Goal: Complete application form: Complete application form

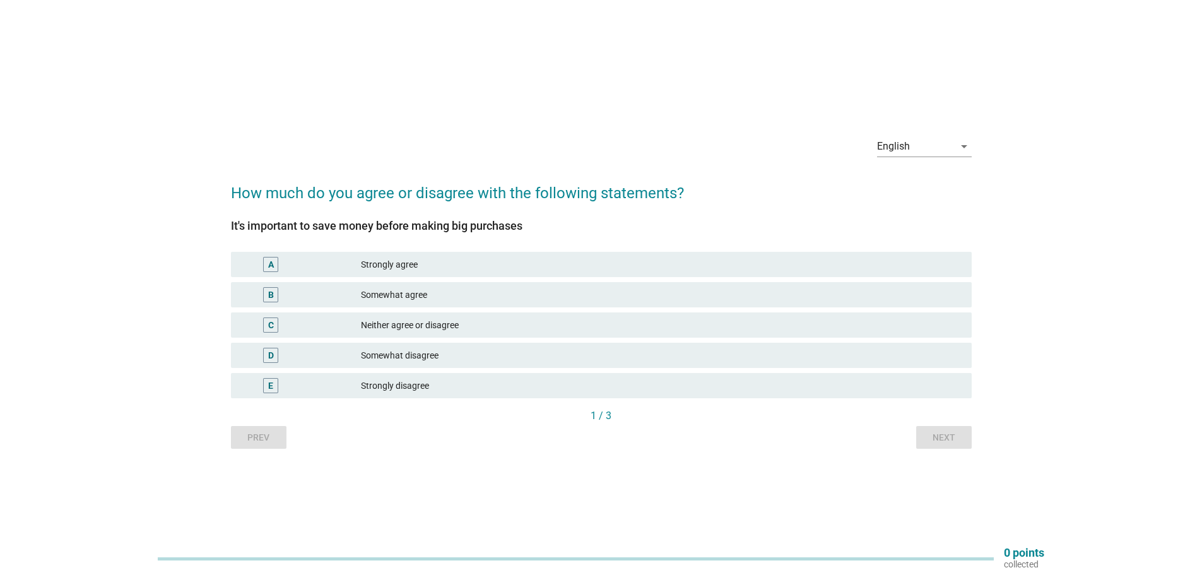
click at [435, 298] on div "Somewhat agree" at bounding box center [661, 294] width 601 height 15
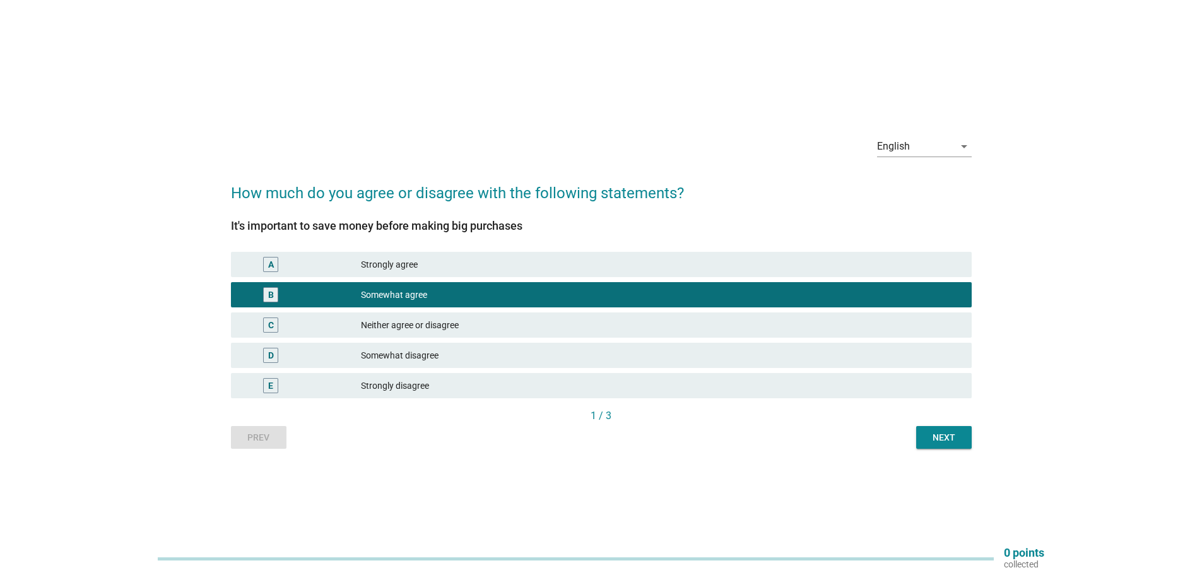
click at [938, 435] on div "Next" at bounding box center [943, 437] width 35 height 13
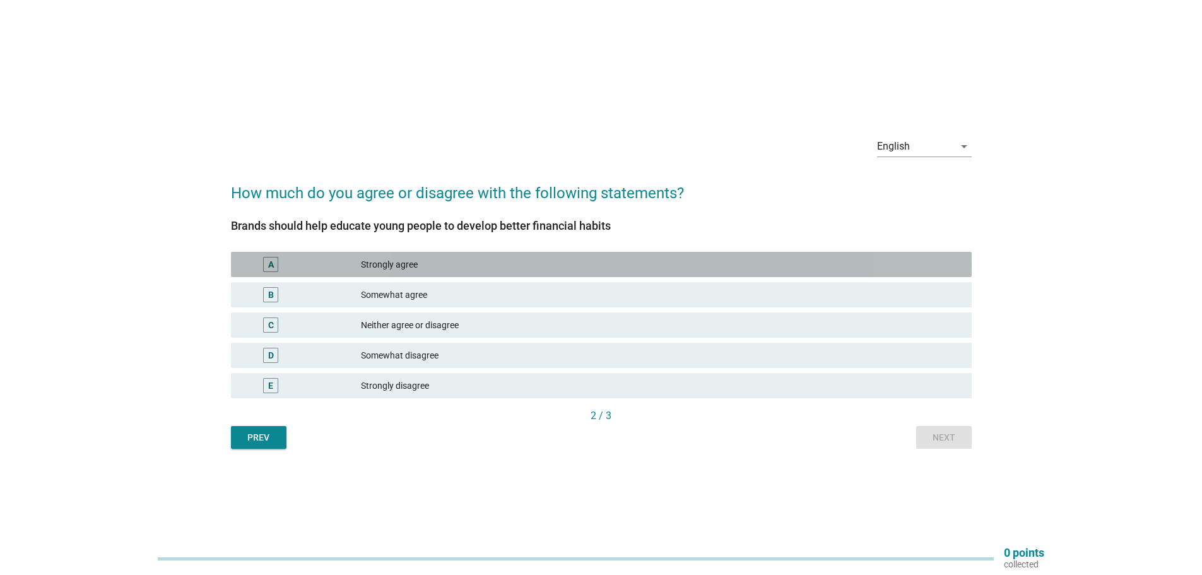
click at [433, 264] on div "Strongly agree" at bounding box center [661, 264] width 601 height 15
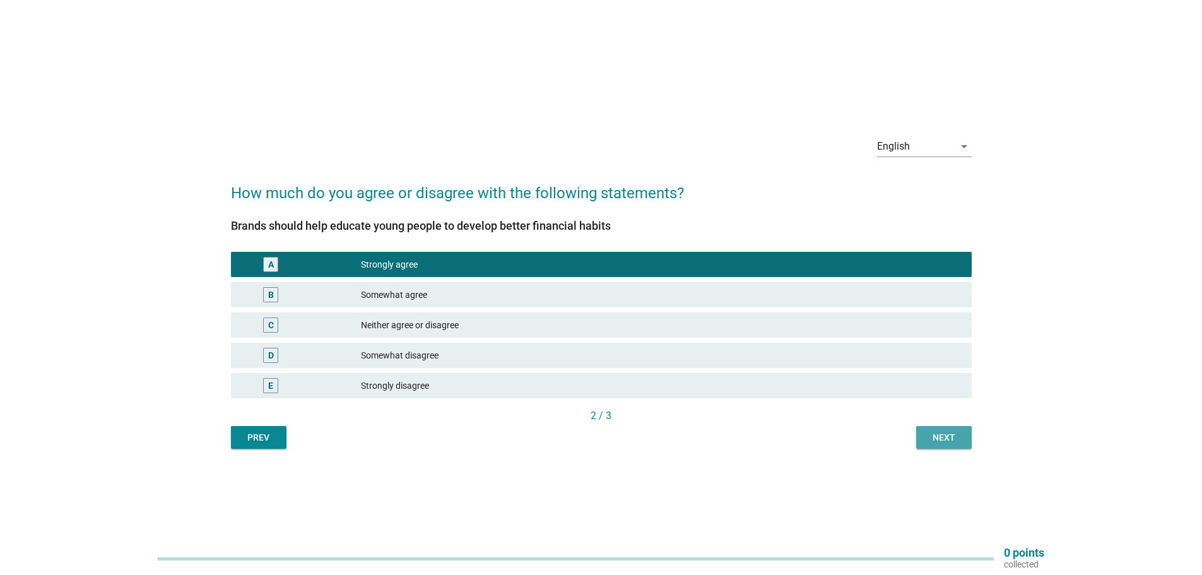
click at [947, 444] on div "Next" at bounding box center [943, 437] width 35 height 13
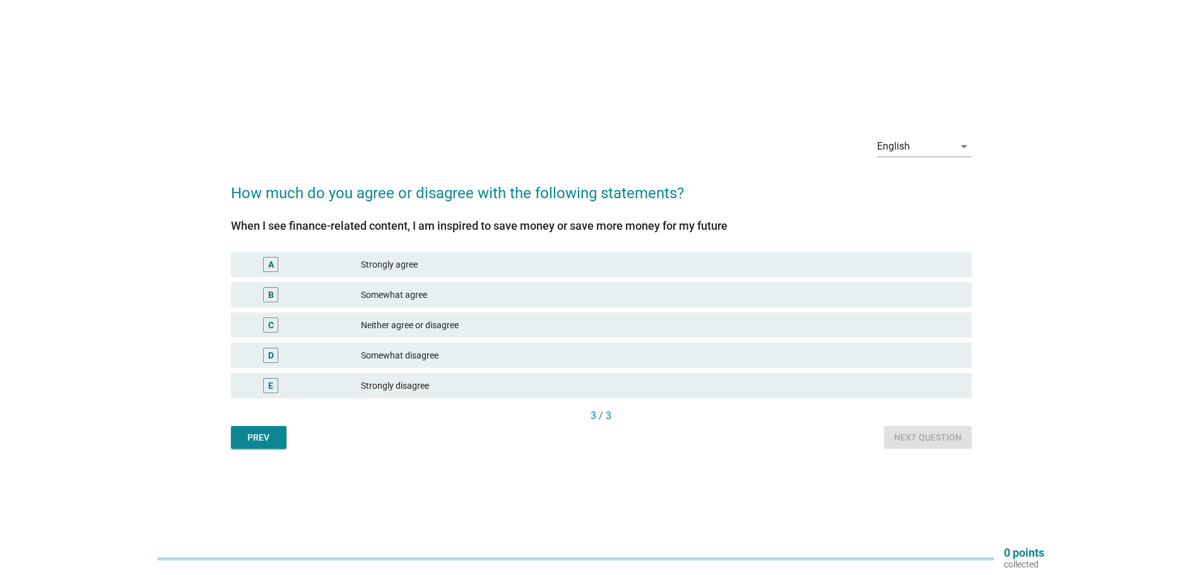
click at [439, 293] on div "Somewhat agree" at bounding box center [661, 294] width 601 height 15
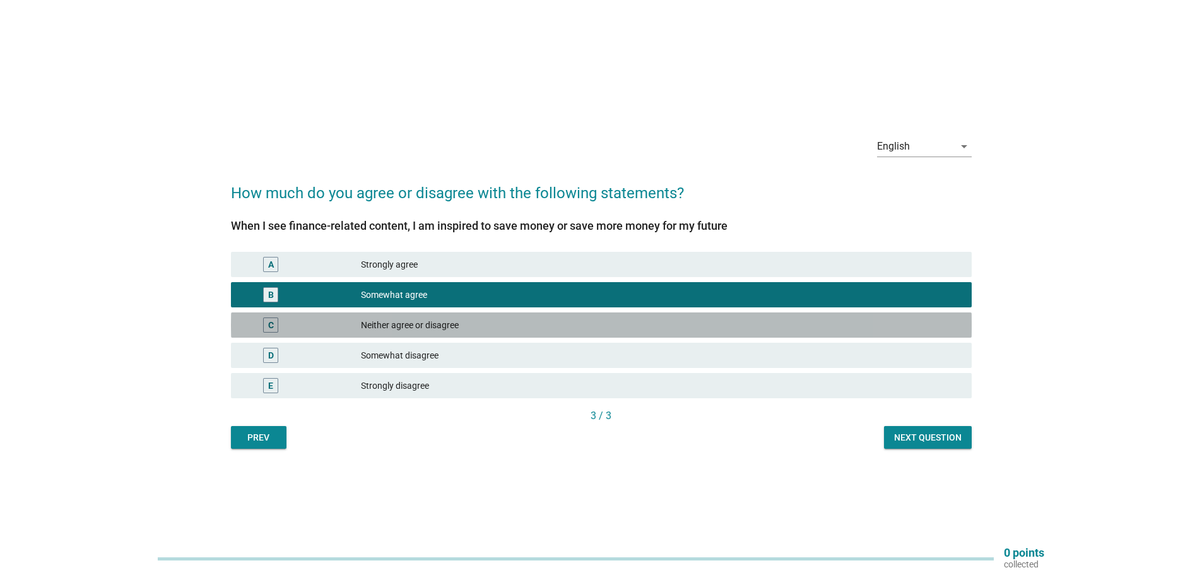
click at [635, 324] on div "Neither agree or disagree" at bounding box center [661, 324] width 601 height 15
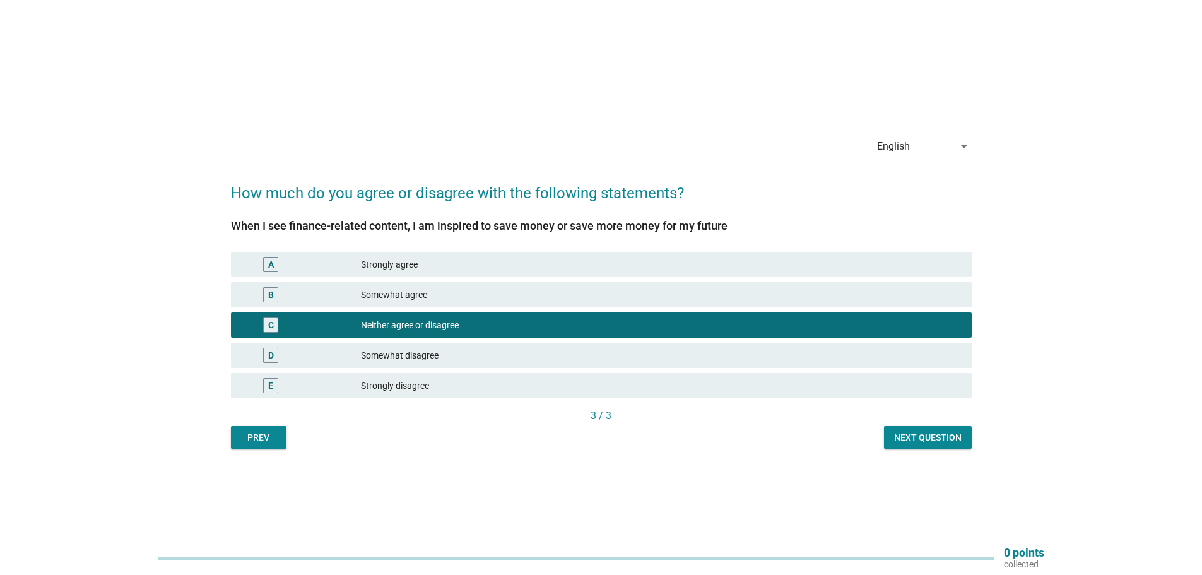
click at [940, 435] on div "Next question" at bounding box center [928, 437] width 68 height 13
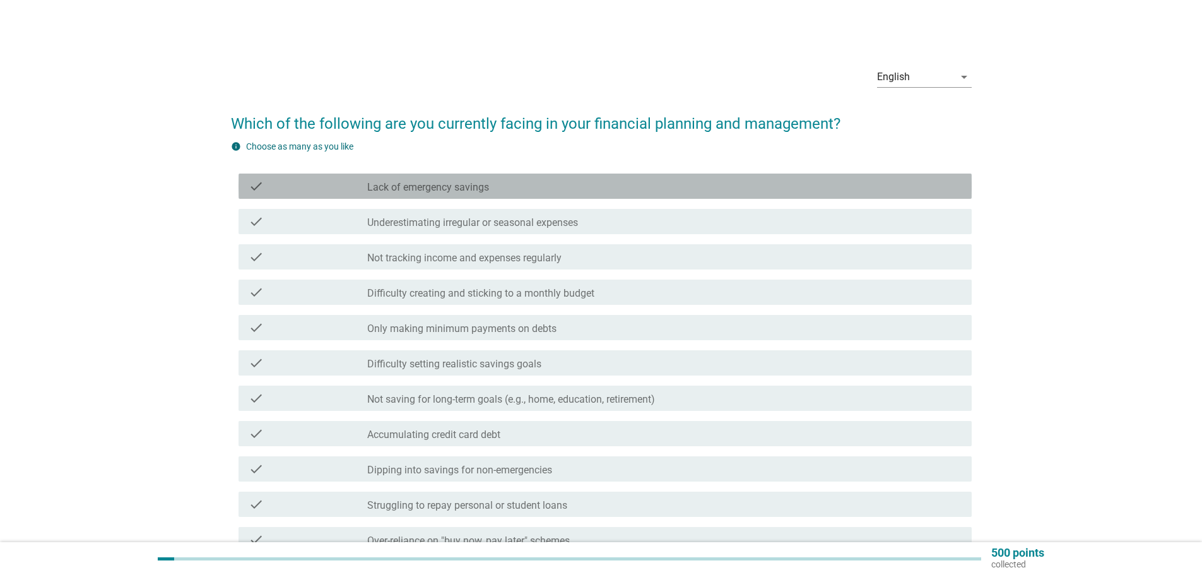
click at [570, 194] on div "check check_box_outline_blank Lack of emergency savings" at bounding box center [604, 186] width 733 height 25
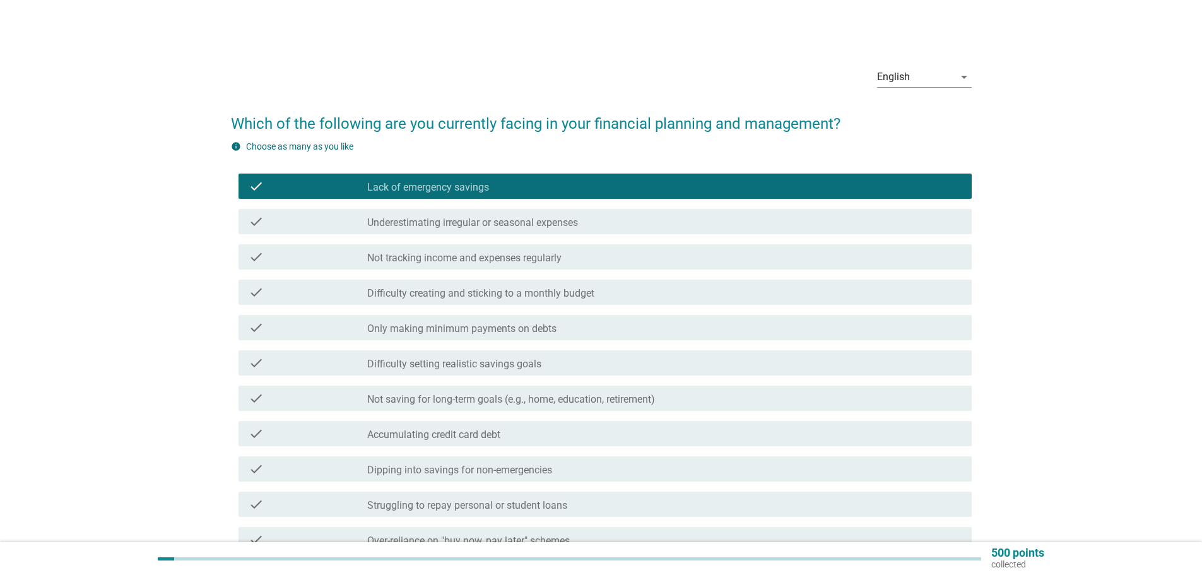
click at [599, 261] on div "check_box_outline_blank Not tracking income and expenses regularly" at bounding box center [664, 256] width 594 height 15
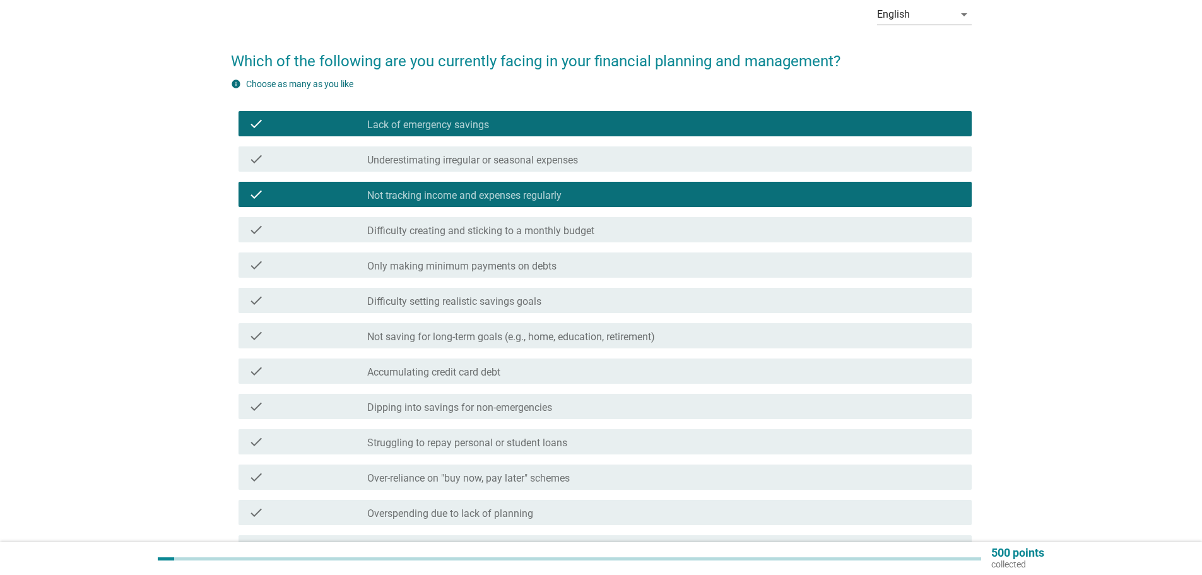
scroll to position [63, 0]
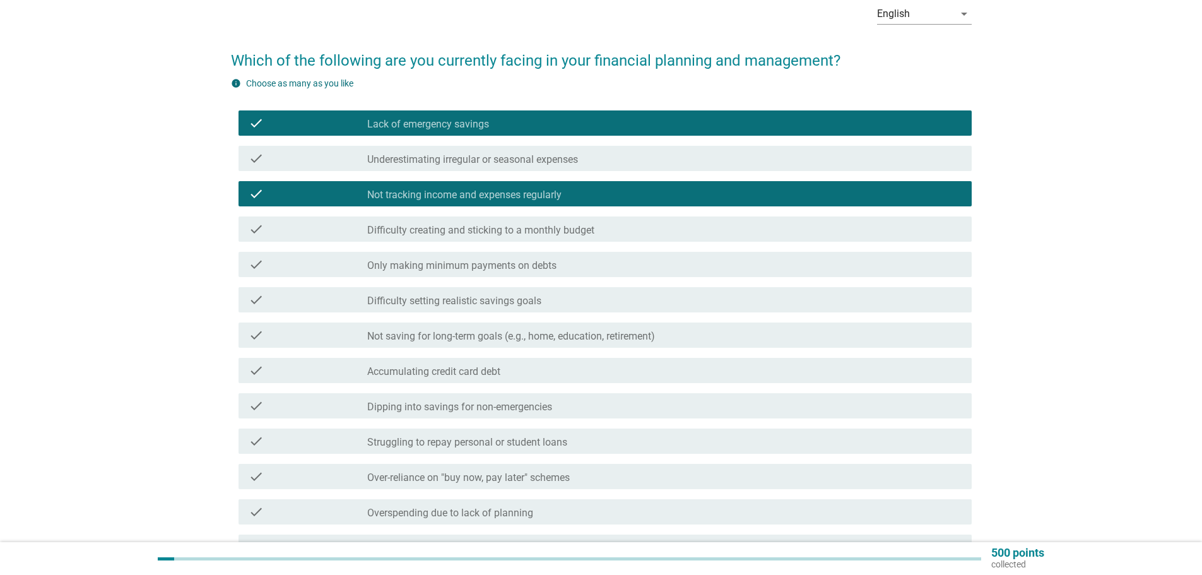
click at [567, 264] on div "check_box_outline_blank Only making minimum payments on debts" at bounding box center [664, 264] width 594 height 15
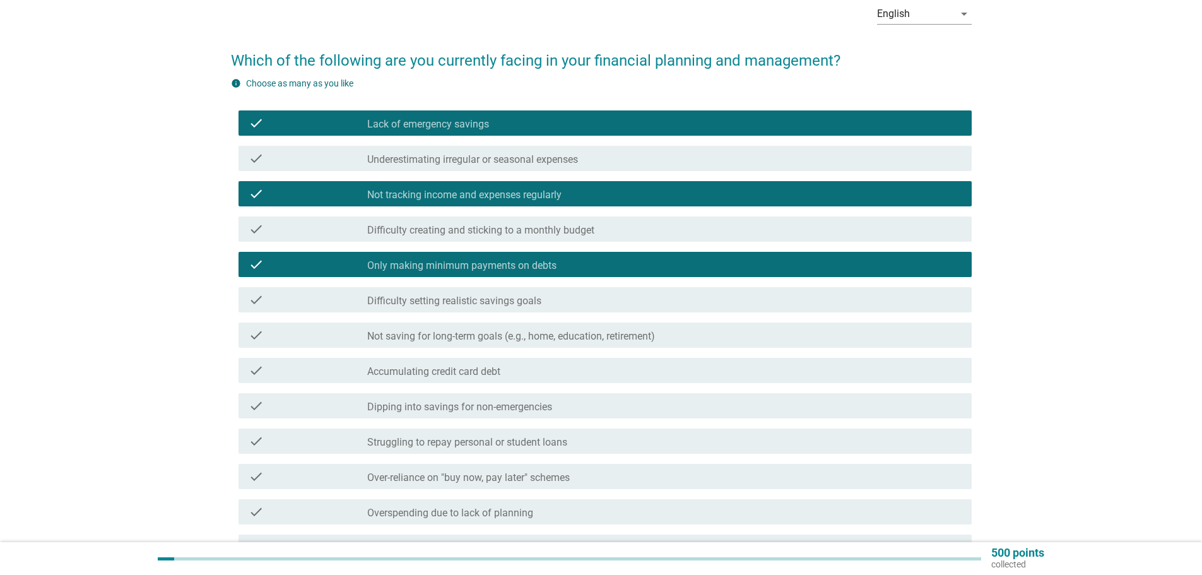
scroll to position [126, 0]
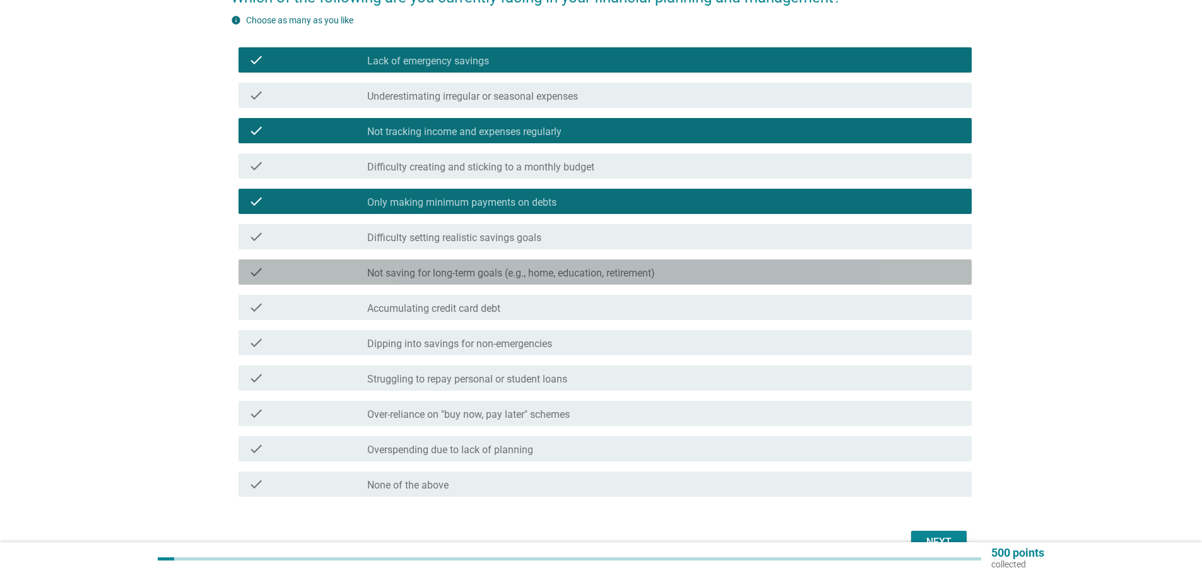
click at [560, 273] on label "Not saving for long-term goals (e.g., home, education, retirement)" at bounding box center [511, 273] width 288 height 13
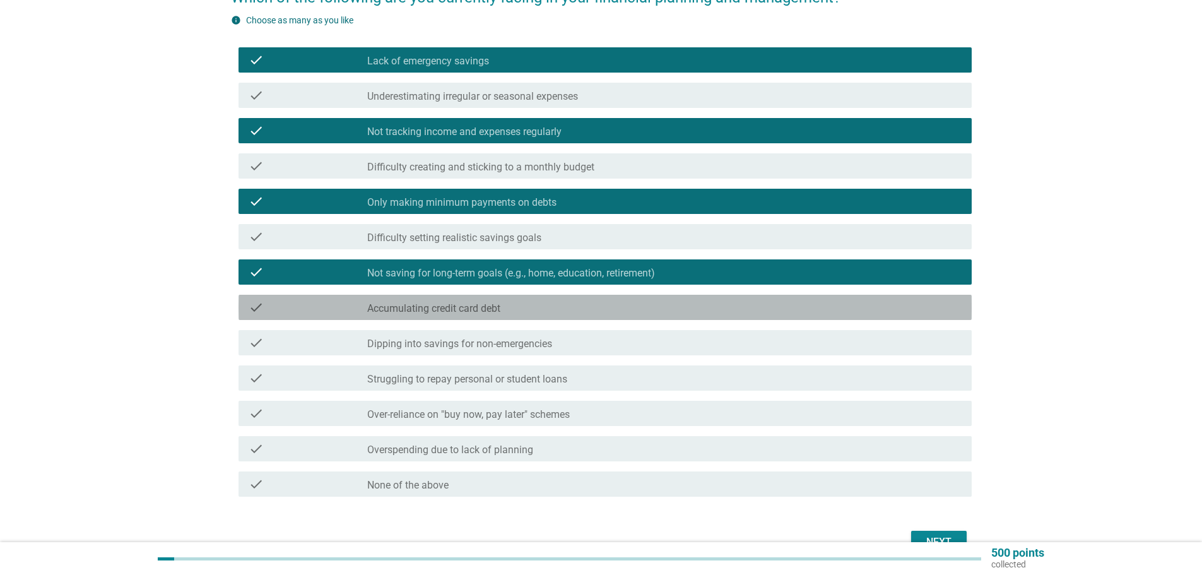
click at [529, 307] on div "check_box_outline_blank Accumulating credit card debt" at bounding box center [664, 307] width 594 height 15
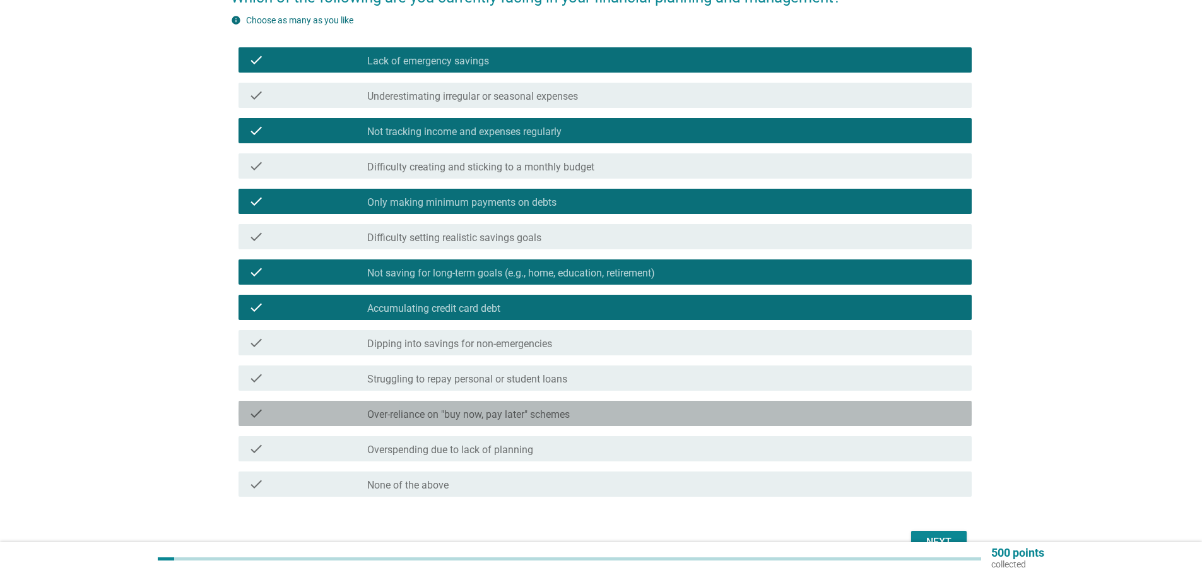
click at [597, 413] on div "check_box_outline_blank Over-reliance on "buy now, pay later" schemes" at bounding box center [664, 413] width 594 height 15
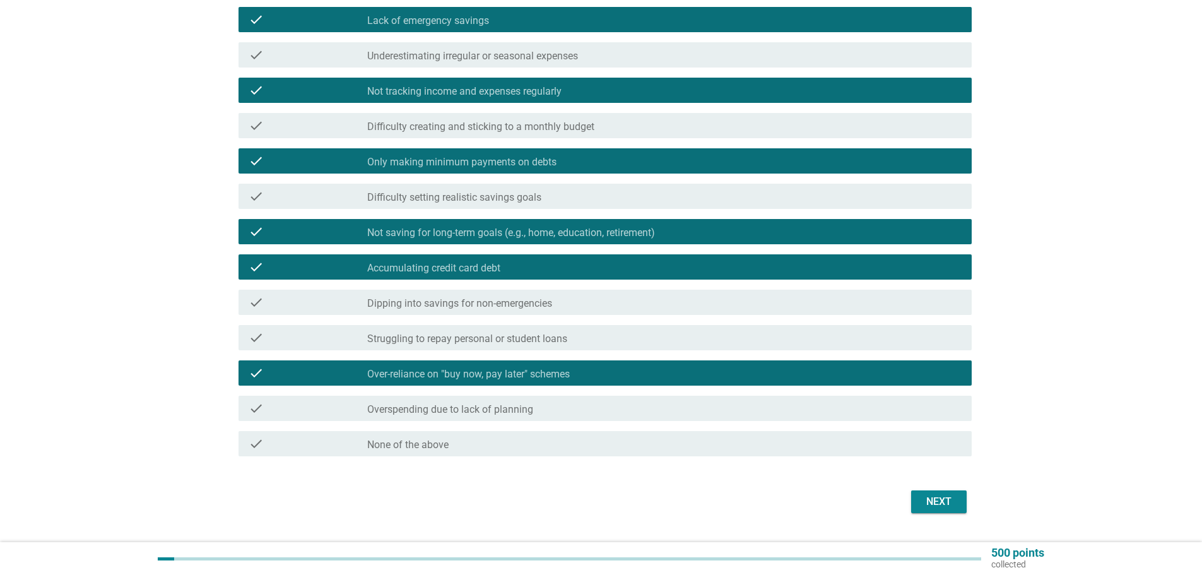
scroll to position [189, 0]
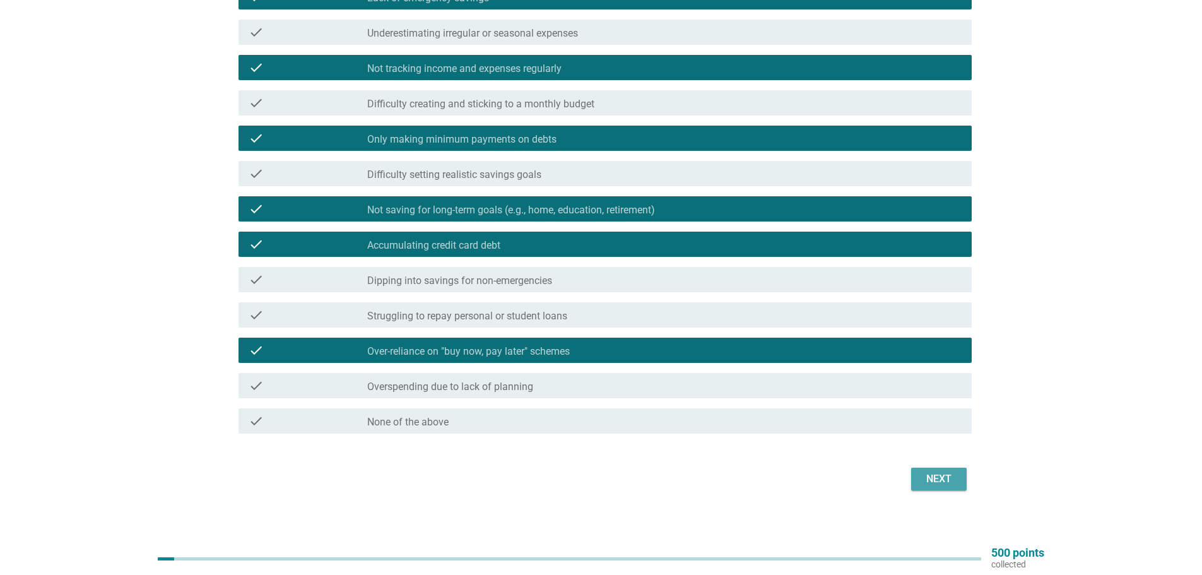
click at [943, 480] on div "Next" at bounding box center [938, 478] width 35 height 15
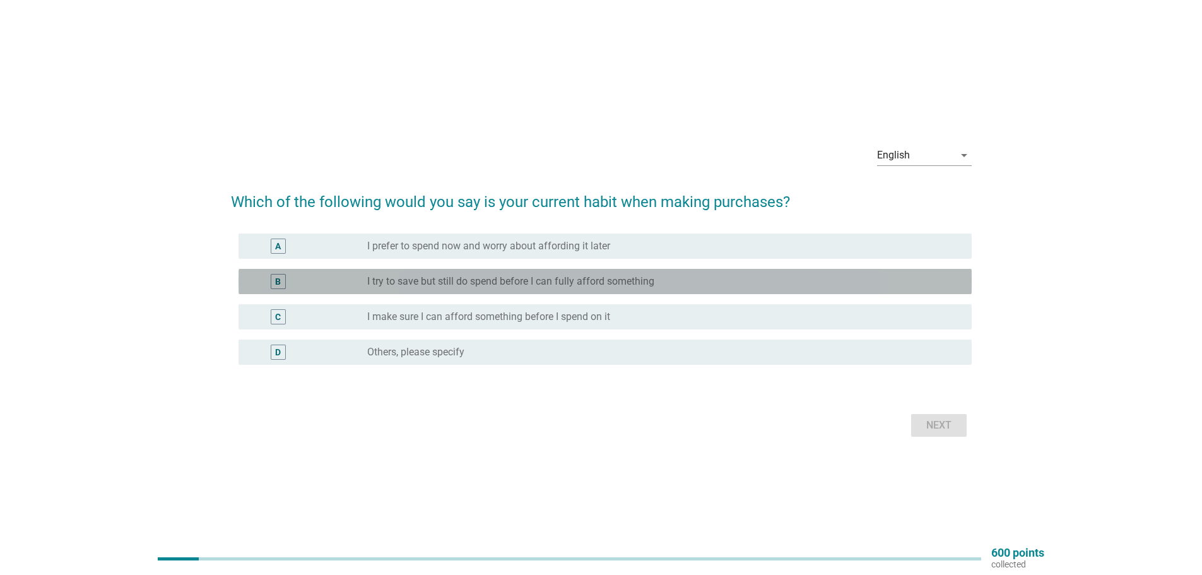
click at [635, 283] on label "I try to save but still do spend before I can fully afford something" at bounding box center [510, 281] width 287 height 13
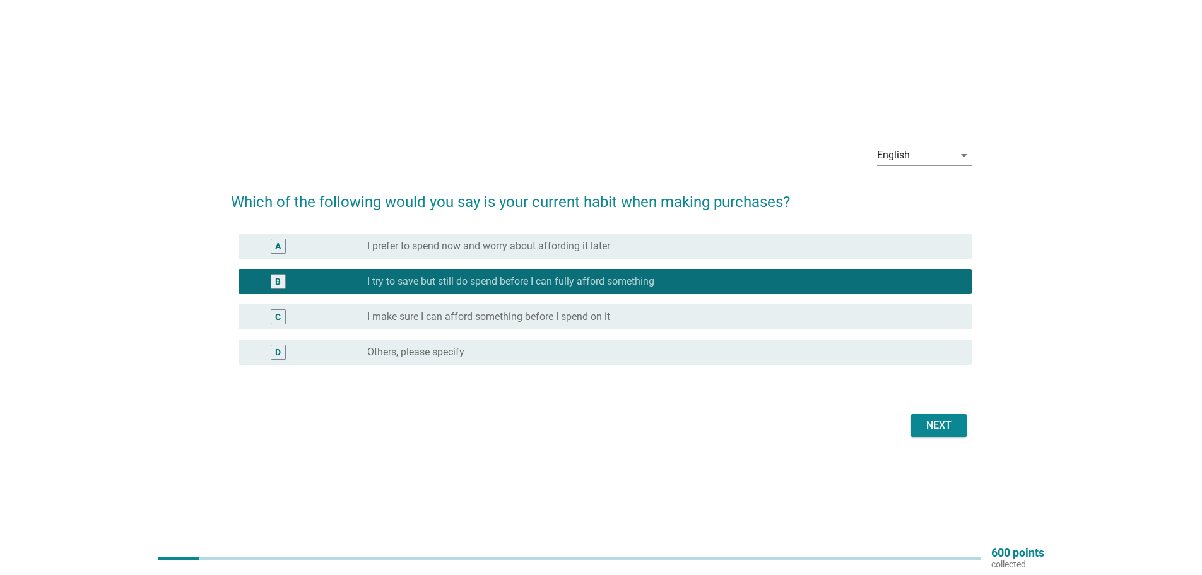
click at [934, 425] on div "Next" at bounding box center [938, 425] width 35 height 15
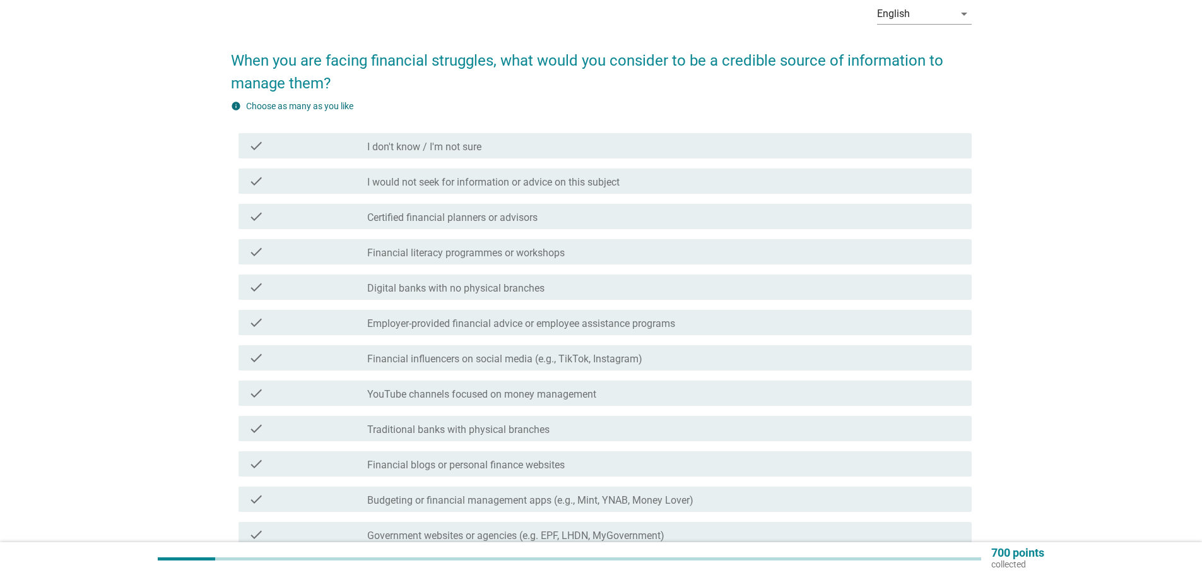
scroll to position [126, 0]
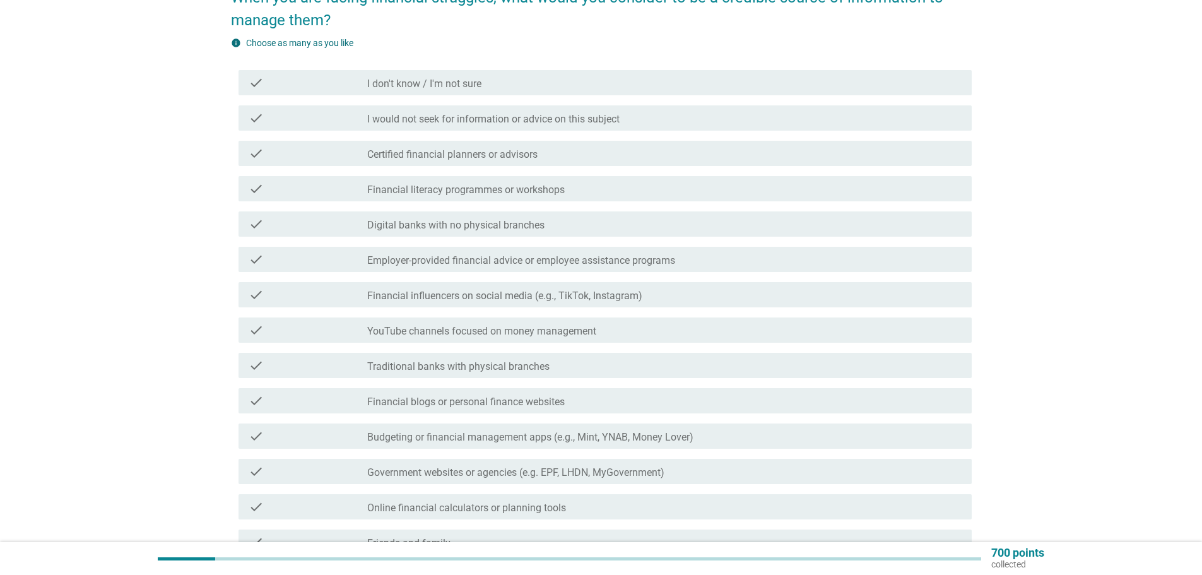
click at [694, 296] on div "check_box_outline_blank Financial influencers on social media (e.g., TikTok, In…" at bounding box center [664, 294] width 594 height 15
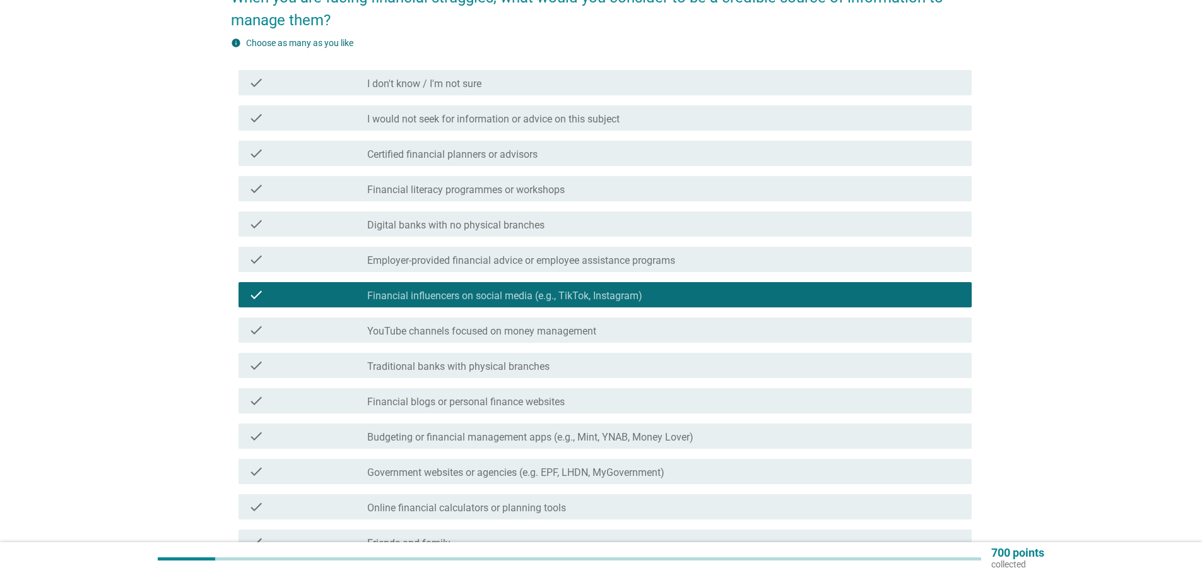
click at [650, 331] on div "check_box_outline_blank YouTube channels focused on money management" at bounding box center [664, 329] width 594 height 15
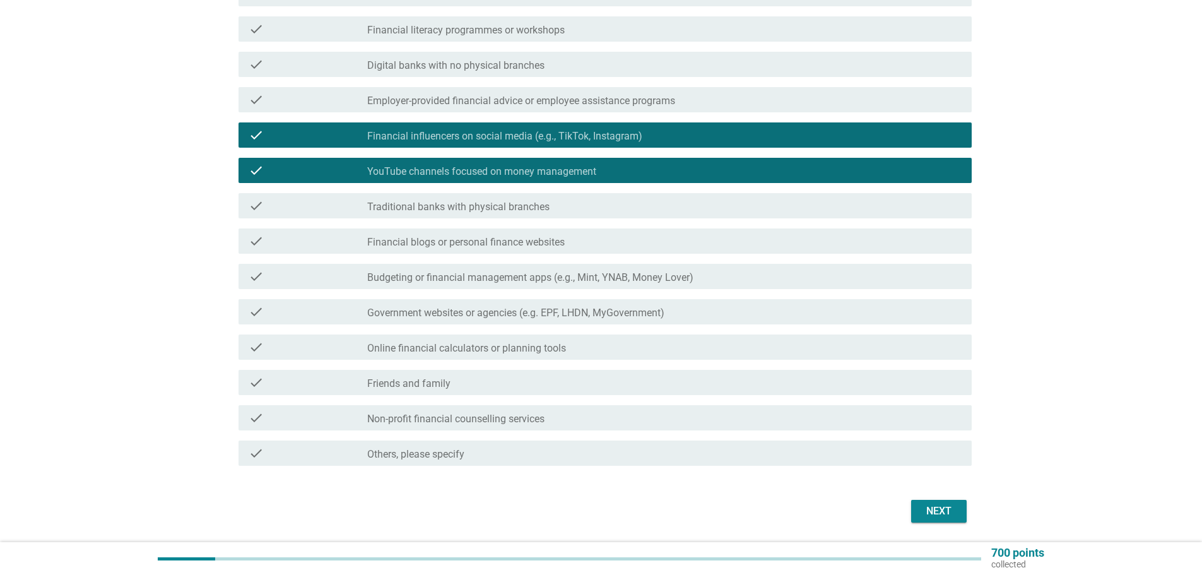
scroll to position [315, 0]
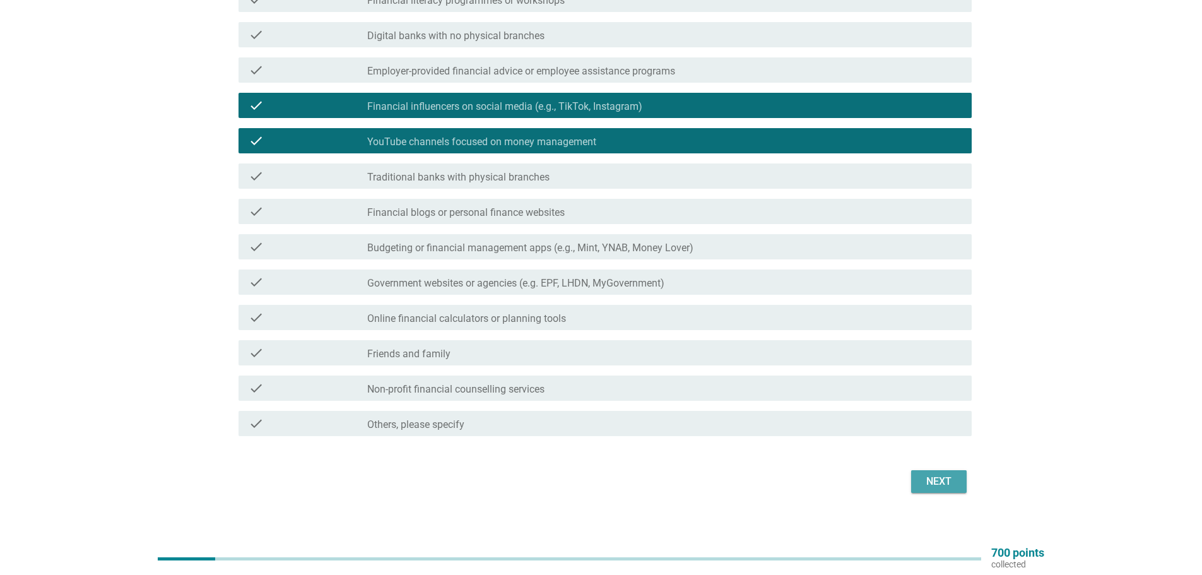
click at [940, 479] on div "Next" at bounding box center [938, 481] width 35 height 15
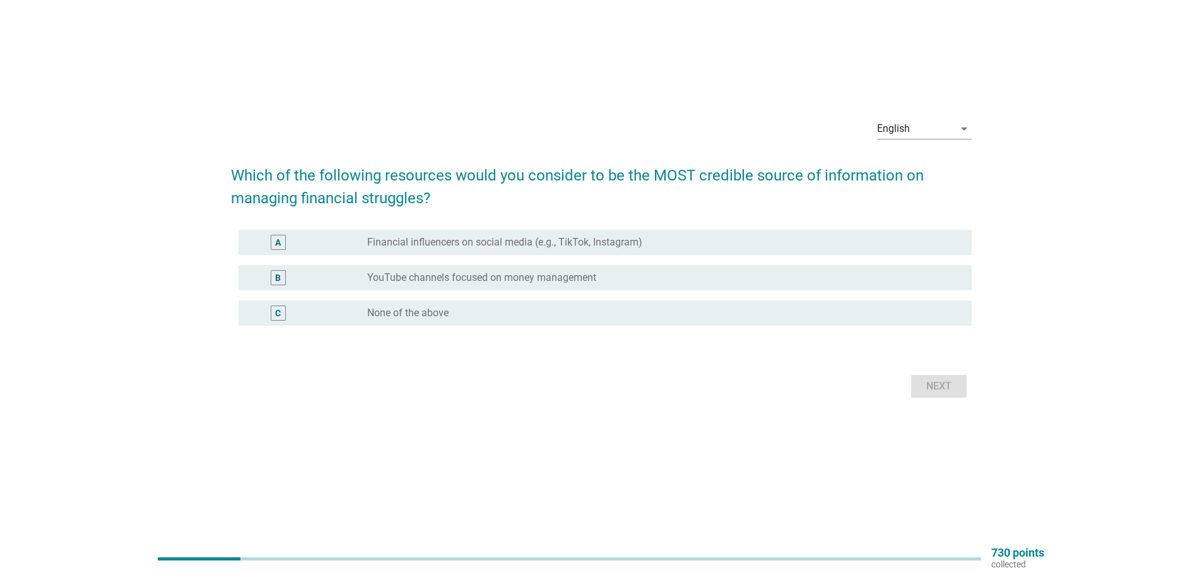
scroll to position [0, 0]
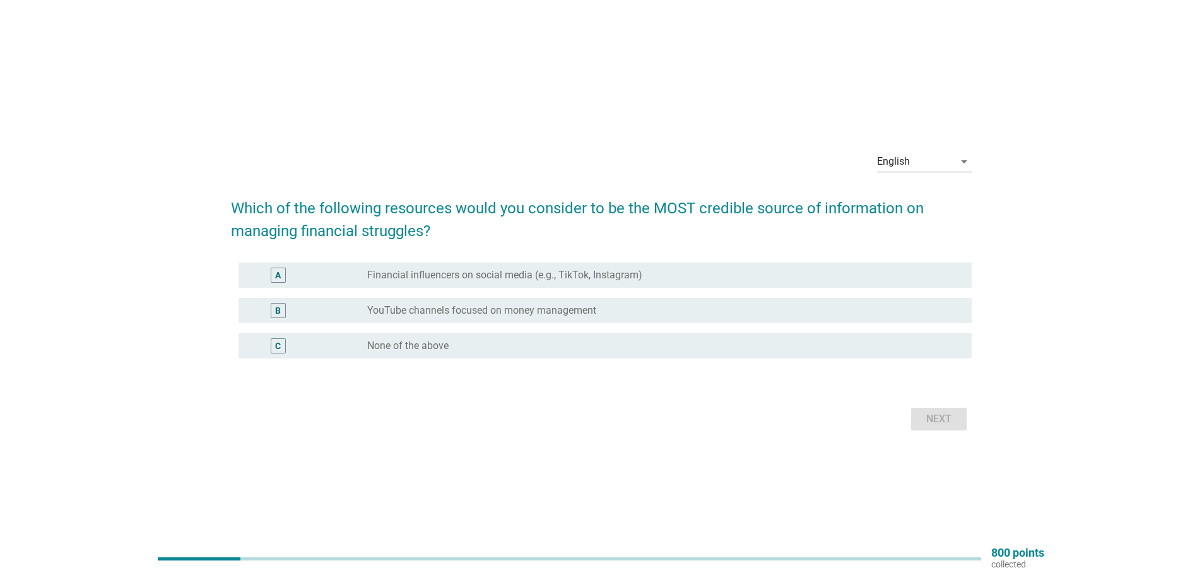
click at [622, 317] on div "B radio_button_unchecked YouTube channels focused on money management" at bounding box center [604, 310] width 733 height 25
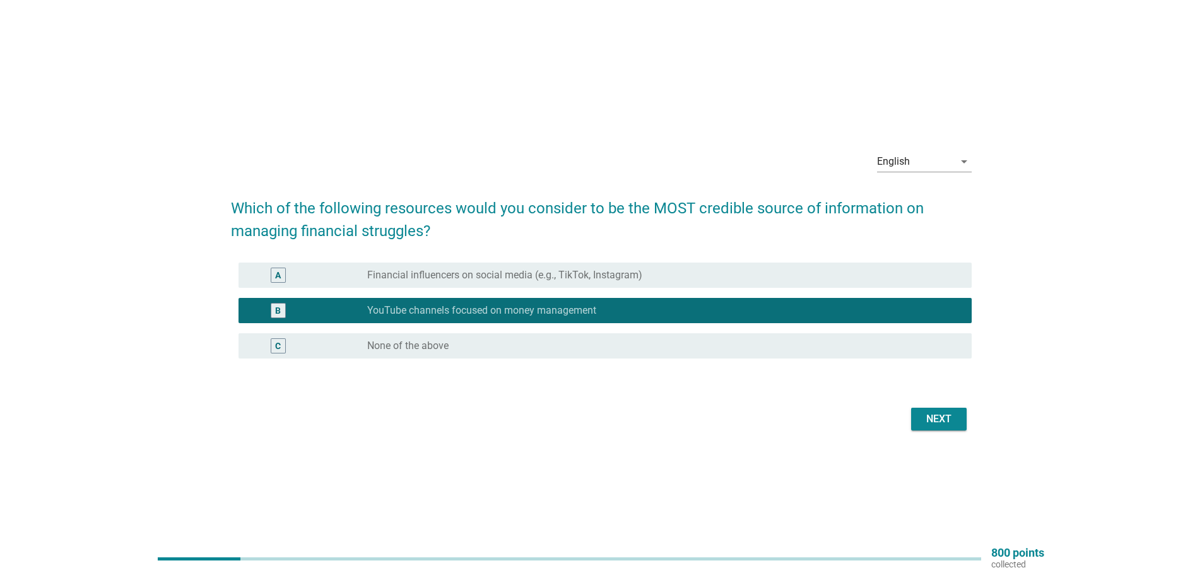
click at [946, 420] on div "Next" at bounding box center [938, 418] width 35 height 15
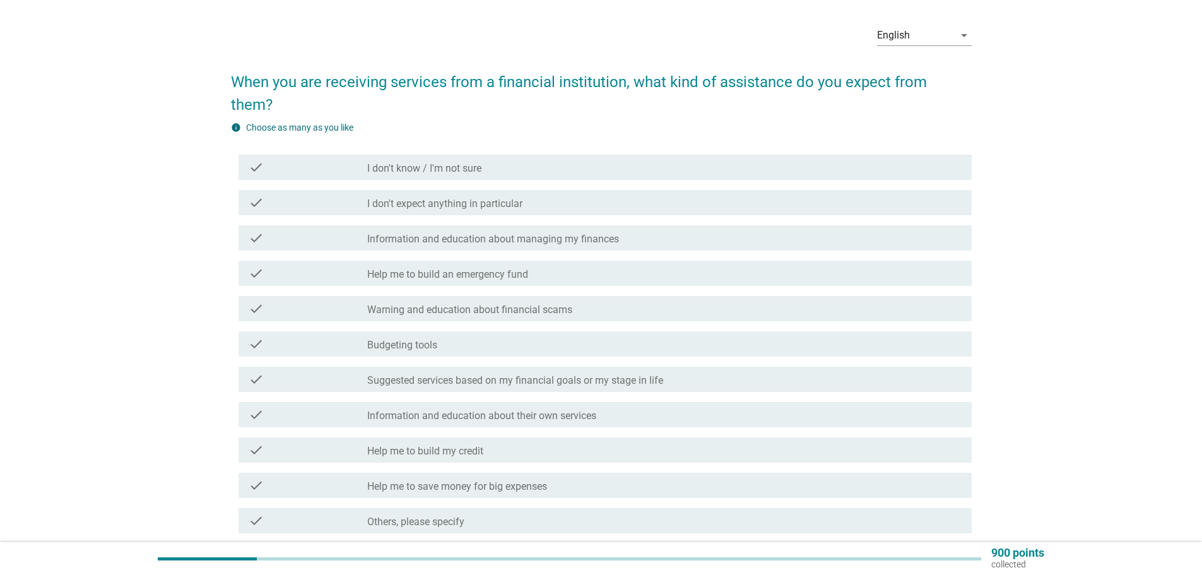
scroll to position [63, 0]
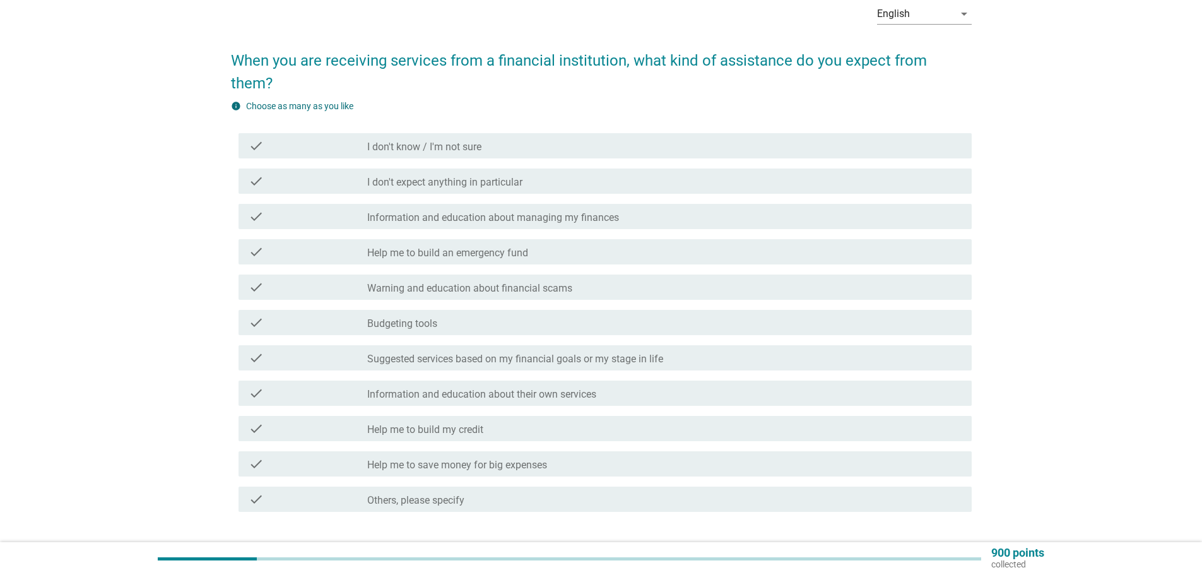
click at [784, 244] on div "check_box_outline_blank Help me to build an emergency fund" at bounding box center [664, 251] width 594 height 15
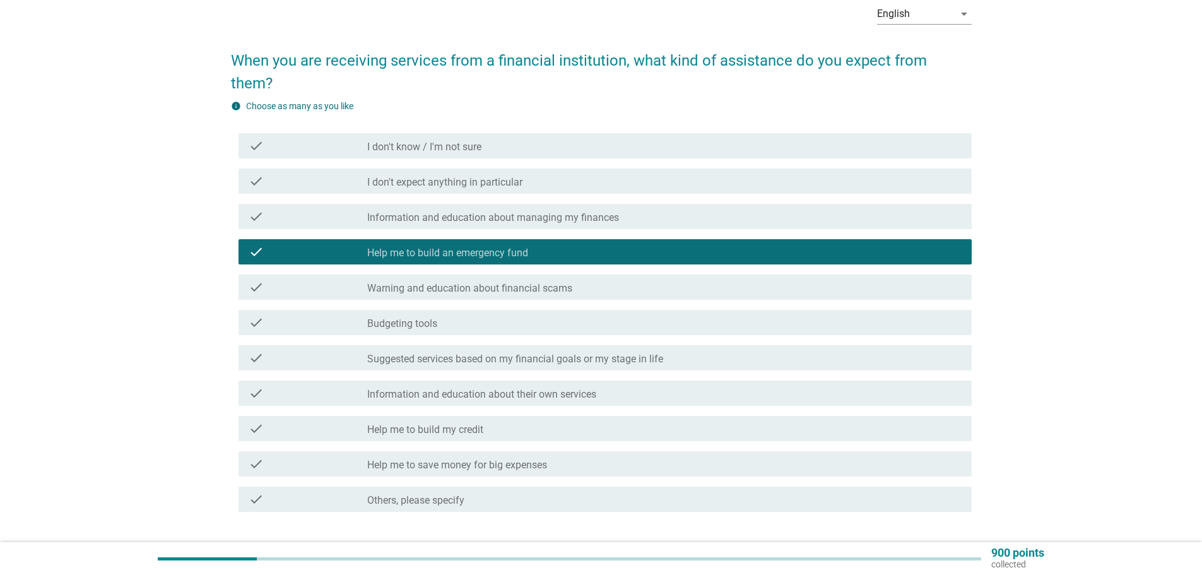
click at [671, 350] on div "check_box_outline_blank Suggested services based on my financial goals or my st…" at bounding box center [664, 357] width 594 height 15
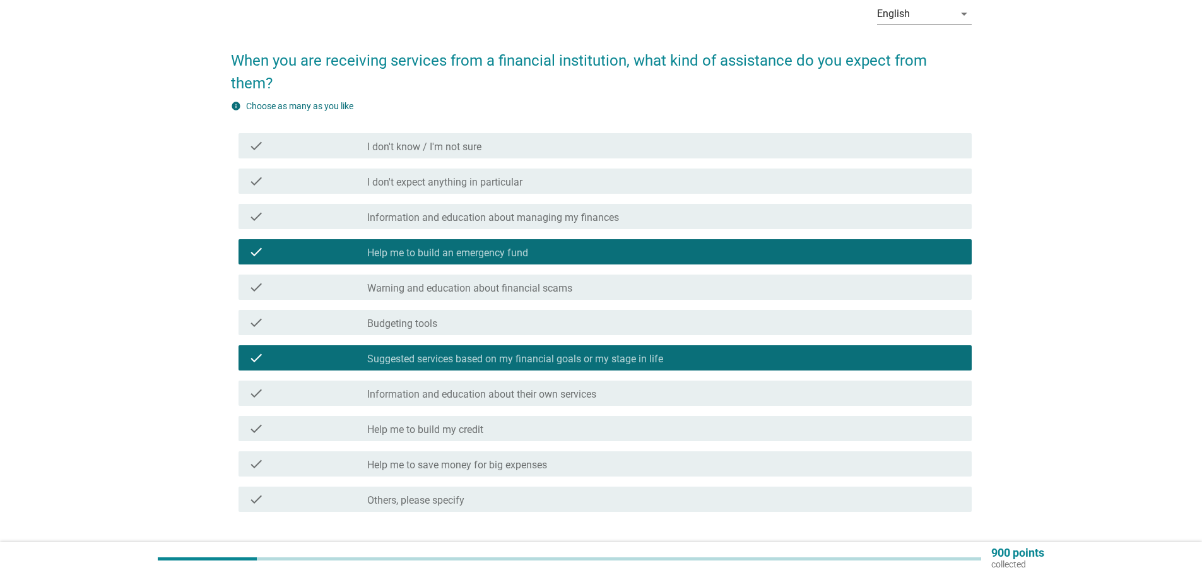
click at [613, 421] on div "check_box_outline_blank Help me to build my credit" at bounding box center [664, 428] width 594 height 15
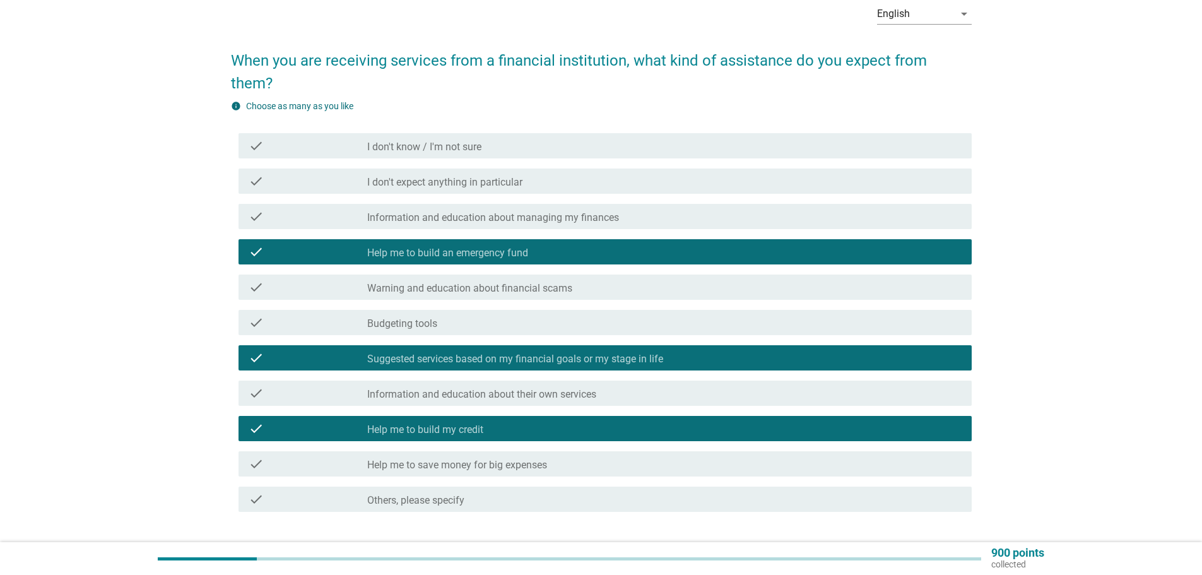
click at [951, 550] on div "Next" at bounding box center [938, 557] width 35 height 15
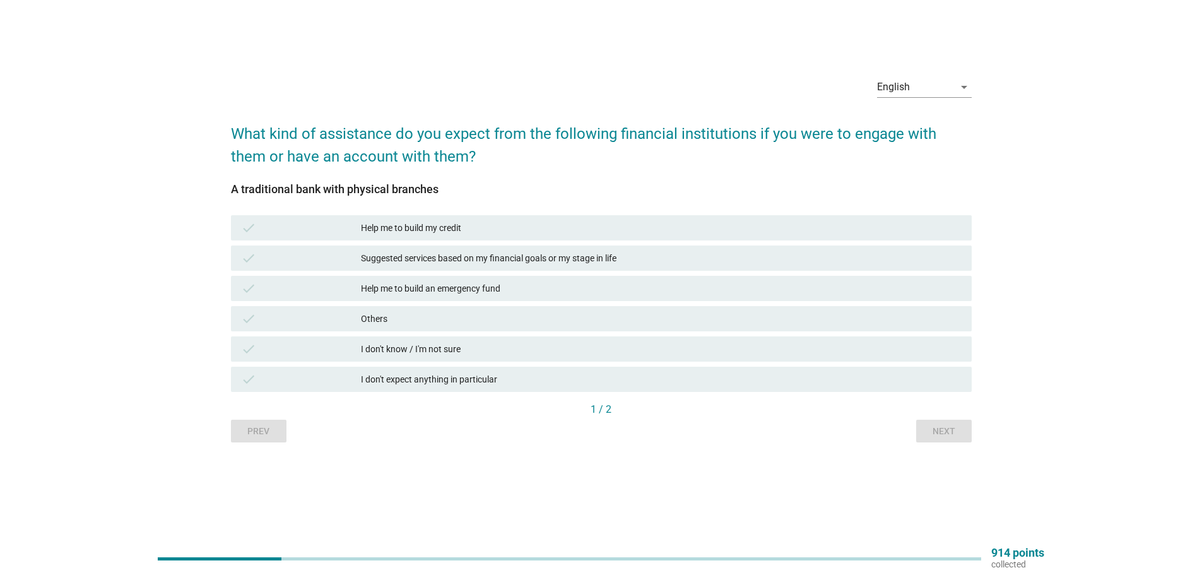
scroll to position [0, 0]
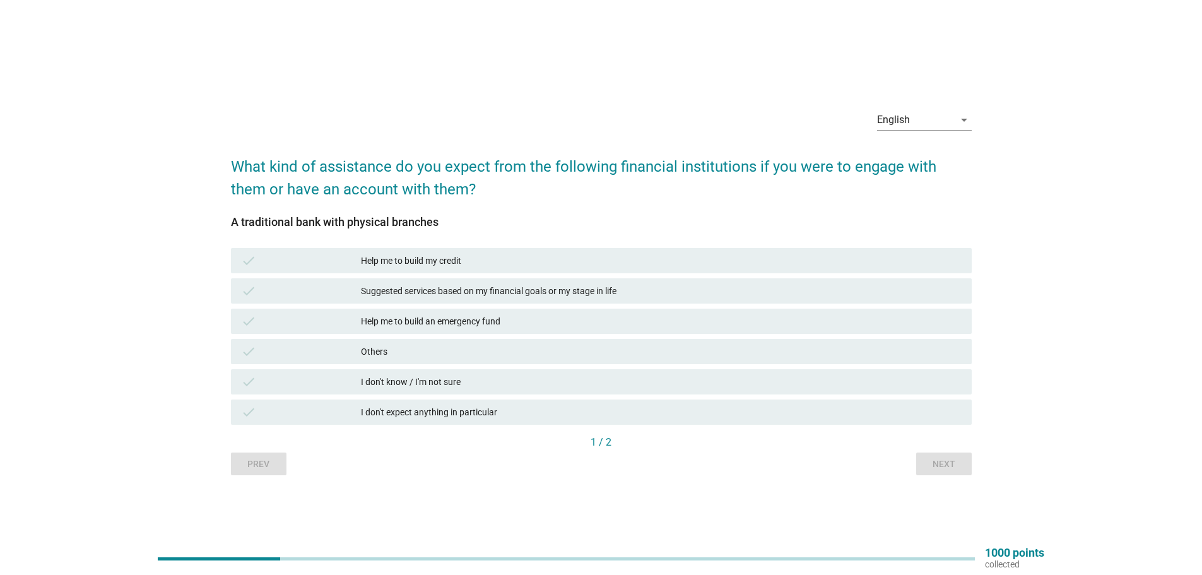
click at [654, 195] on h2 "What kind of assistance do you expect from the following financial institutions…" at bounding box center [601, 172] width 741 height 58
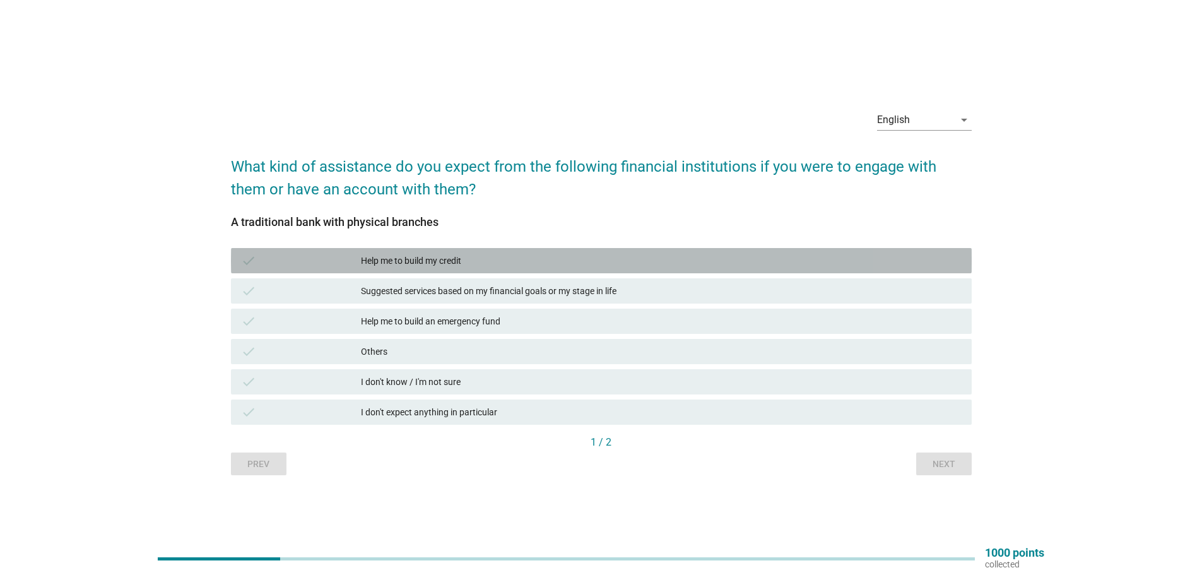
click at [601, 266] on div "Help me to build my credit" at bounding box center [661, 260] width 601 height 15
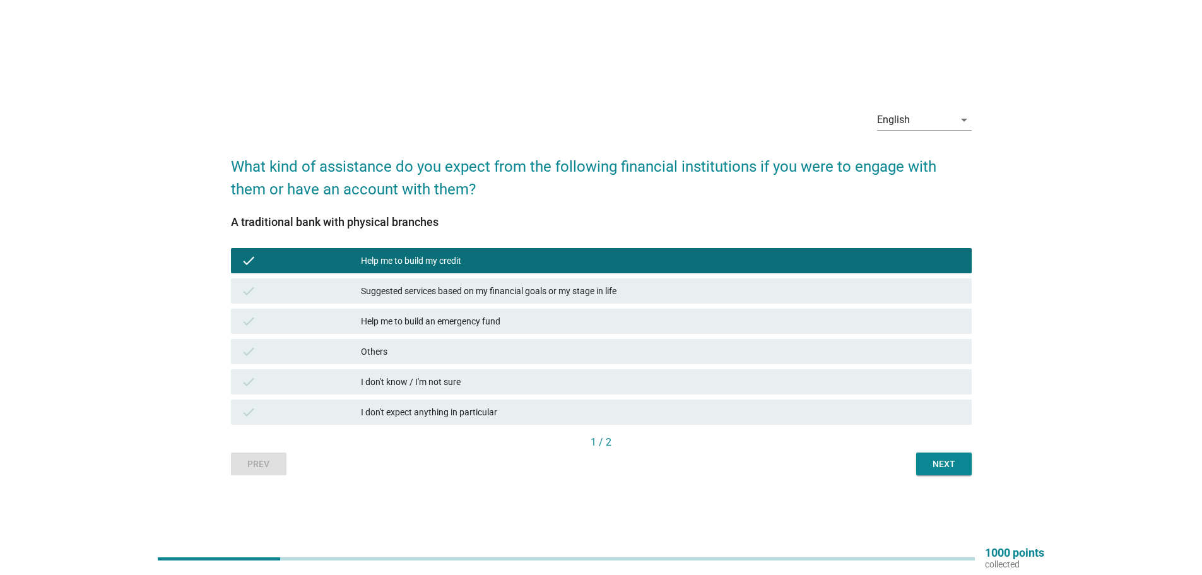
click at [605, 297] on div "Suggested services based on my financial goals or my stage in life" at bounding box center [661, 290] width 601 height 15
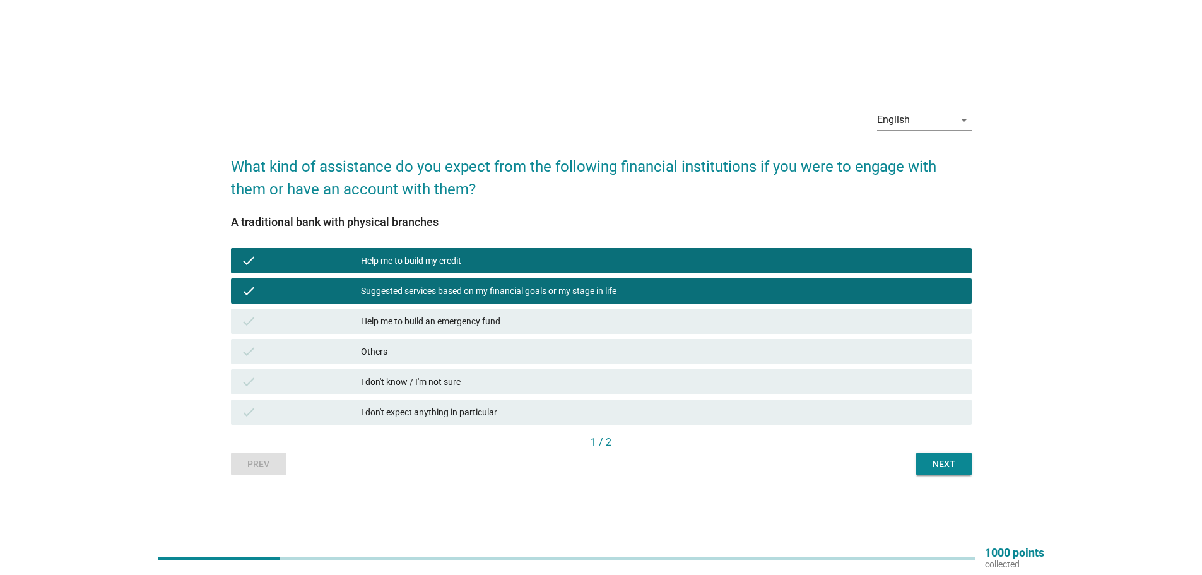
click at [574, 321] on div "Help me to build an emergency fund" at bounding box center [661, 321] width 601 height 15
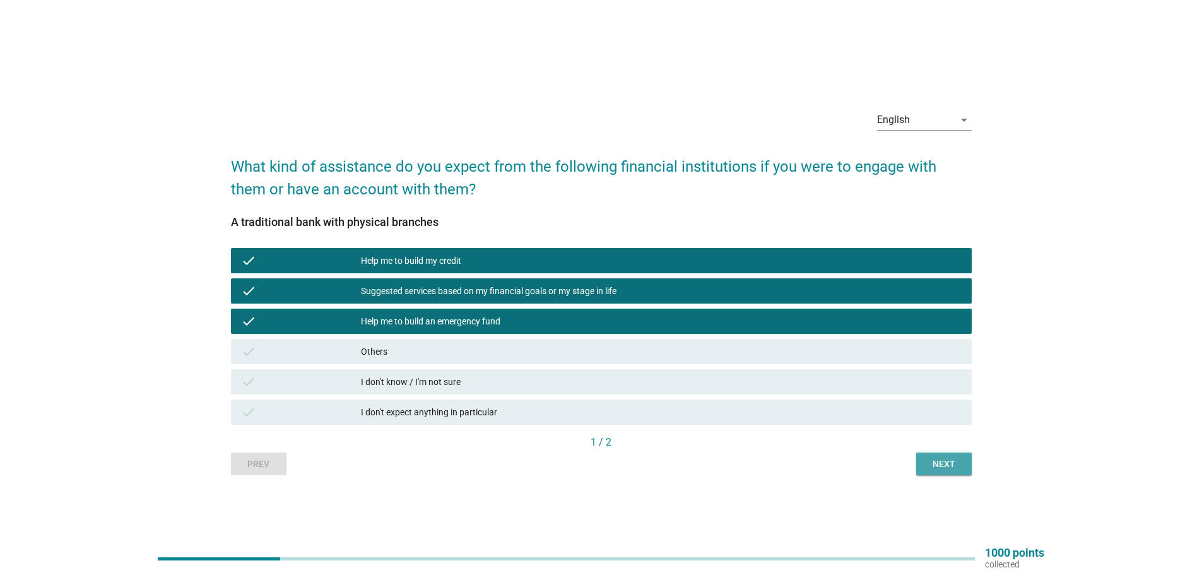
click at [934, 458] on div "Next" at bounding box center [943, 463] width 35 height 13
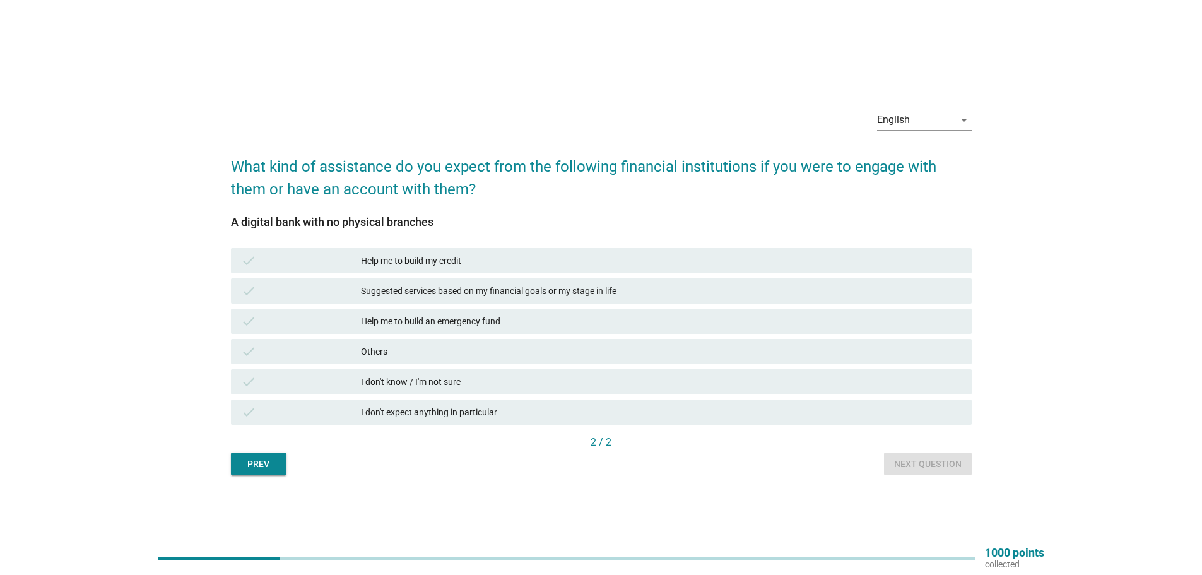
click at [251, 478] on div "English arrow_drop_down What kind of assistance do you expect from the followin…" at bounding box center [601, 288] width 761 height 396
click at [258, 468] on div "Prev" at bounding box center [258, 463] width 35 height 13
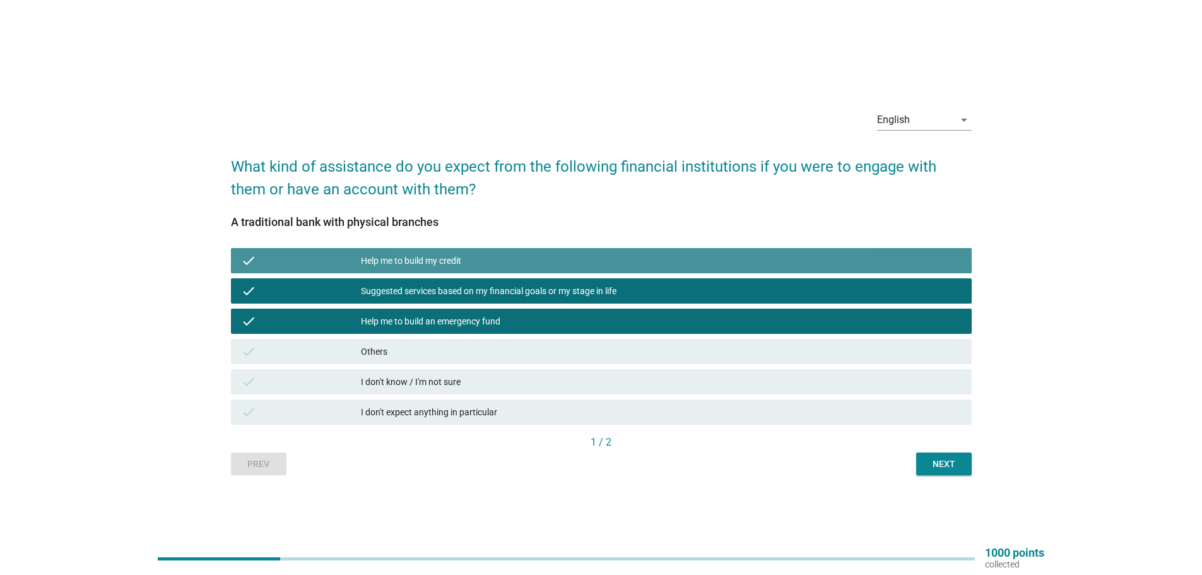
click at [392, 272] on div "check Help me to build my credit" at bounding box center [601, 260] width 741 height 25
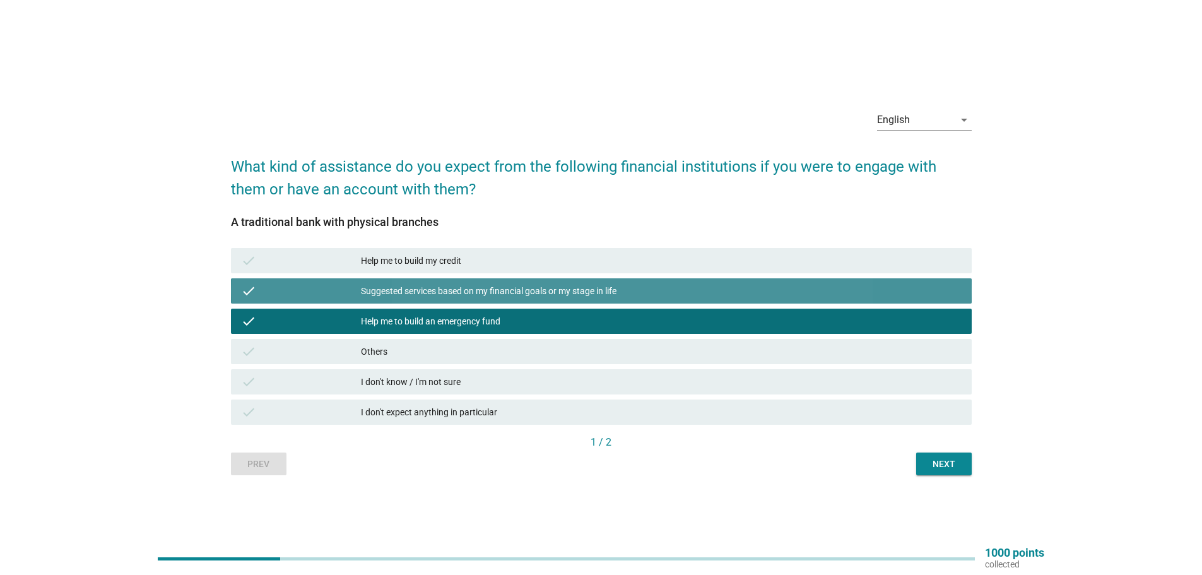
click at [380, 286] on div "Suggested services based on my financial goals or my stage in life" at bounding box center [661, 290] width 601 height 15
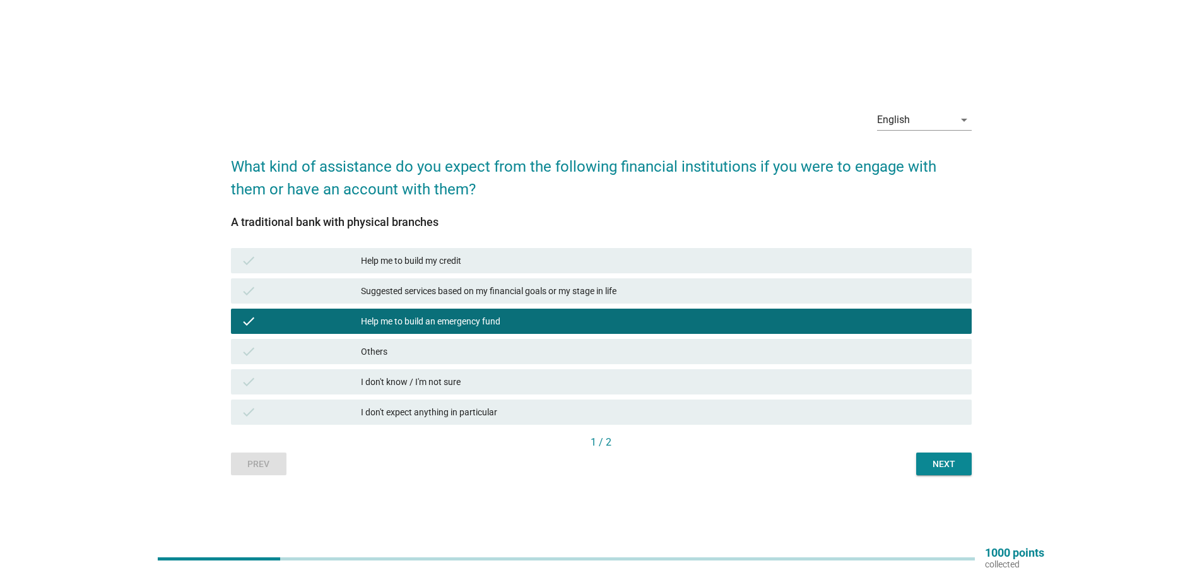
click at [619, 290] on div "Suggested services based on my financial goals or my stage in life" at bounding box center [661, 290] width 601 height 15
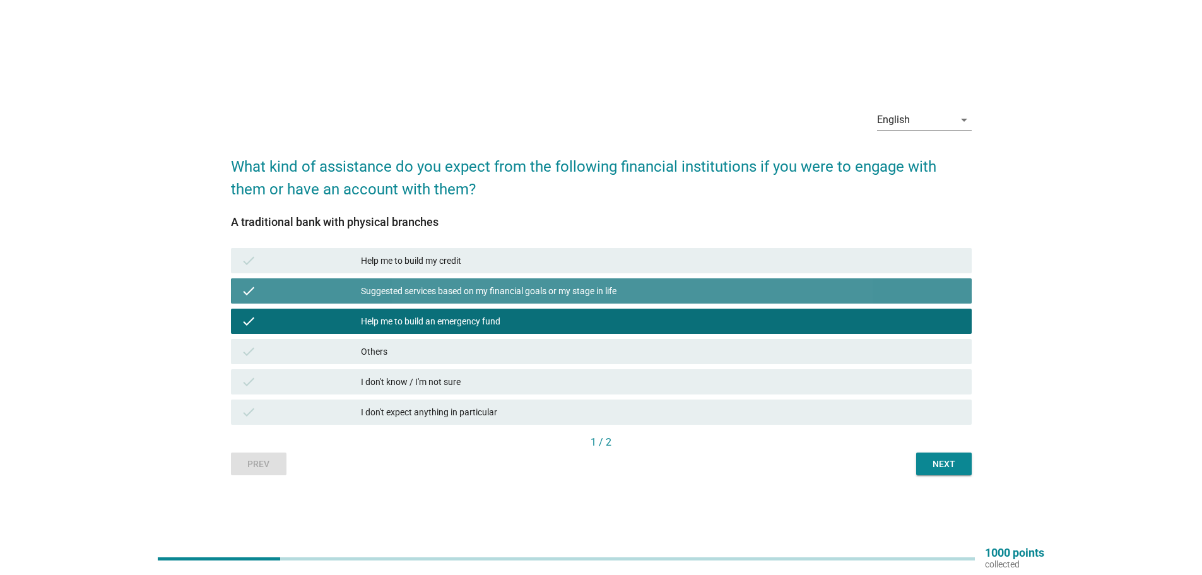
click at [613, 321] on div "Help me to build an emergency fund" at bounding box center [661, 321] width 601 height 15
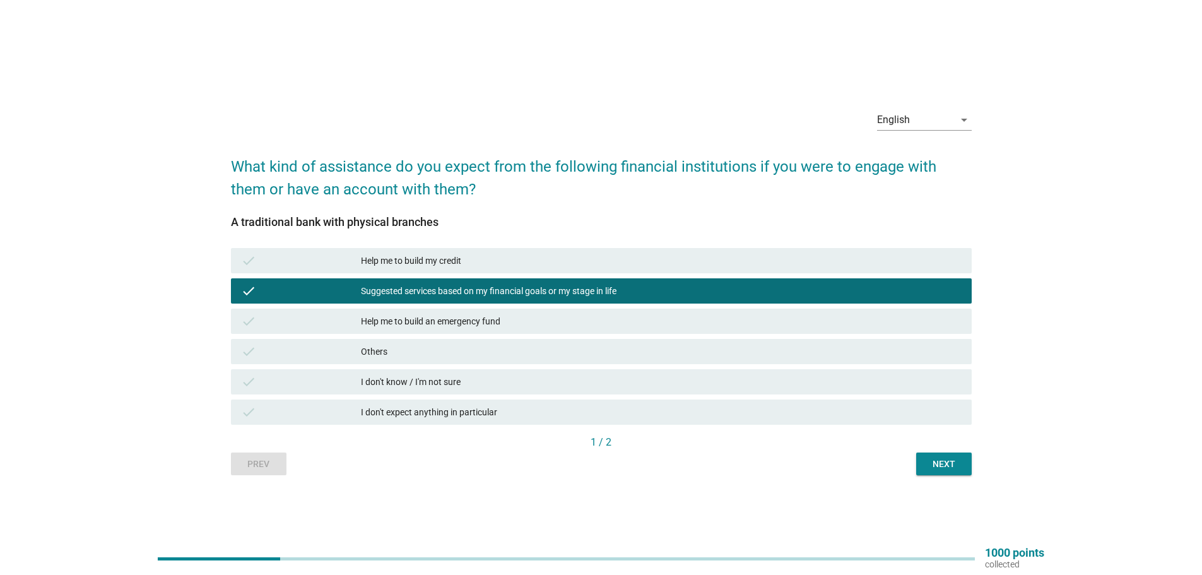
click at [945, 461] on div "Next" at bounding box center [943, 463] width 35 height 13
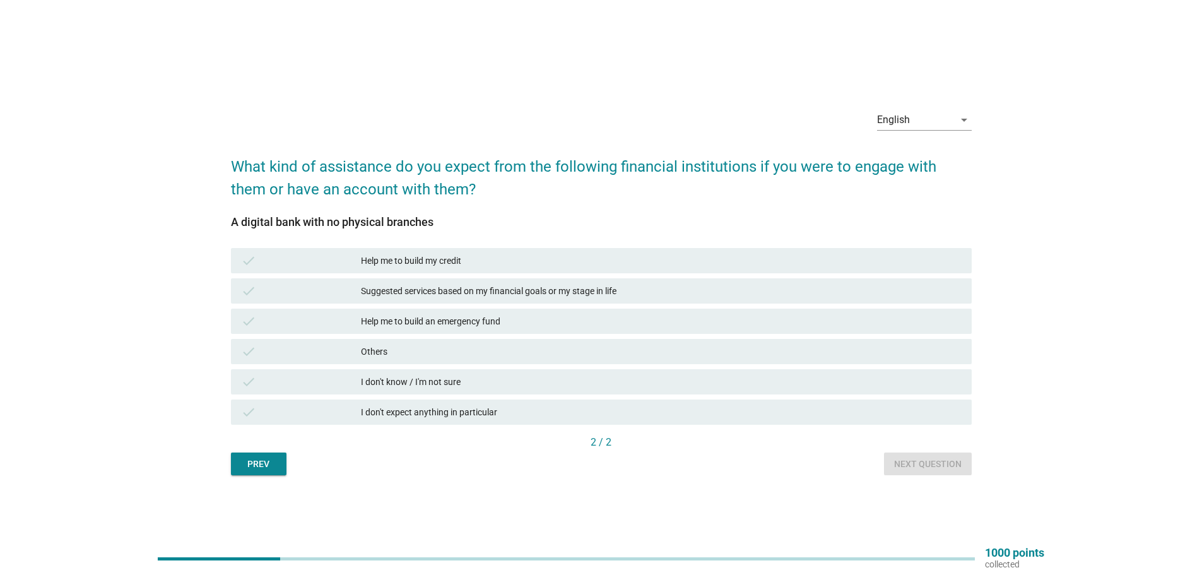
click at [485, 326] on div "Help me to build an emergency fund" at bounding box center [661, 321] width 601 height 15
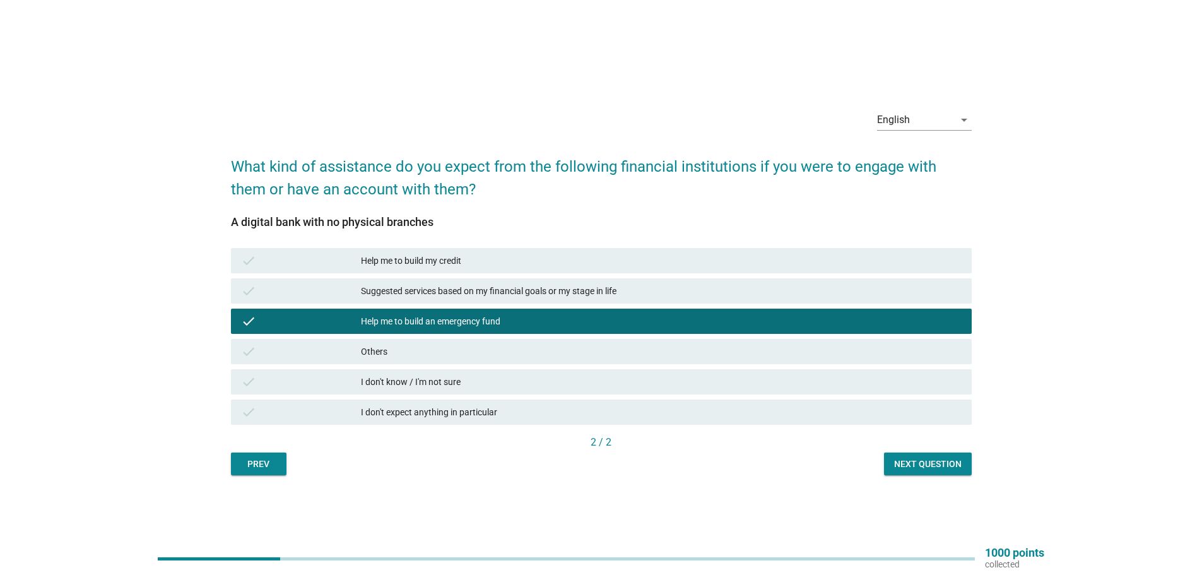
click at [921, 463] on div "Next question" at bounding box center [928, 463] width 68 height 13
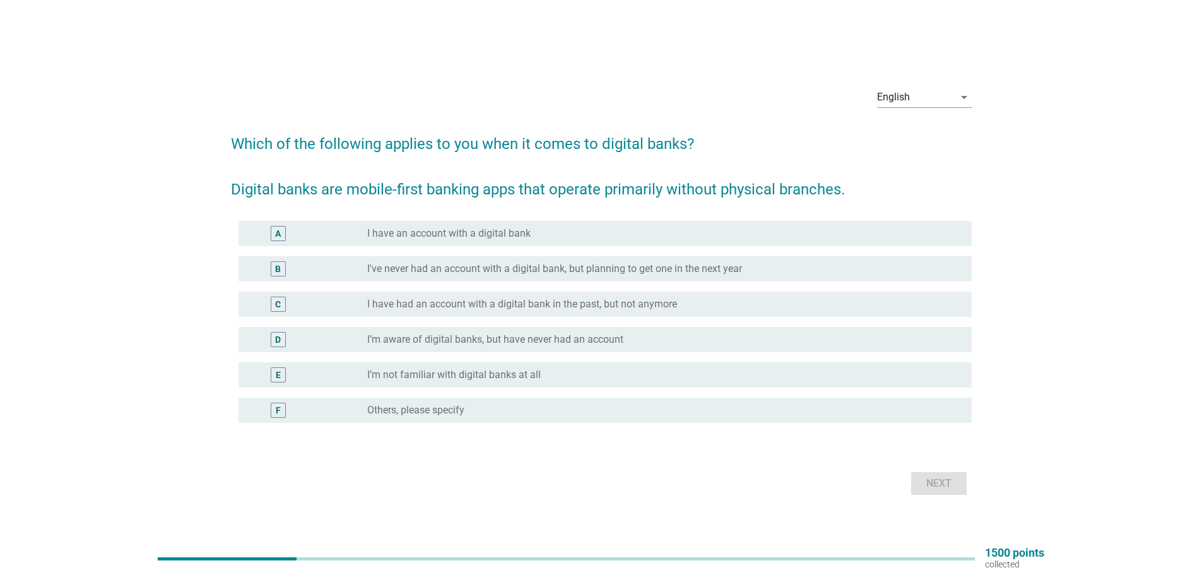
click at [524, 235] on label "I have an account with a digital bank" at bounding box center [448, 233] width 163 height 13
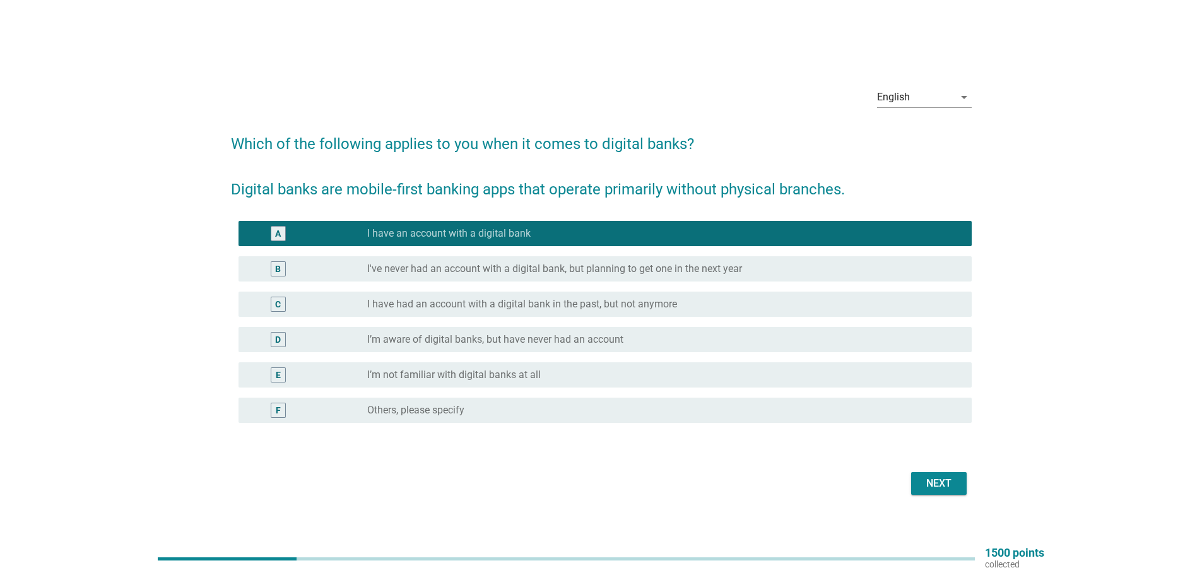
click at [948, 484] on div "Next" at bounding box center [938, 483] width 35 height 15
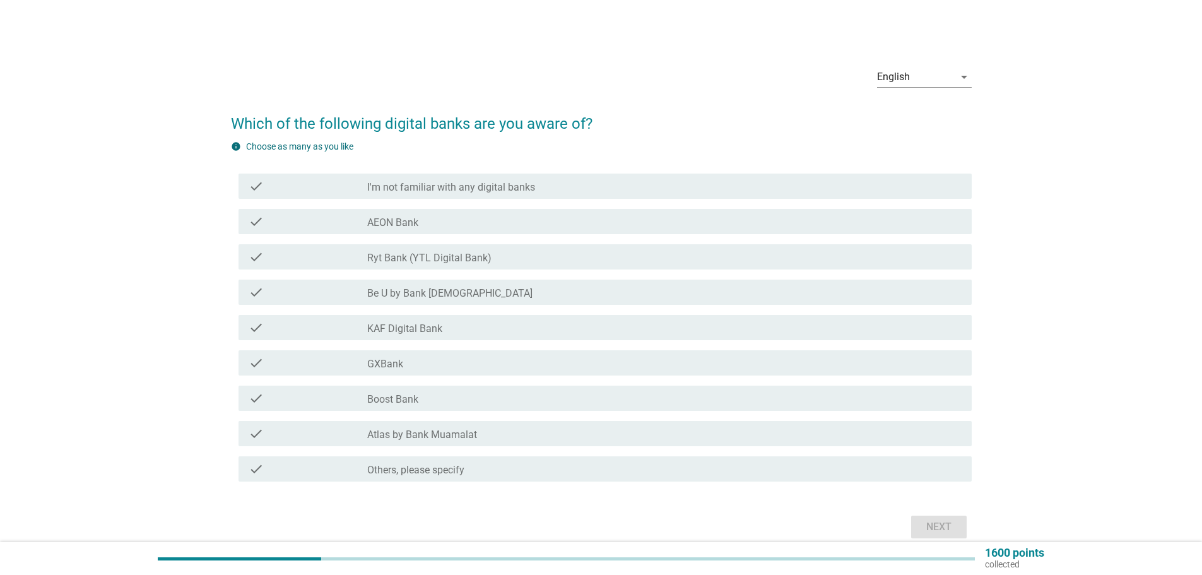
click at [432, 468] on label "Others, please specify" at bounding box center [415, 470] width 97 height 13
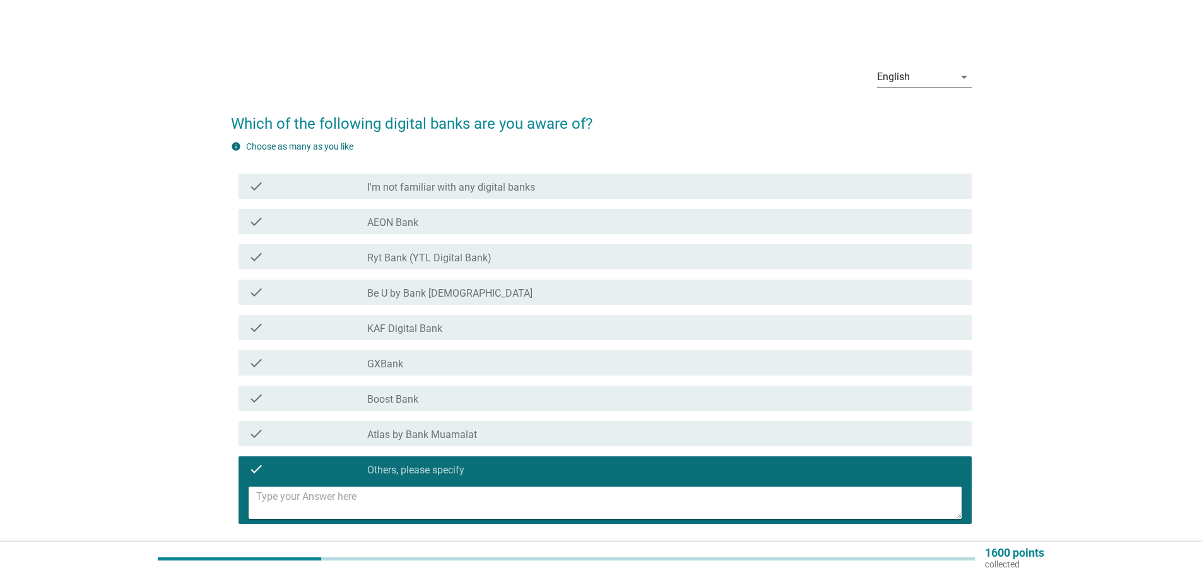
click at [471, 498] on textarea at bounding box center [608, 502] width 705 height 32
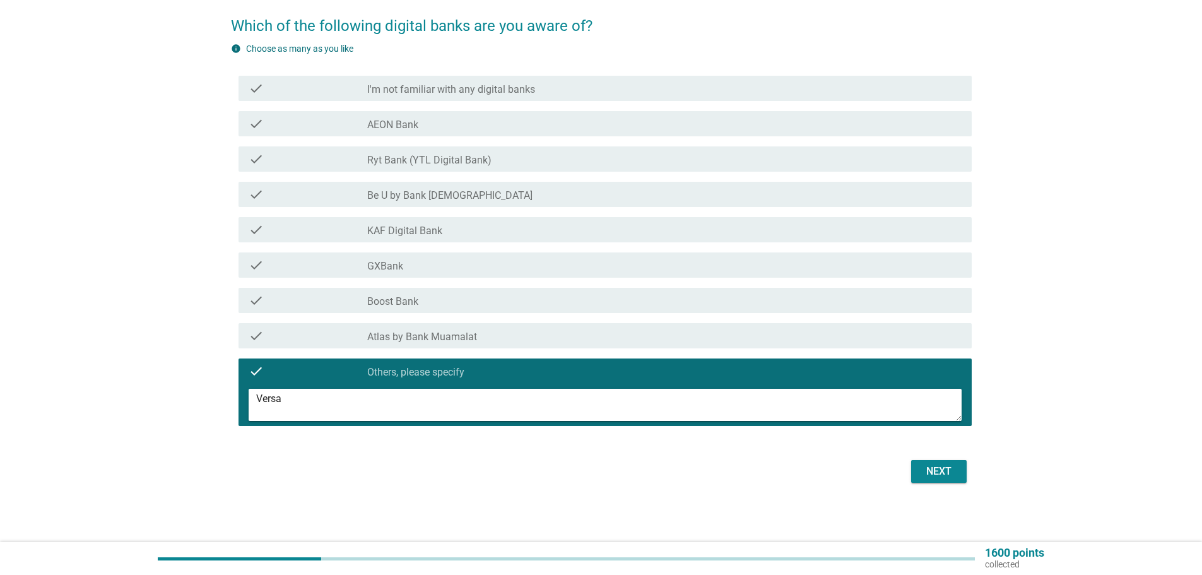
scroll to position [99, 0]
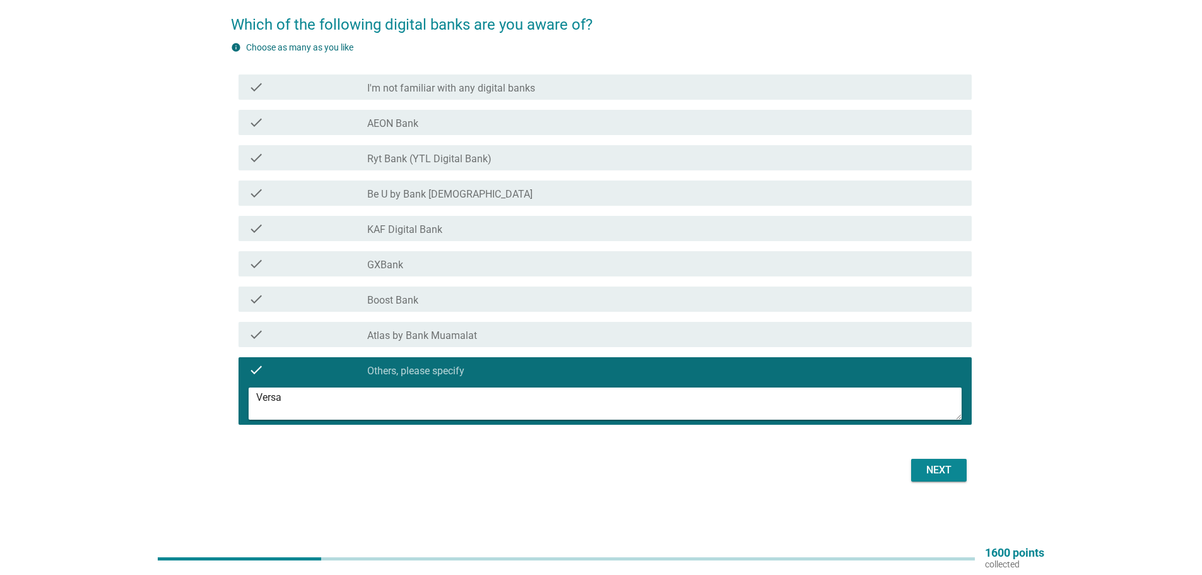
type textarea "Versa"
click at [939, 473] on div "Next" at bounding box center [938, 469] width 35 height 15
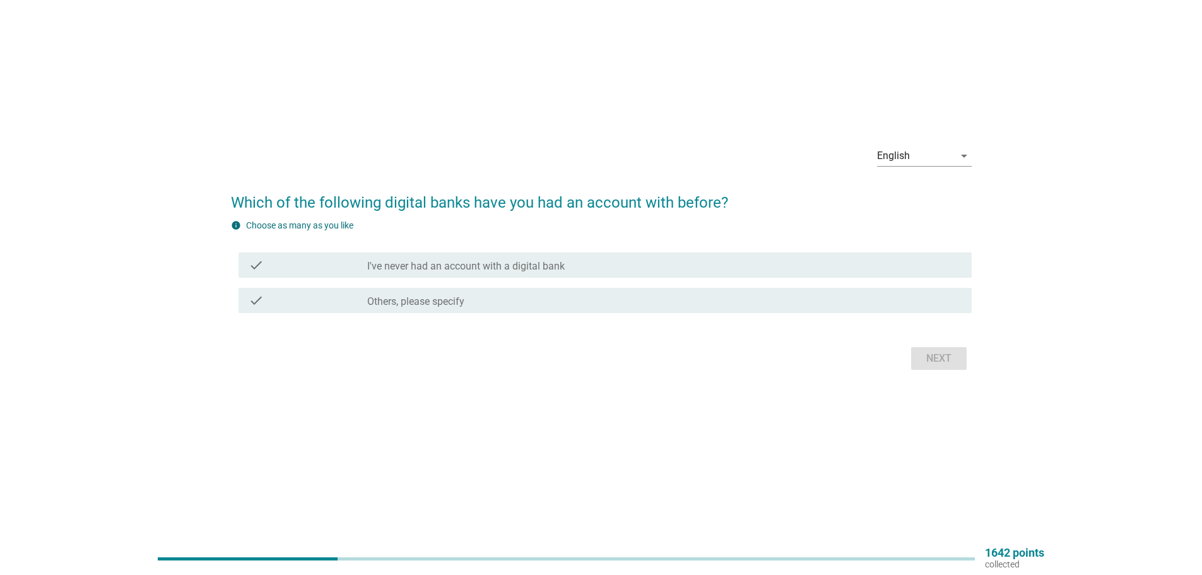
scroll to position [0, 0]
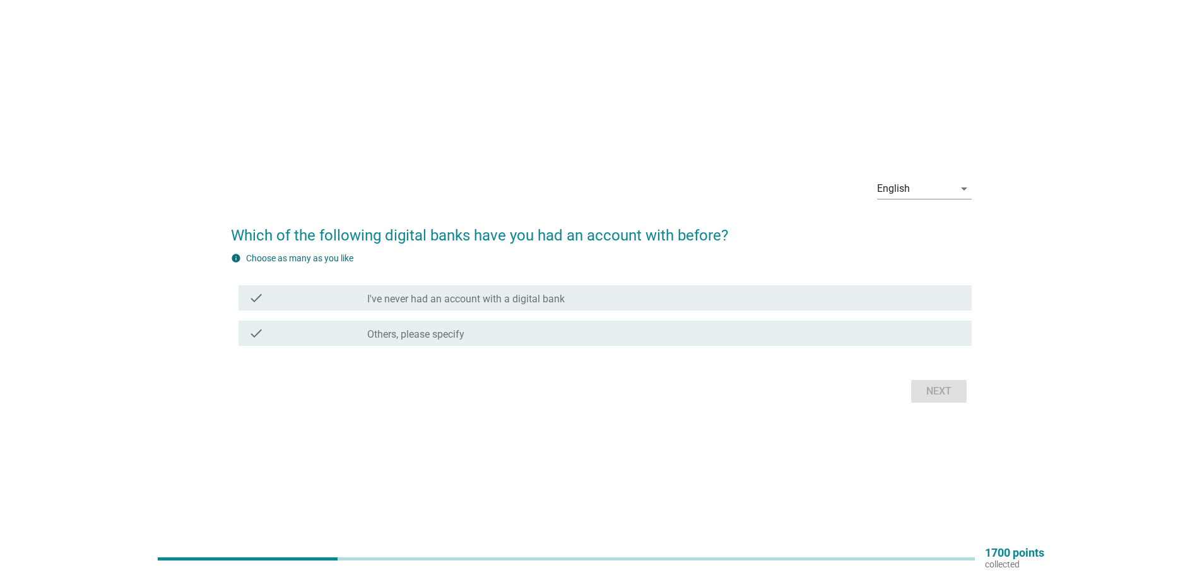
click at [597, 290] on div "check check_box_outline_blank I've never had an account with a digital bank" at bounding box center [604, 297] width 733 height 25
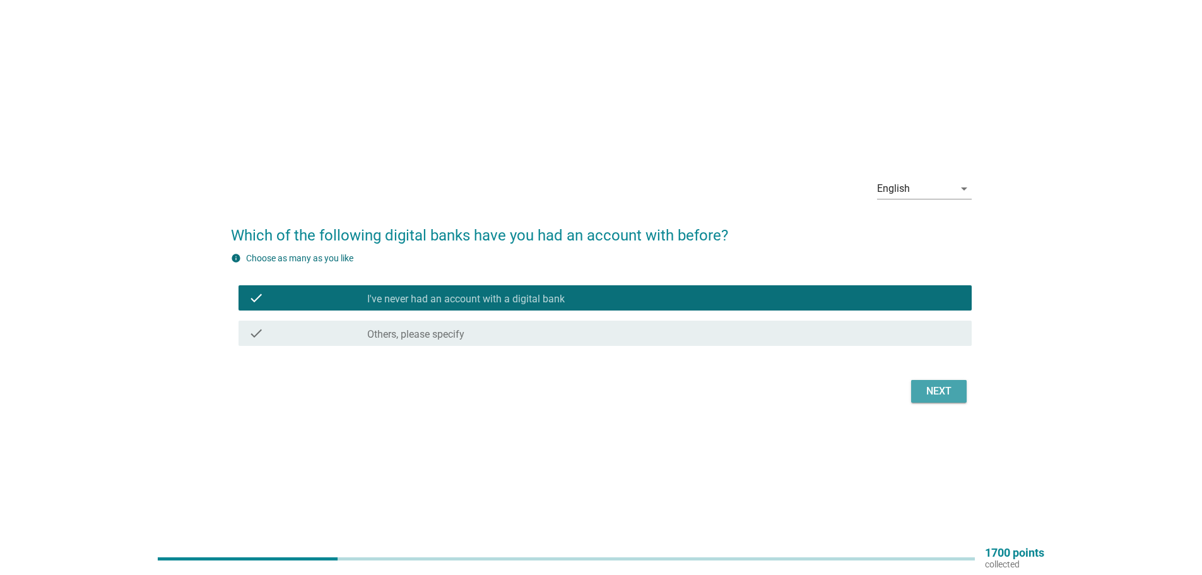
click at [945, 384] on div "Next" at bounding box center [938, 391] width 35 height 15
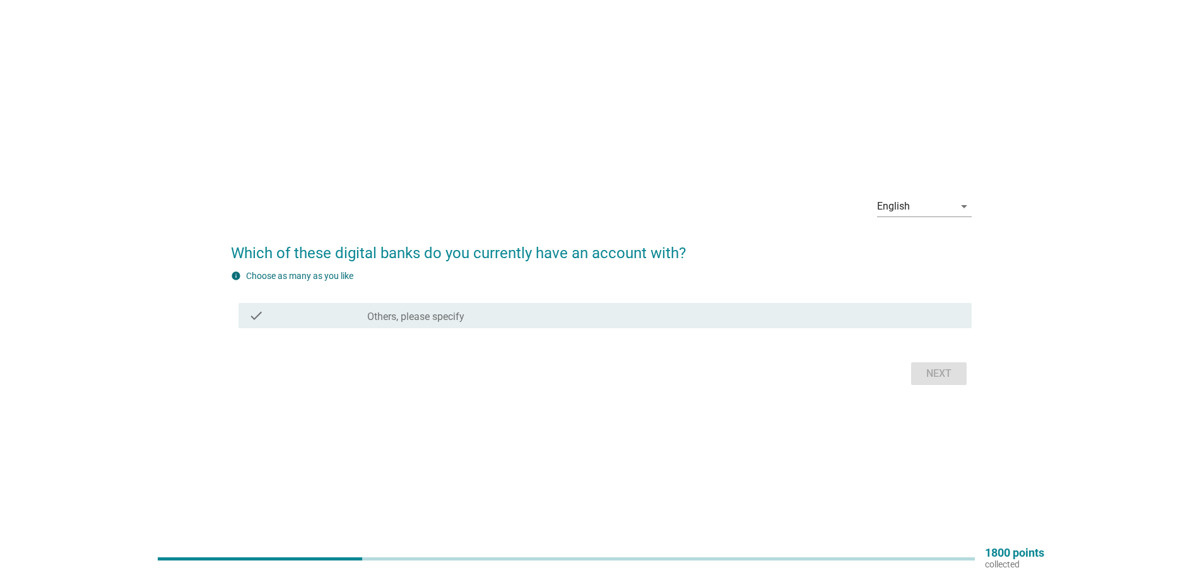
click at [600, 319] on div "check_box Others, please specify" at bounding box center [664, 315] width 594 height 15
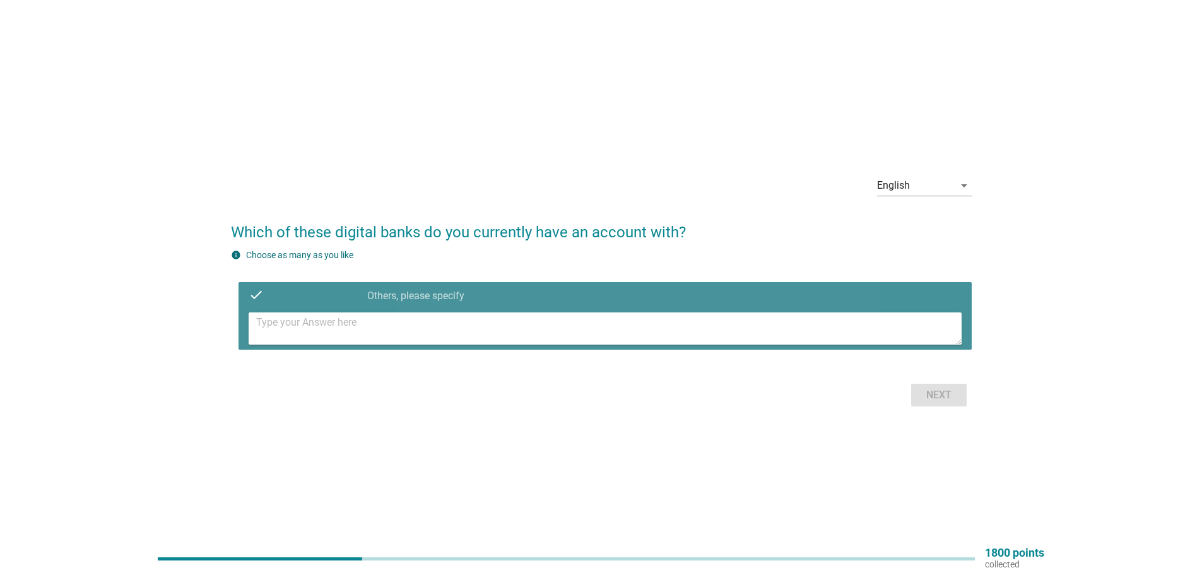
click at [560, 326] on textarea at bounding box center [608, 328] width 705 height 32
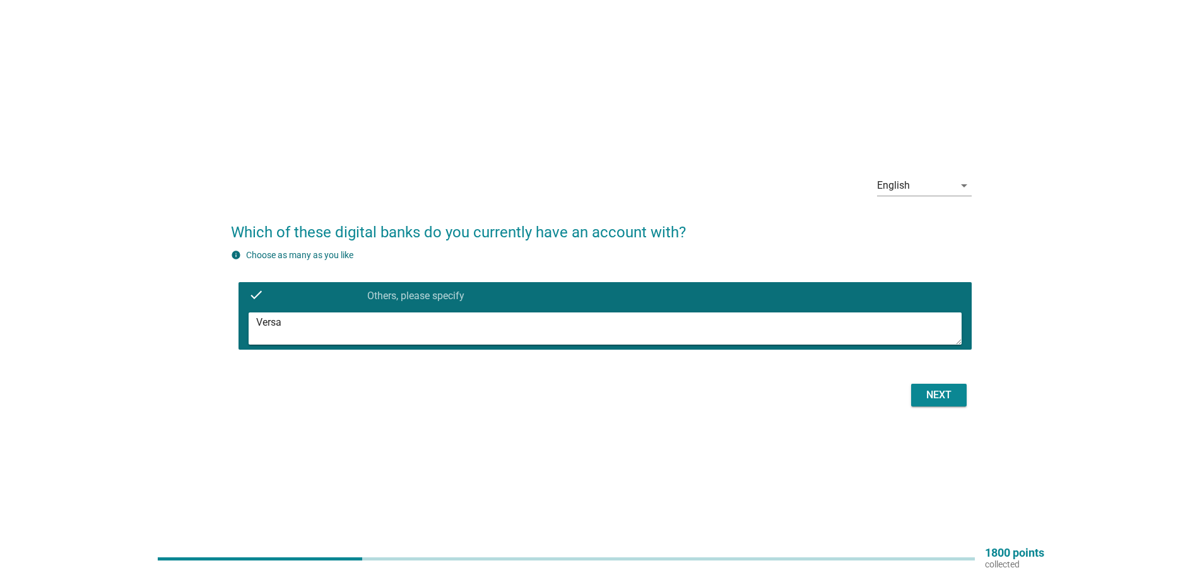
type textarea "Versa"
click at [945, 392] on div "Next" at bounding box center [938, 394] width 35 height 15
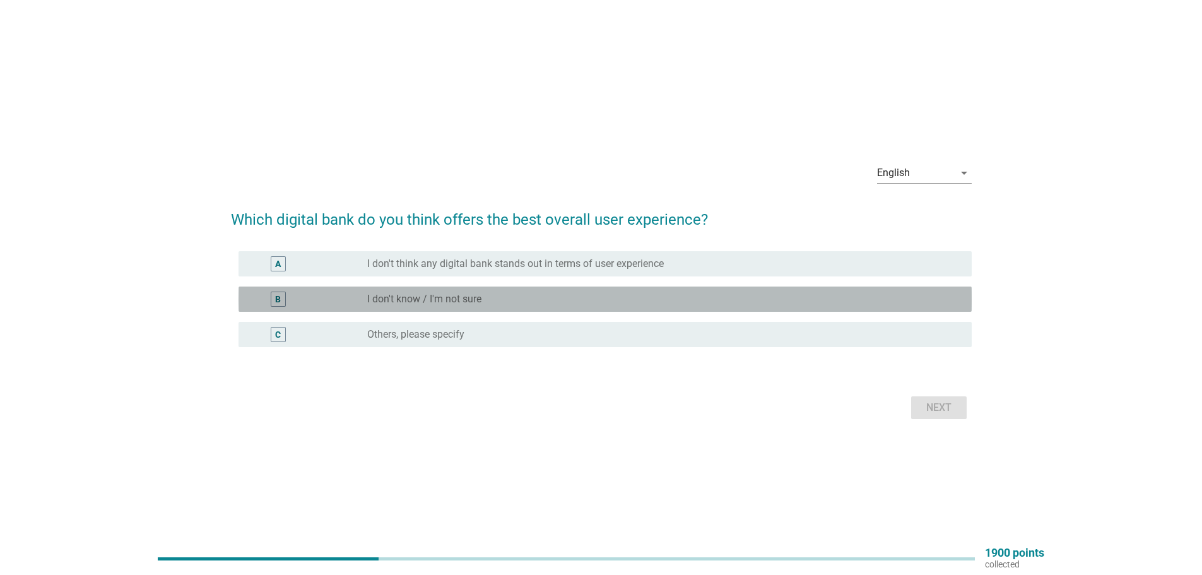
click at [682, 302] on div "radio_button_unchecked I don't know / I'm not sure" at bounding box center [659, 299] width 584 height 13
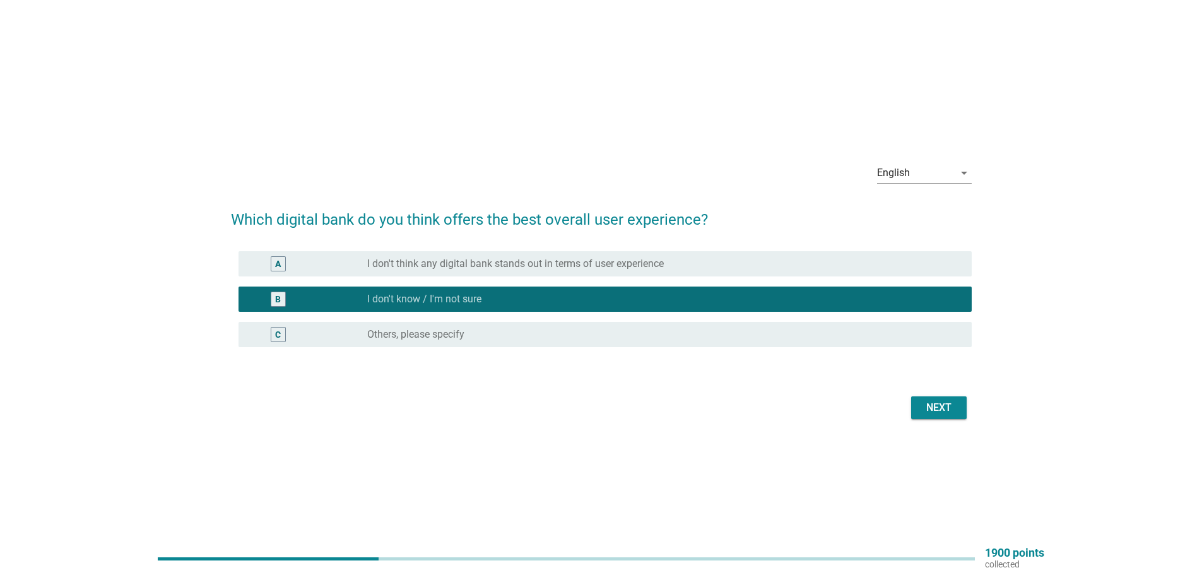
click at [943, 404] on div "Next" at bounding box center [938, 407] width 35 height 15
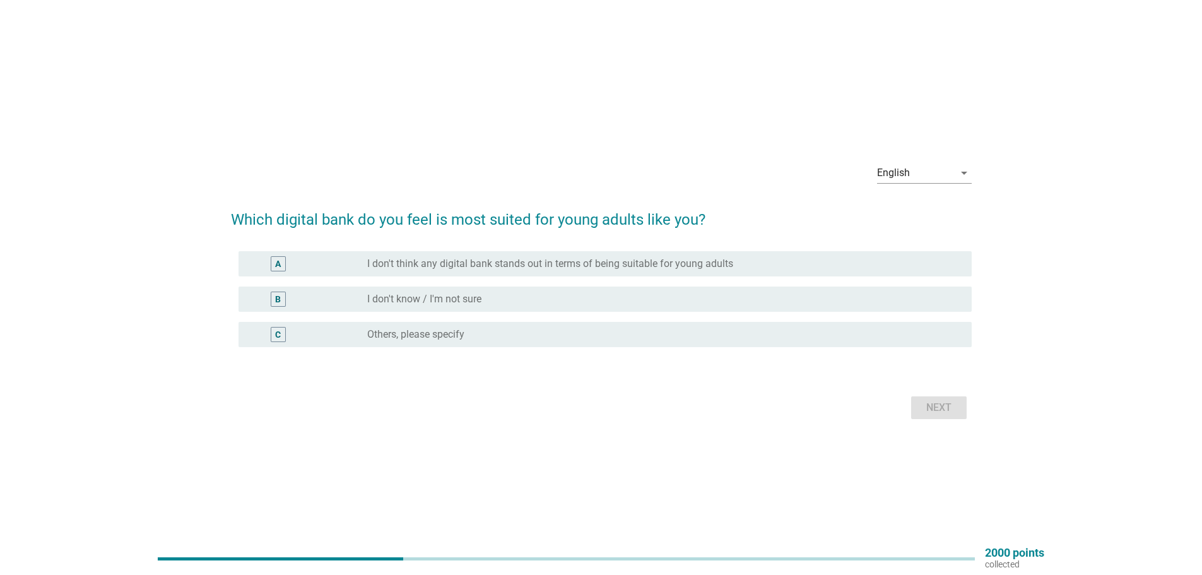
click at [597, 303] on div "radio_button_unchecked I don't know / I'm not sure" at bounding box center [659, 299] width 584 height 13
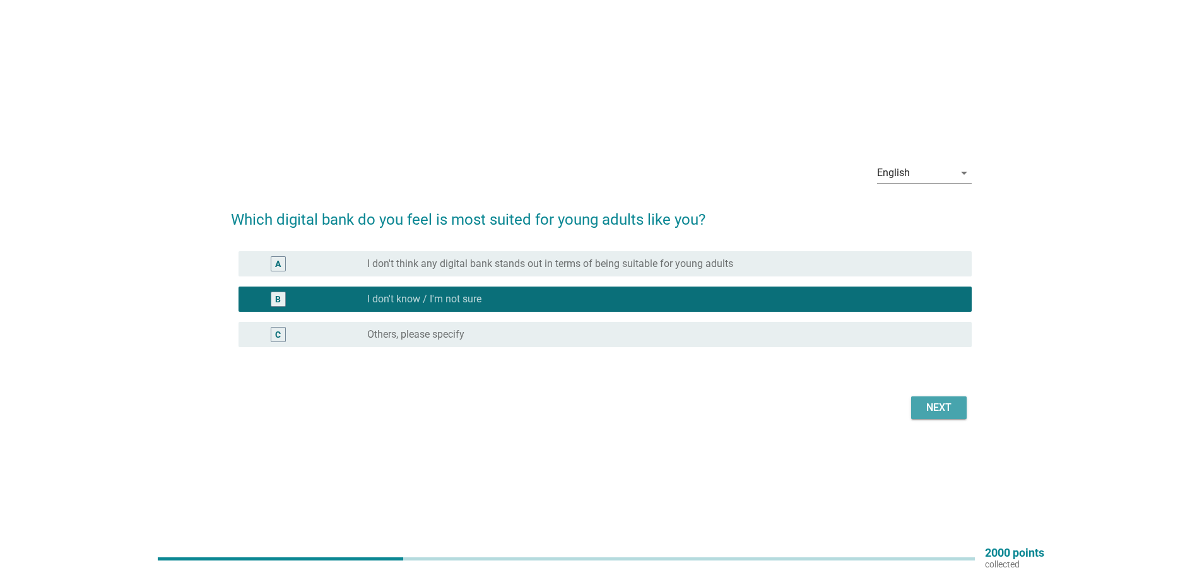
click at [936, 408] on div "Next" at bounding box center [938, 407] width 35 height 15
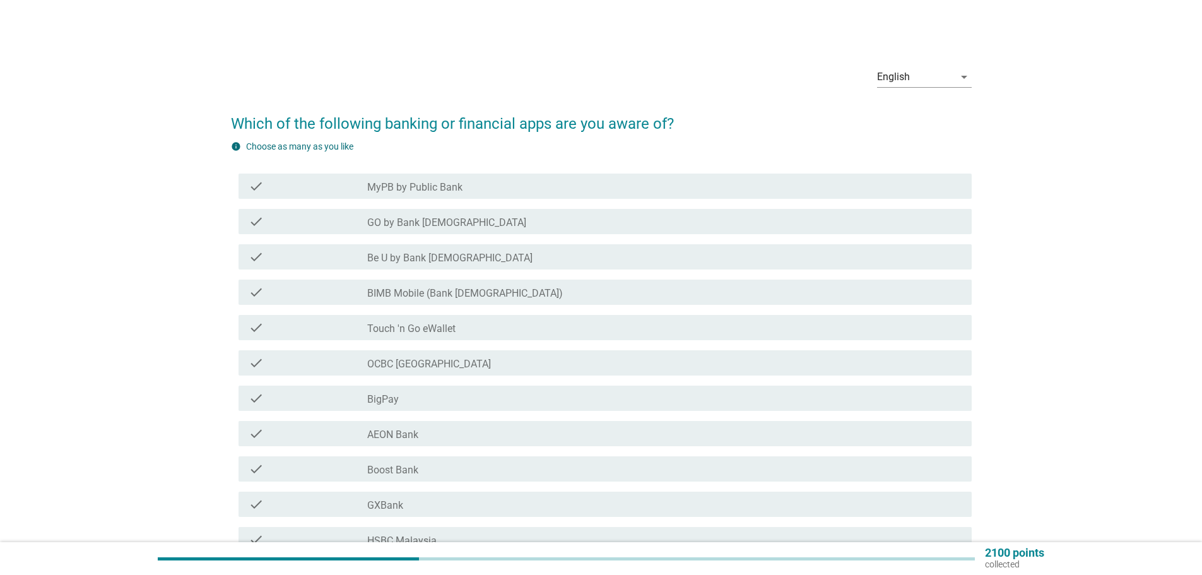
click at [519, 220] on div "check_box_outline_blank GO by Bank [DEMOGRAPHIC_DATA]" at bounding box center [664, 221] width 594 height 15
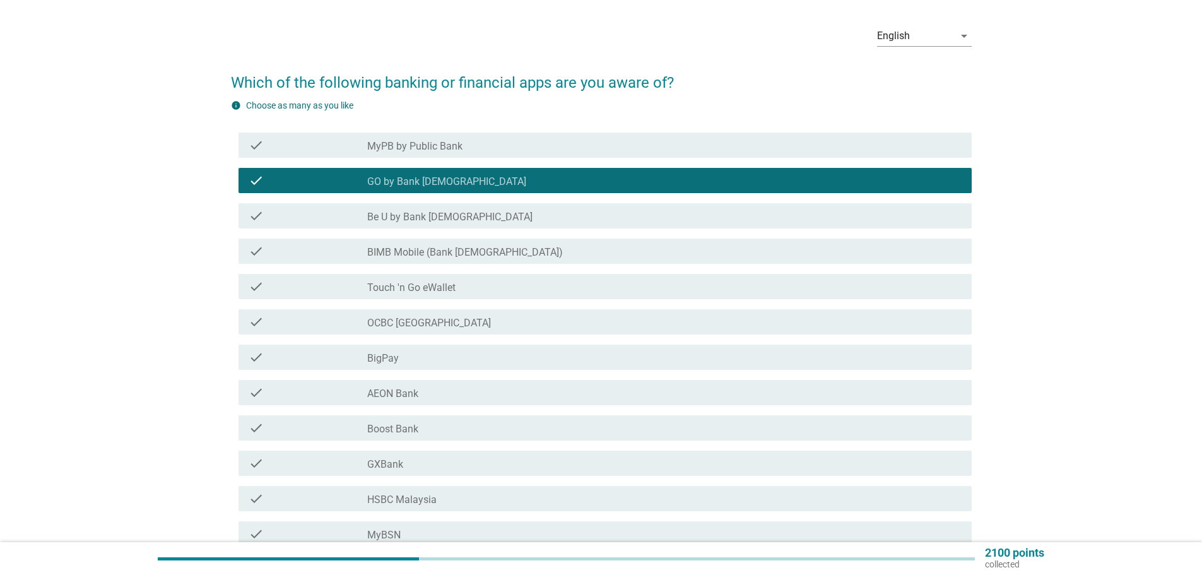
scroll to position [63, 0]
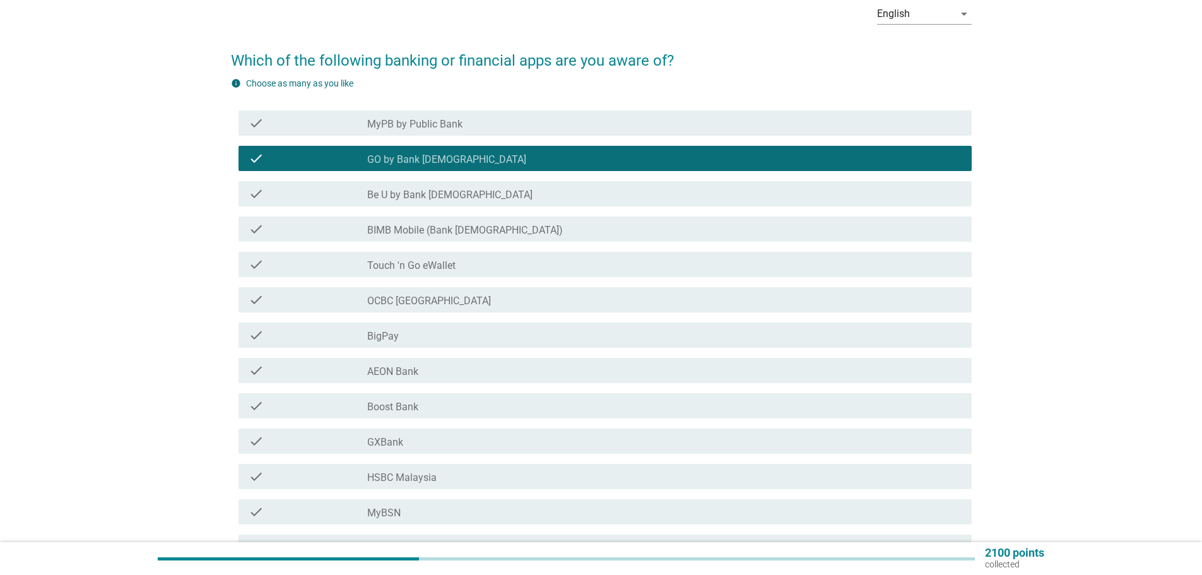
click at [493, 227] on div "check_box_outline_blank BIMB Mobile (Bank [DEMOGRAPHIC_DATA])" at bounding box center [664, 228] width 594 height 15
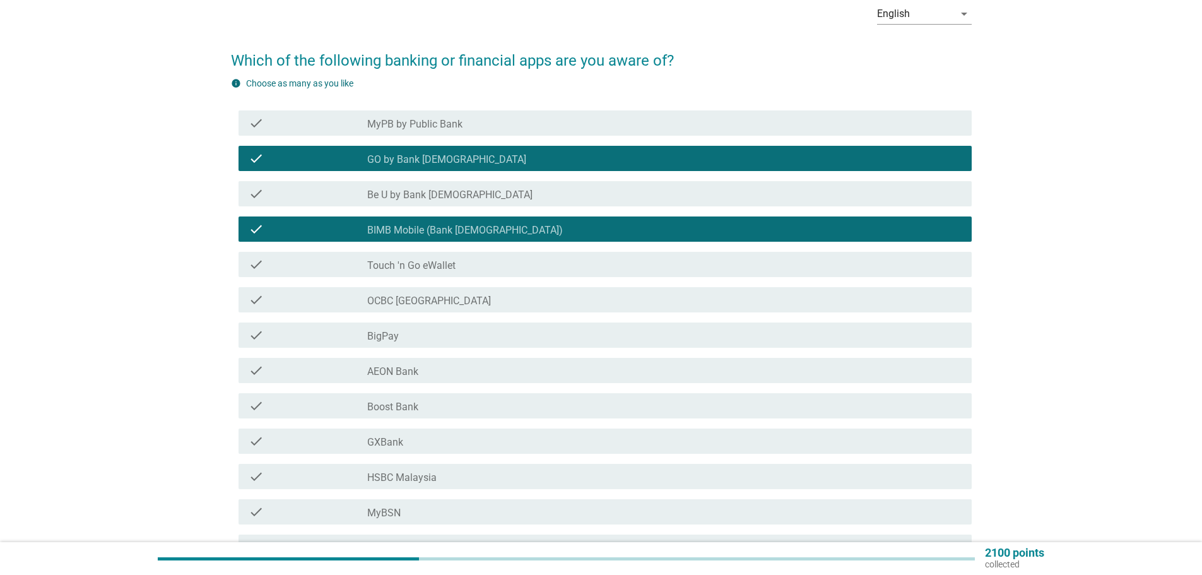
click at [470, 264] on div "check_box_outline_blank Touch 'n Go eWallet" at bounding box center [664, 264] width 594 height 15
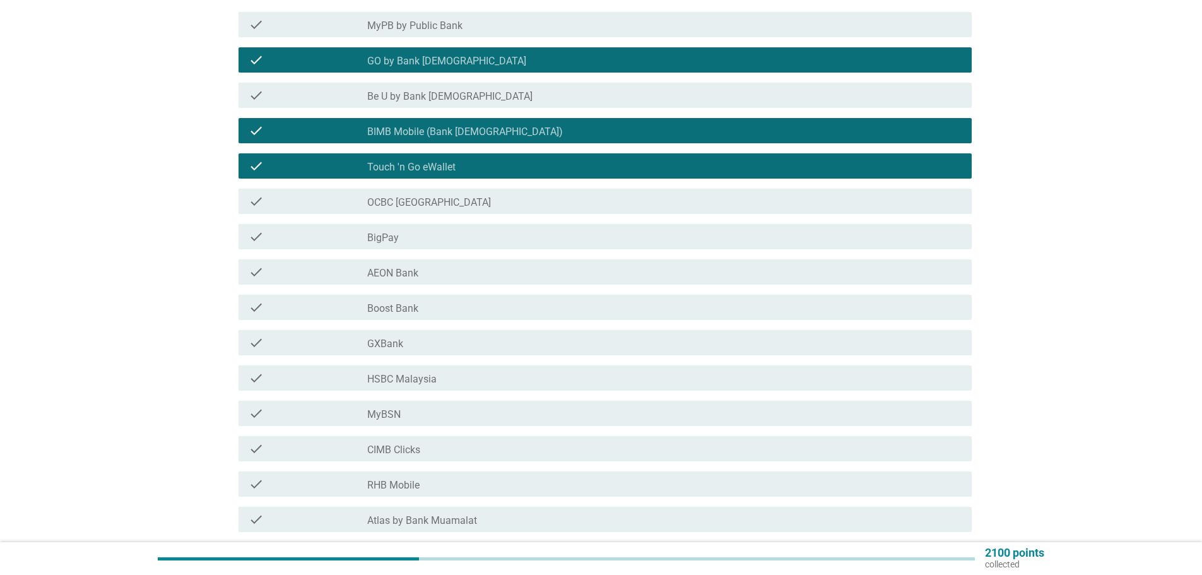
scroll to position [189, 0]
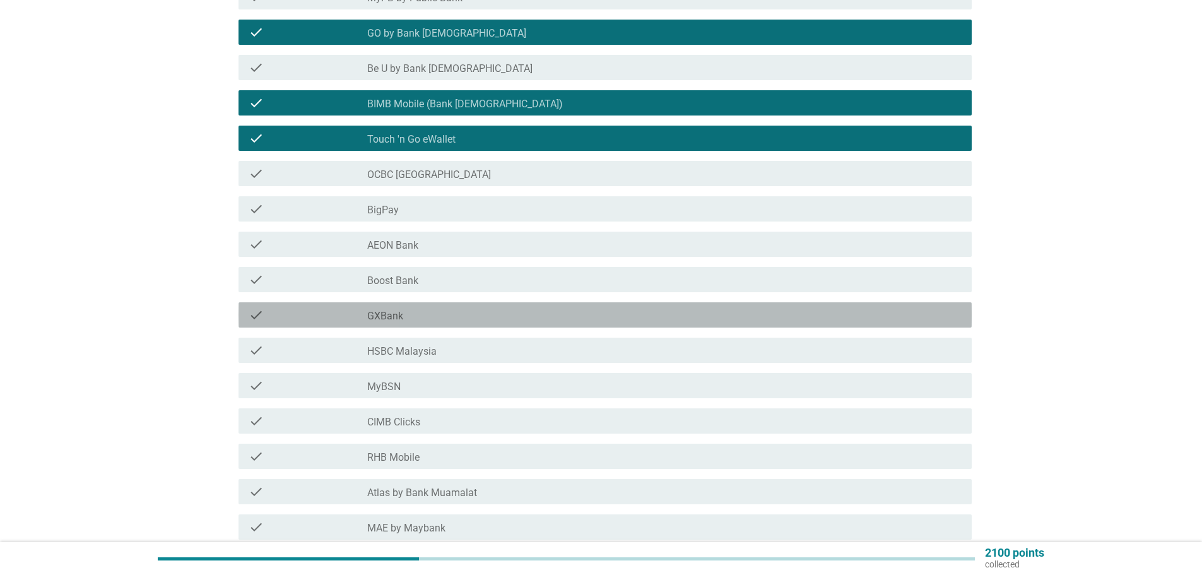
click at [444, 312] on div "check_box_outline_blank GXBank" at bounding box center [664, 314] width 594 height 15
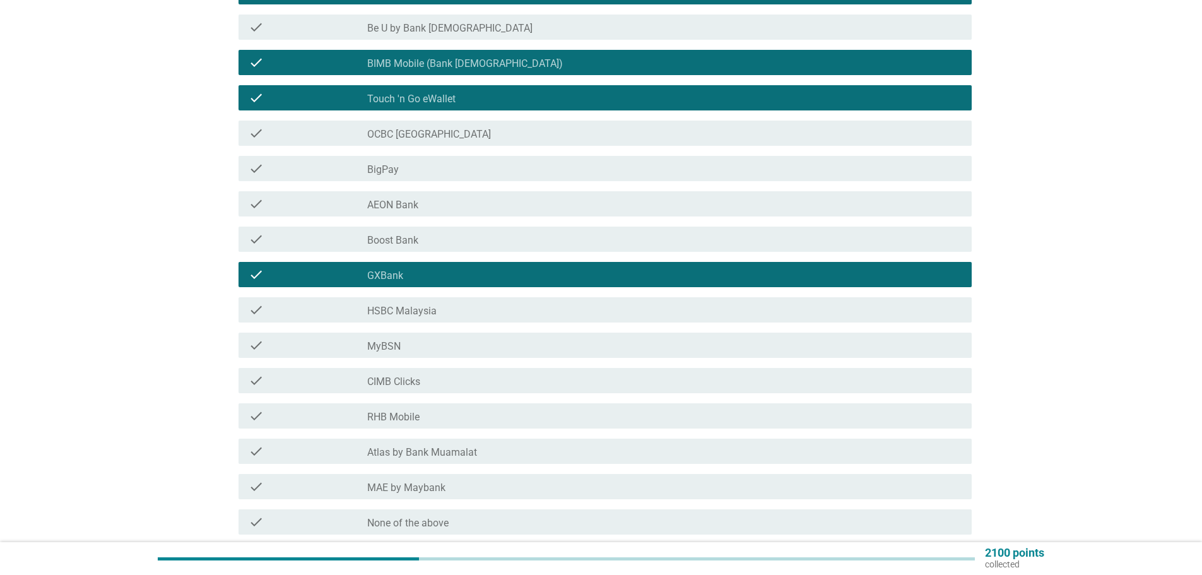
scroll to position [252, 0]
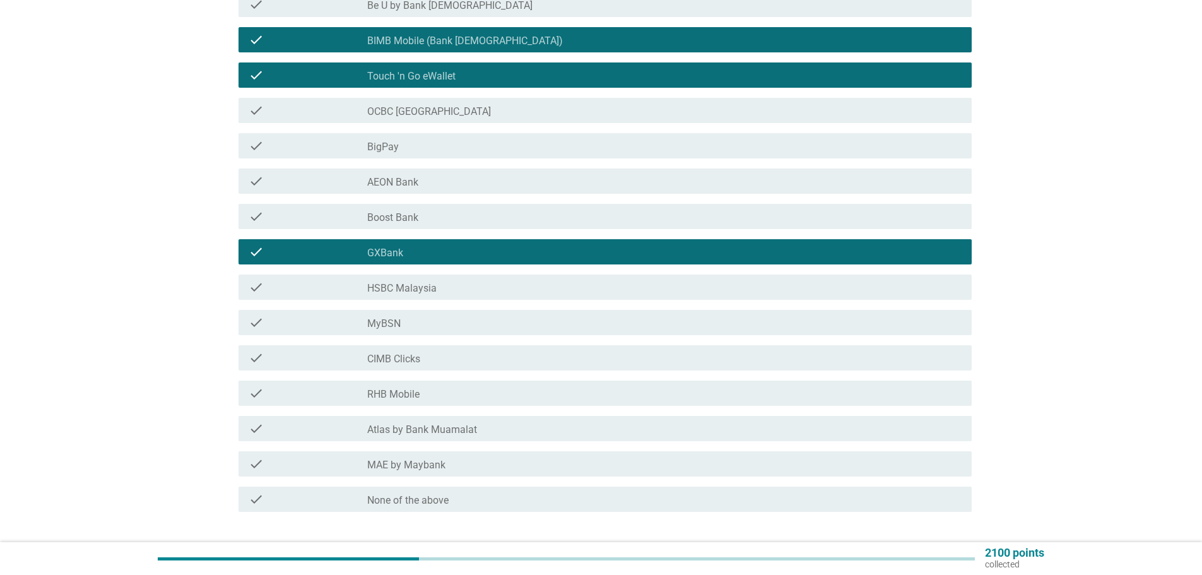
click at [454, 327] on div "check_box_outline_blank MyBSN" at bounding box center [664, 322] width 594 height 15
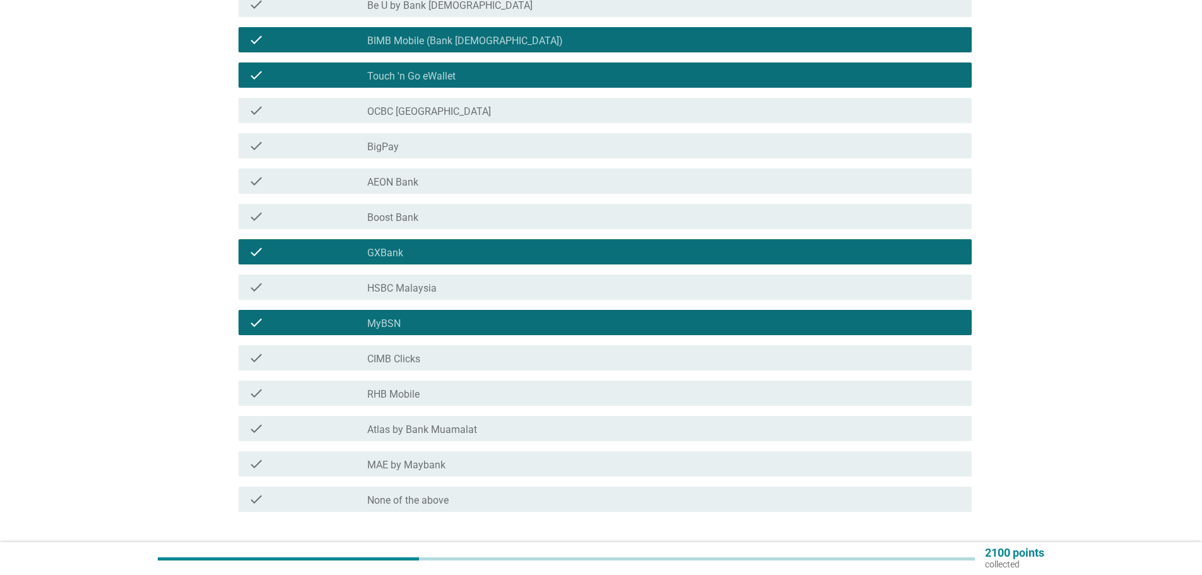
click at [461, 363] on div "check_box_outline_blank CIMB Clicks" at bounding box center [664, 357] width 594 height 15
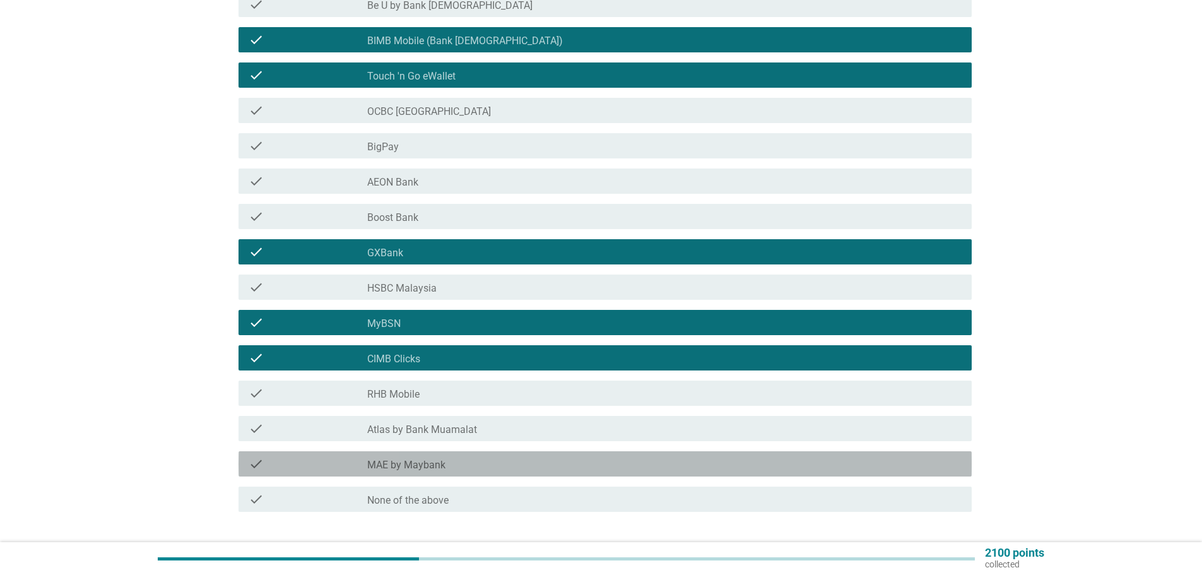
click at [457, 463] on div "check_box_outline_blank MAE by Maybank" at bounding box center [664, 463] width 594 height 15
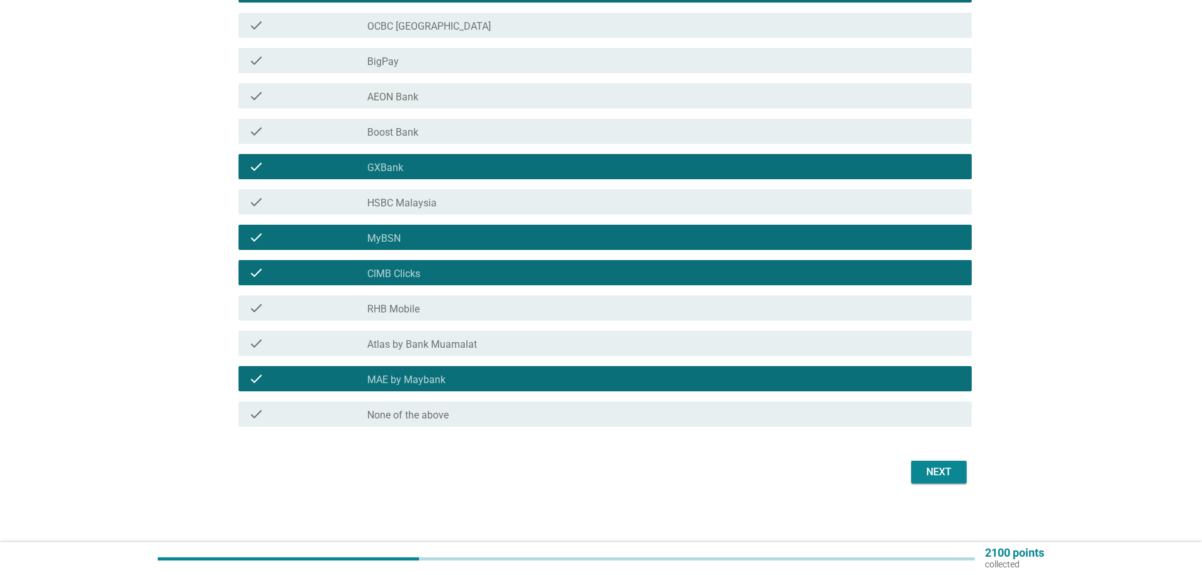
scroll to position [339, 0]
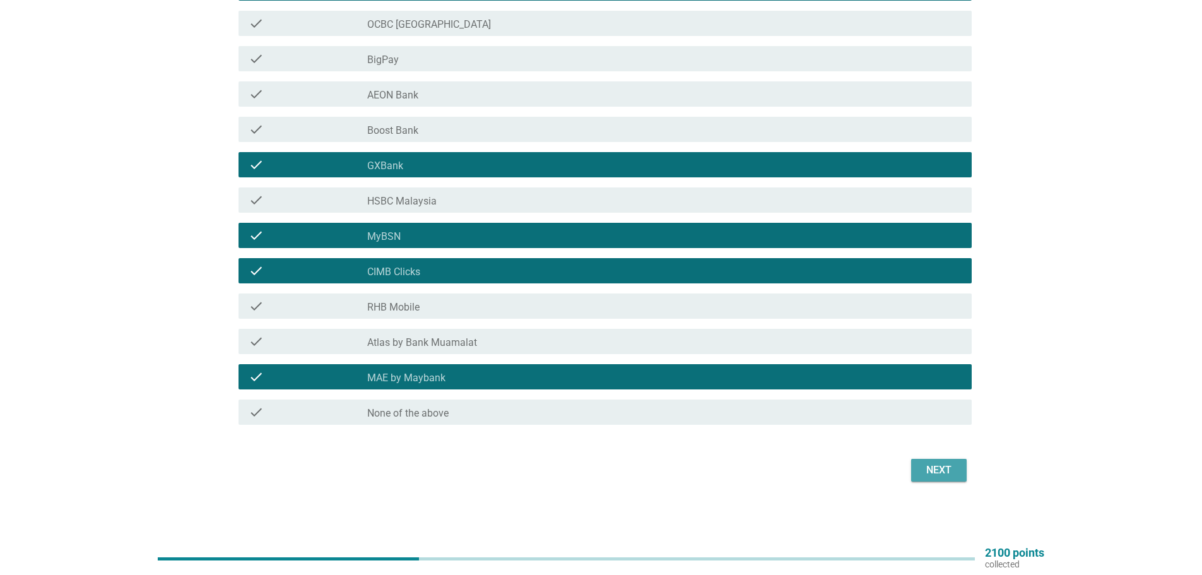
click at [917, 473] on button "Next" at bounding box center [939, 470] width 56 height 23
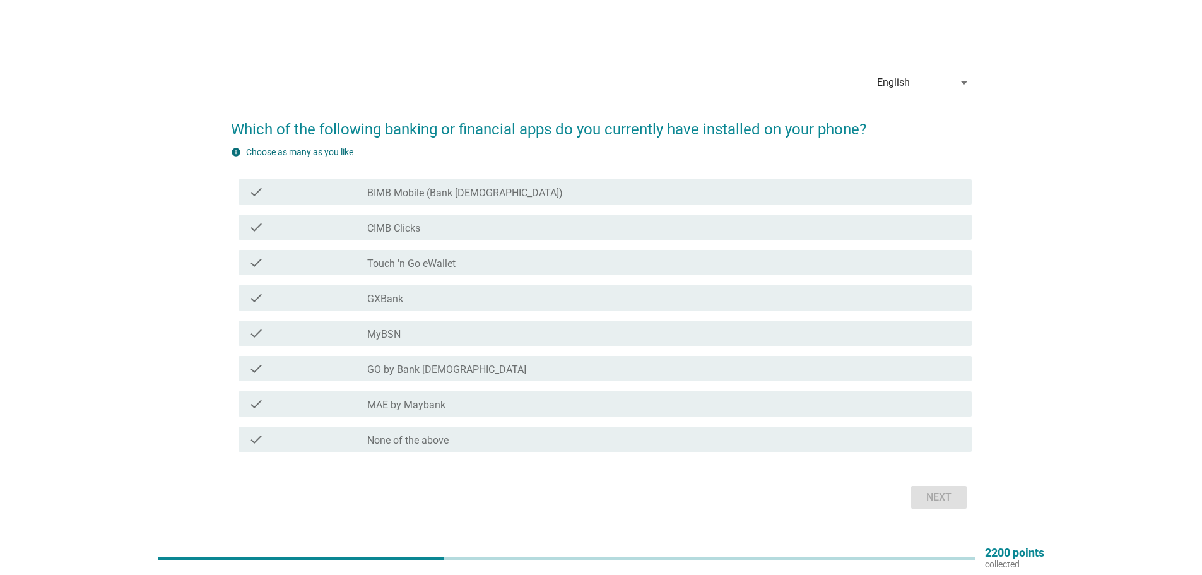
click at [502, 196] on div "check_box_outline_blank BIMB Mobile (Bank [DEMOGRAPHIC_DATA])" at bounding box center [664, 191] width 594 height 15
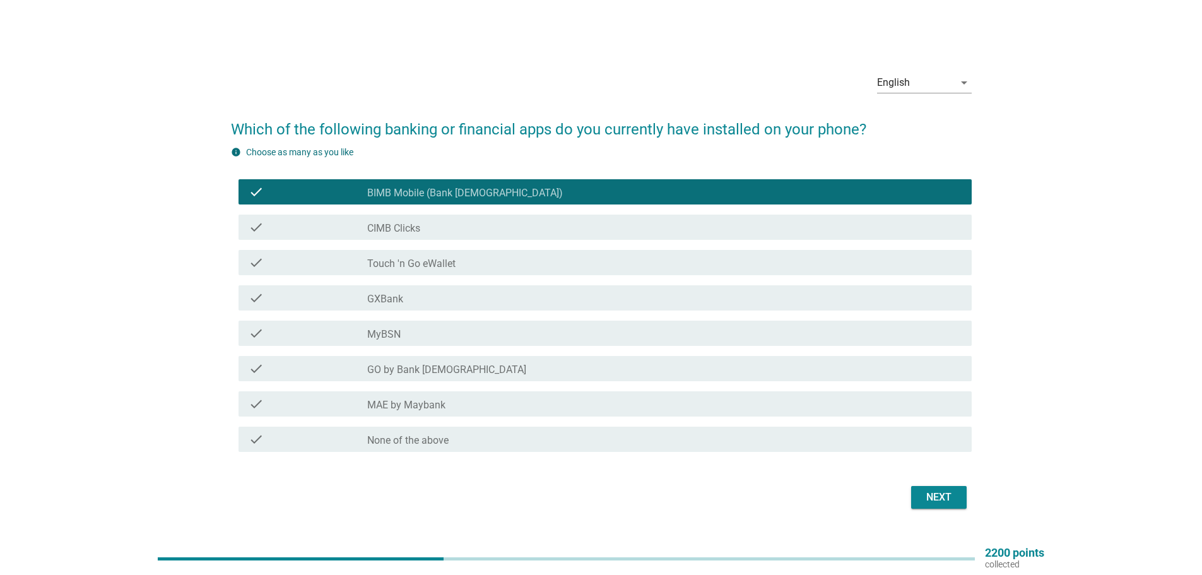
click at [439, 406] on label "MAE by Maybank" at bounding box center [406, 405] width 78 height 13
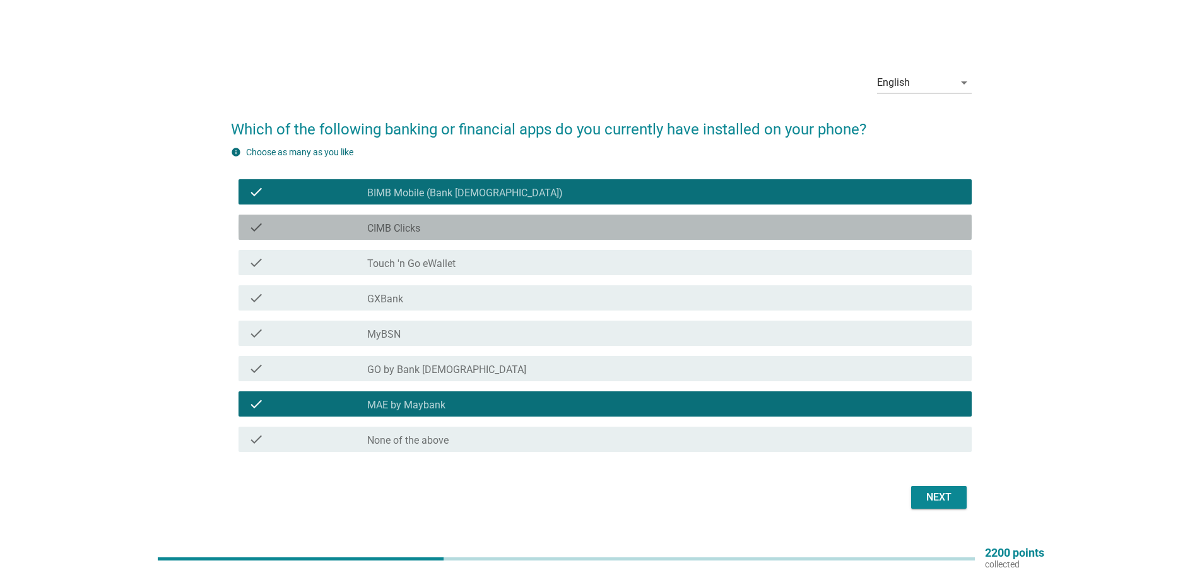
click at [444, 230] on div "check_box_outline_blank CIMB Clicks" at bounding box center [664, 227] width 594 height 15
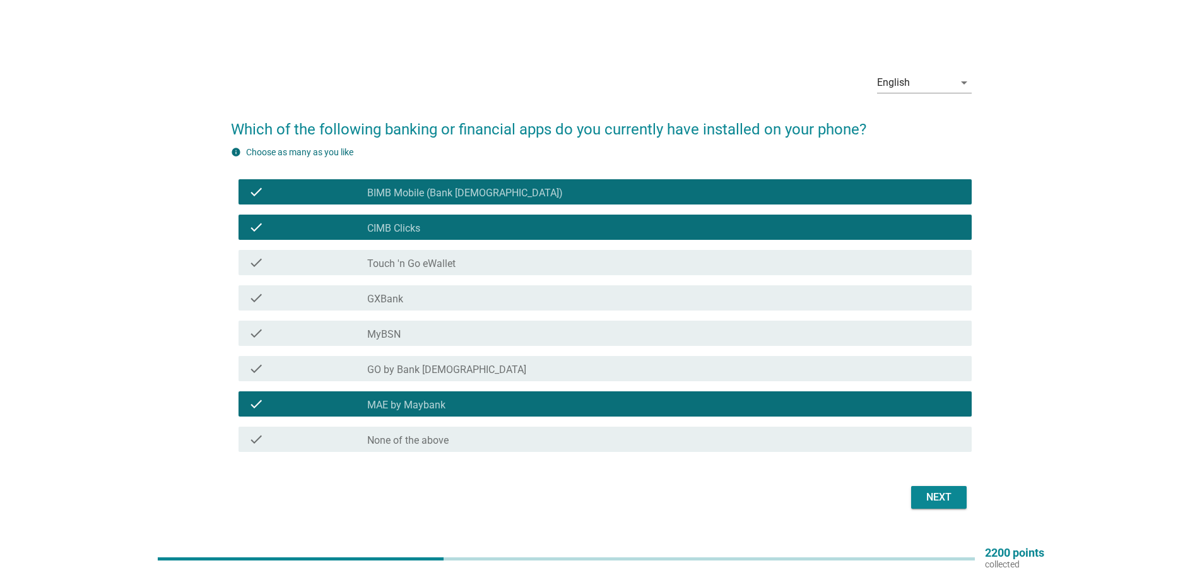
click at [940, 497] on div "Next" at bounding box center [938, 497] width 35 height 15
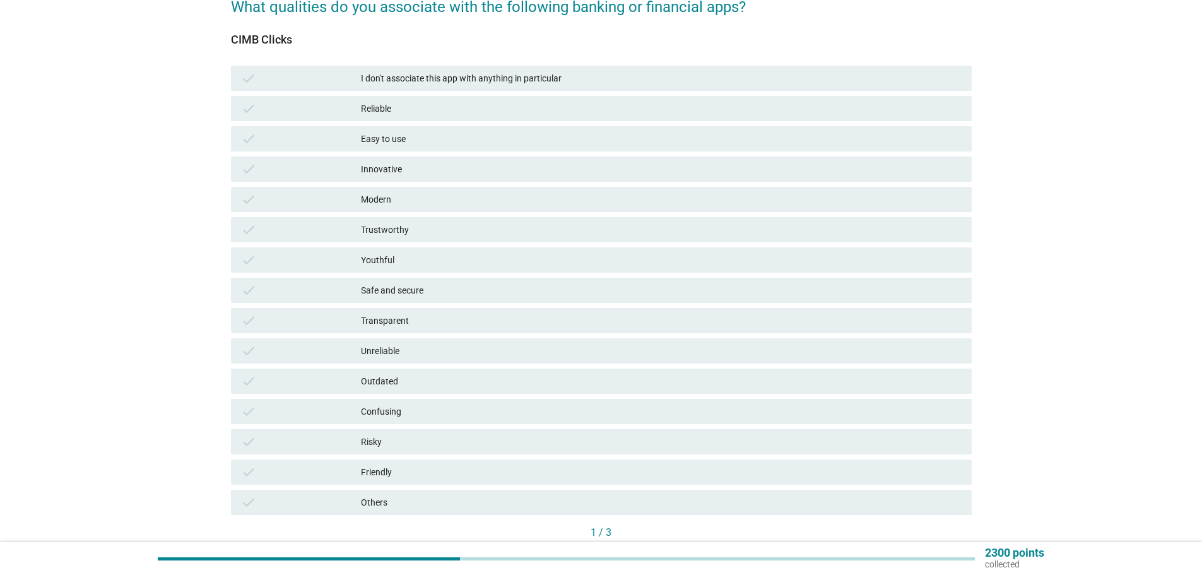
scroll to position [126, 0]
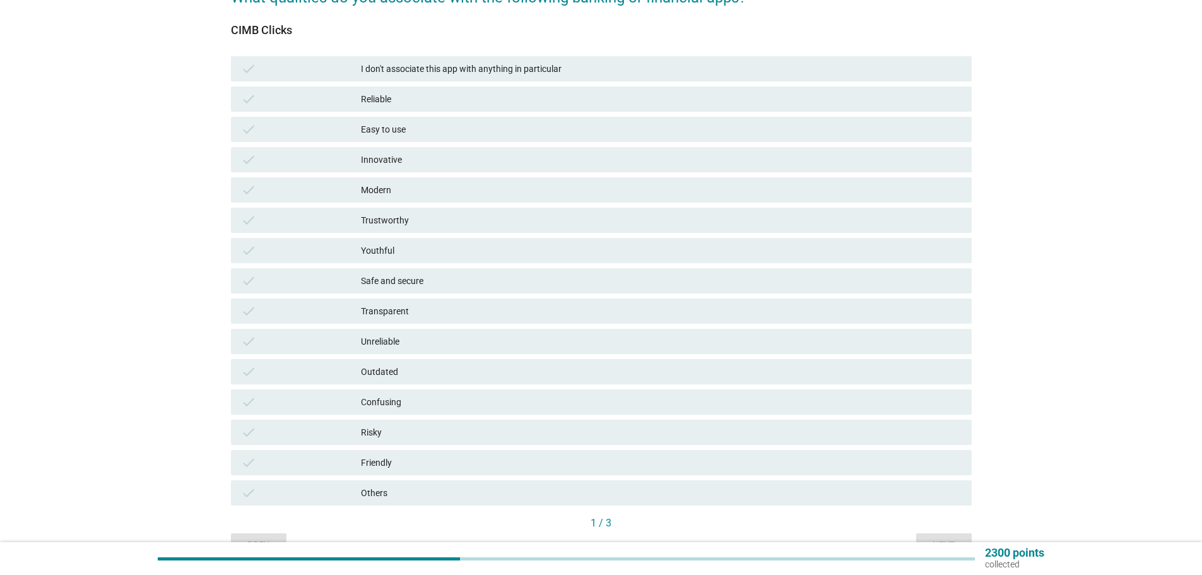
click at [419, 462] on div "Friendly" at bounding box center [661, 462] width 601 height 15
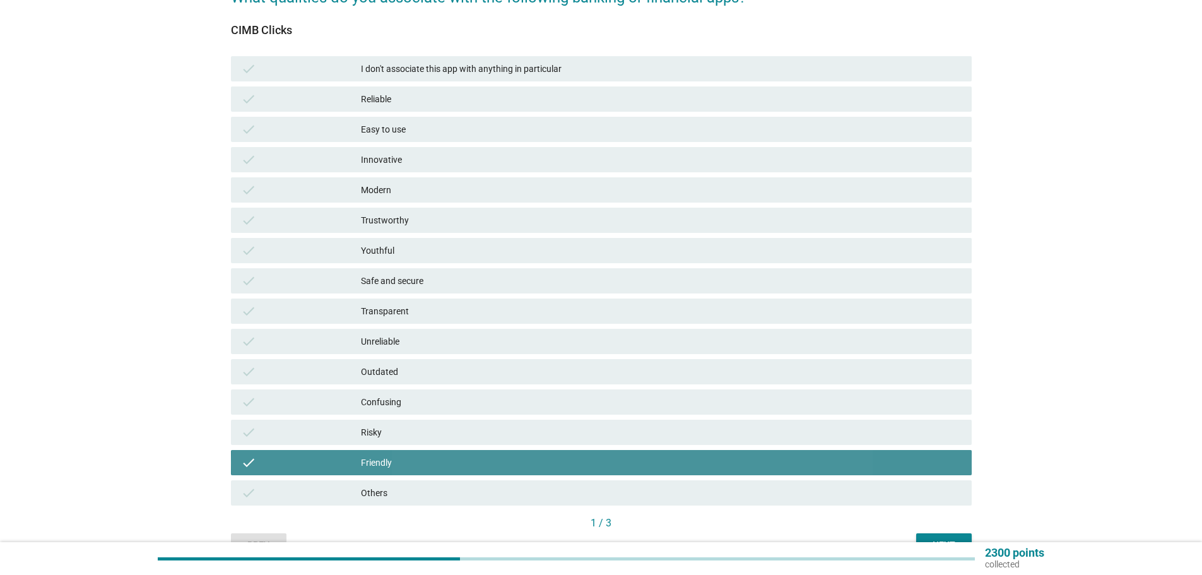
click at [419, 462] on div "Friendly" at bounding box center [661, 462] width 601 height 15
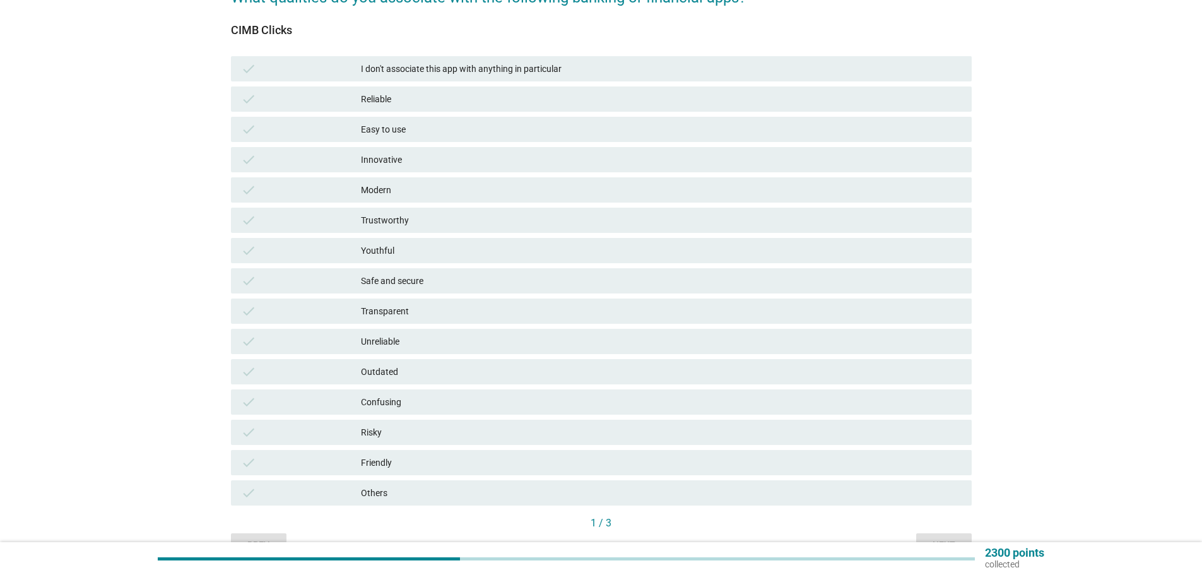
click at [419, 462] on div "Friendly" at bounding box center [661, 462] width 601 height 15
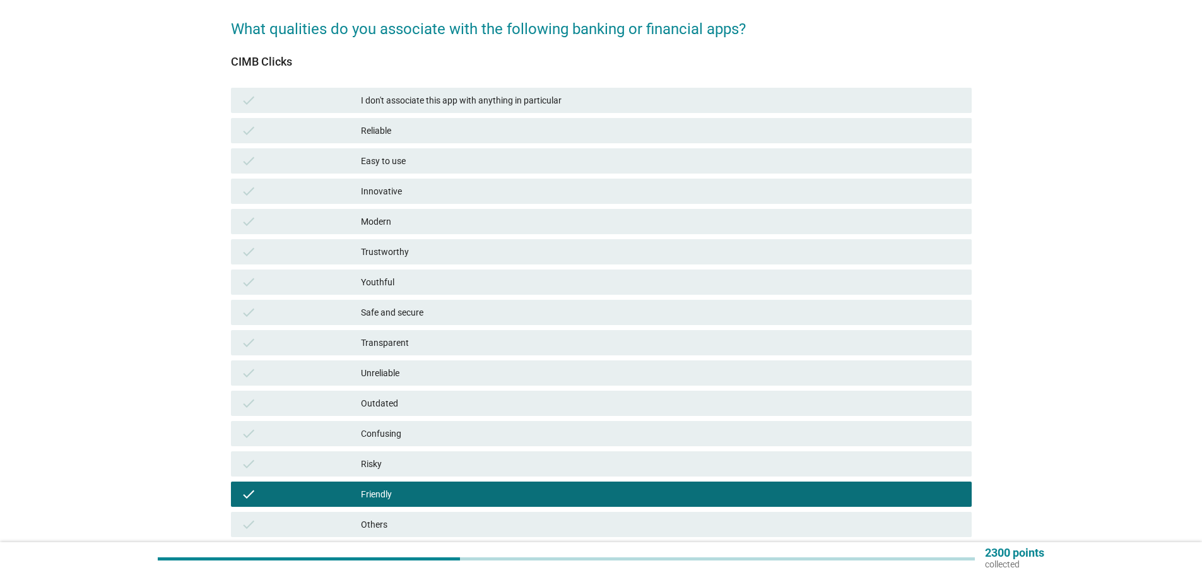
scroll to position [63, 0]
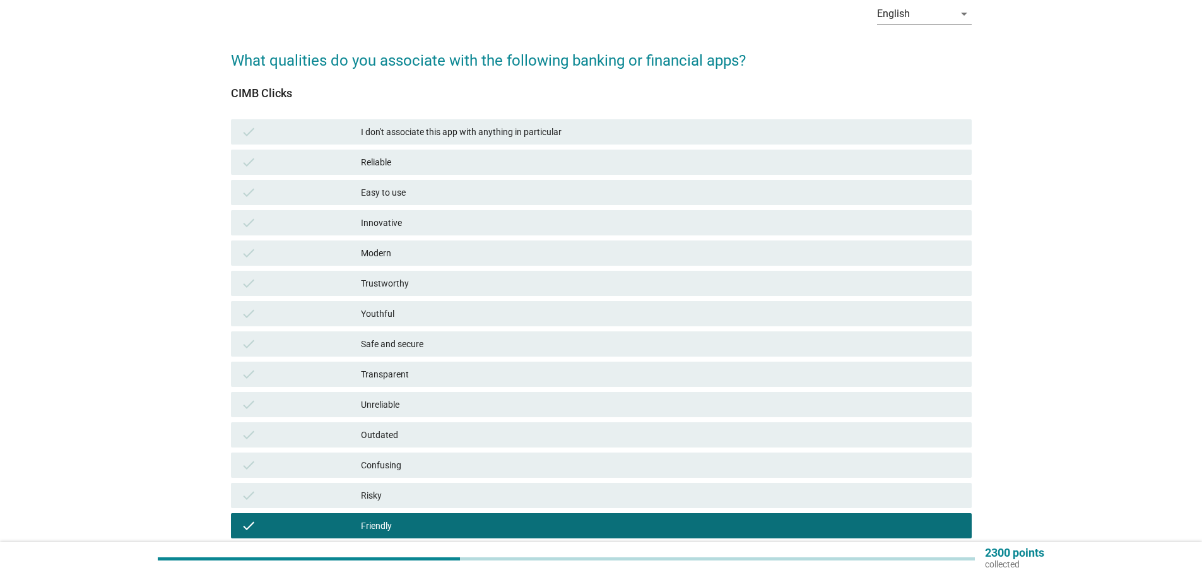
click at [411, 192] on div "Easy to use" at bounding box center [661, 192] width 601 height 15
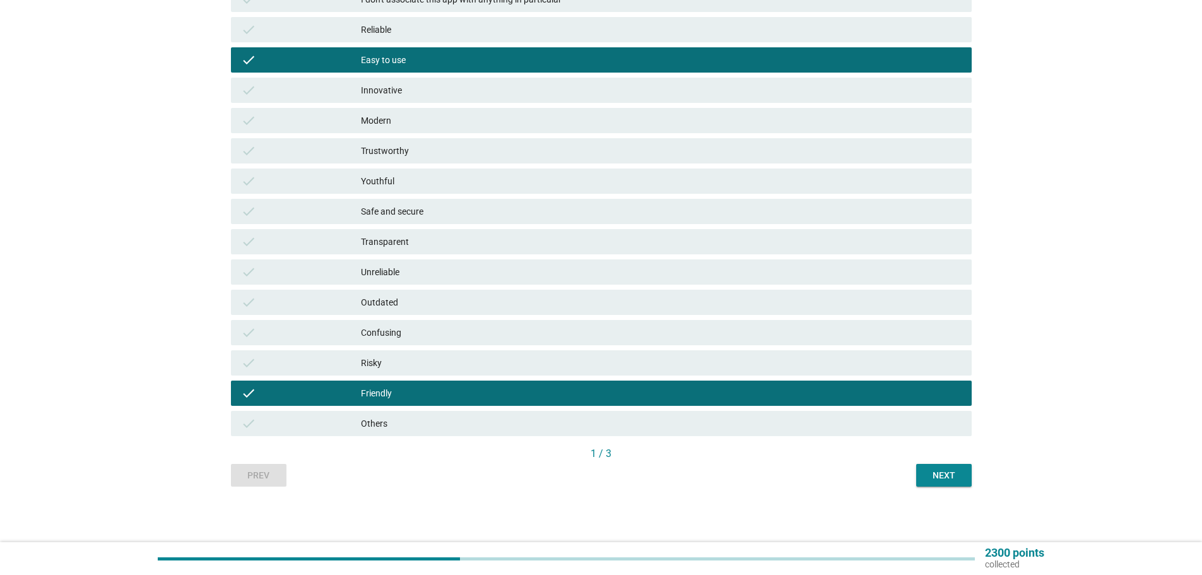
scroll to position [197, 0]
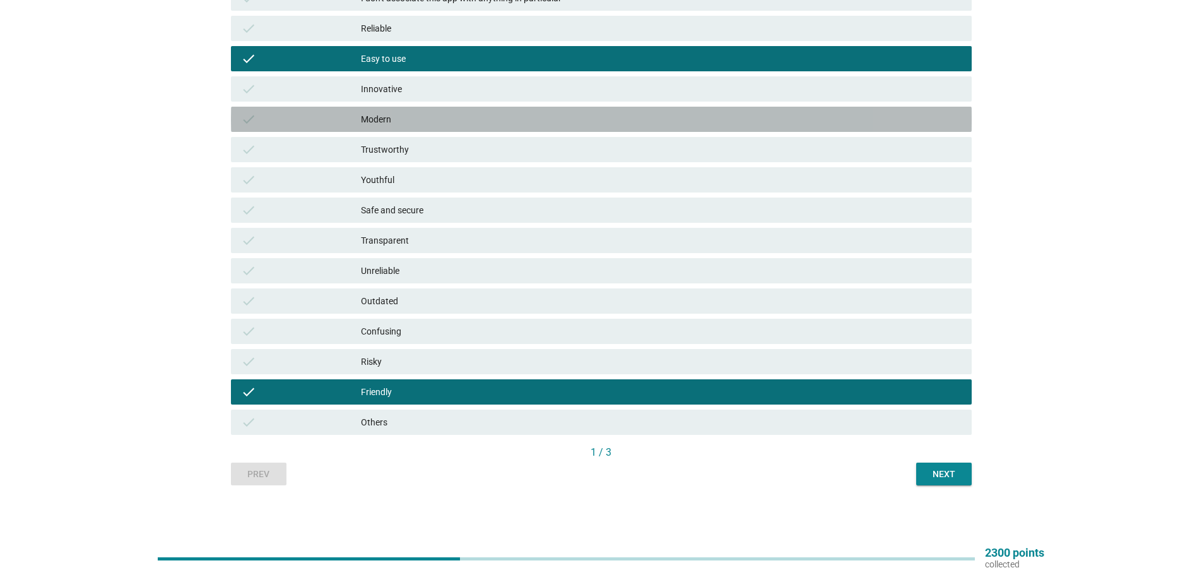
click at [464, 117] on div "Modern" at bounding box center [661, 119] width 601 height 15
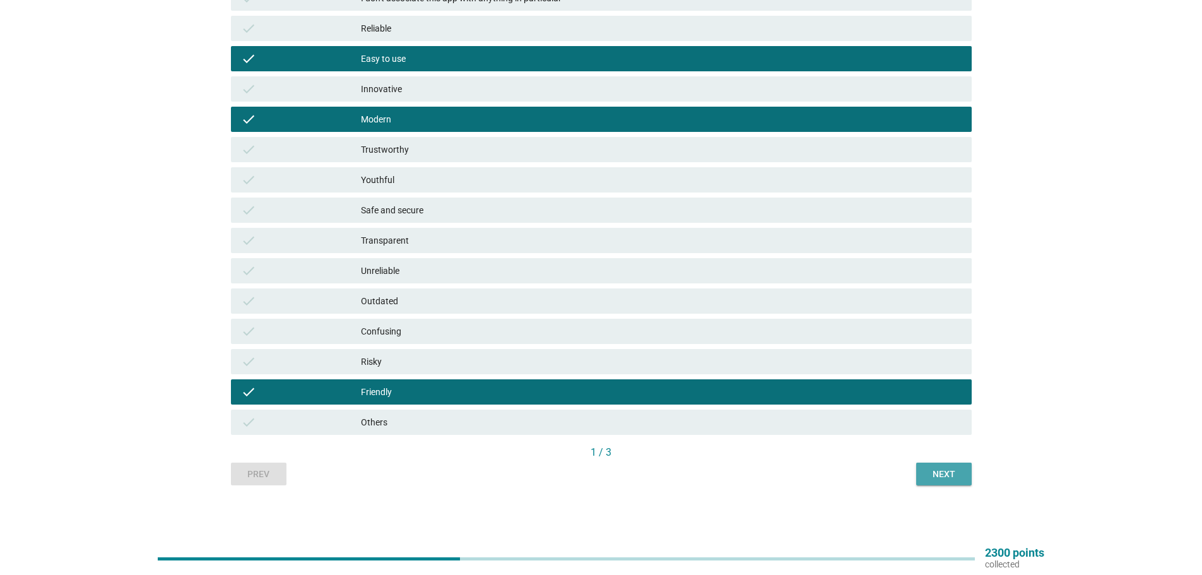
click at [949, 476] on div "Next" at bounding box center [943, 474] width 35 height 13
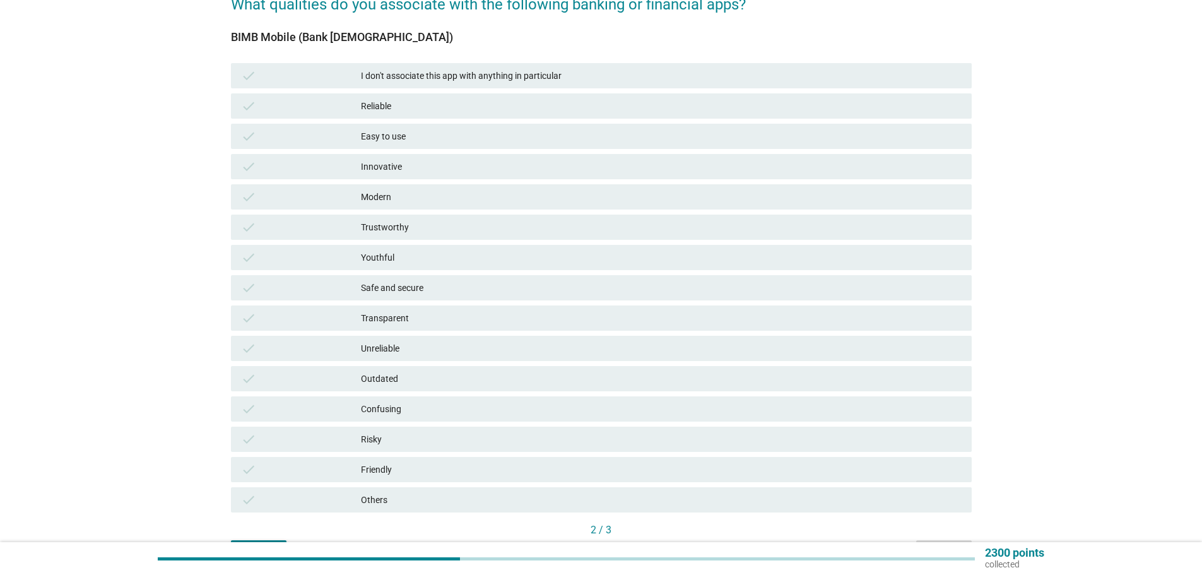
scroll to position [126, 0]
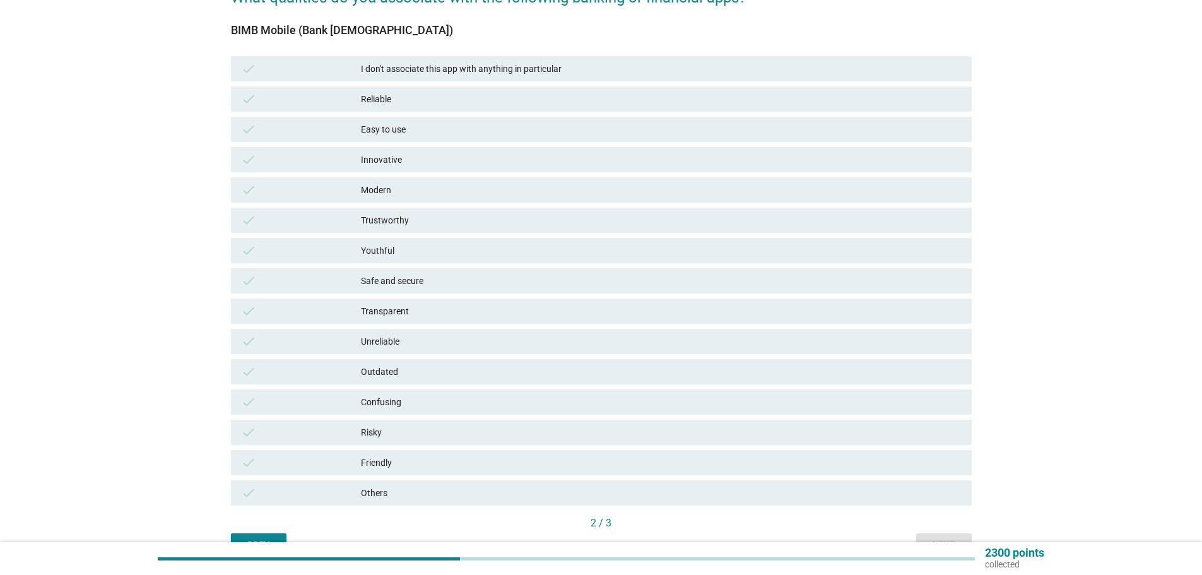
click at [442, 199] on div "check Modern" at bounding box center [601, 189] width 741 height 25
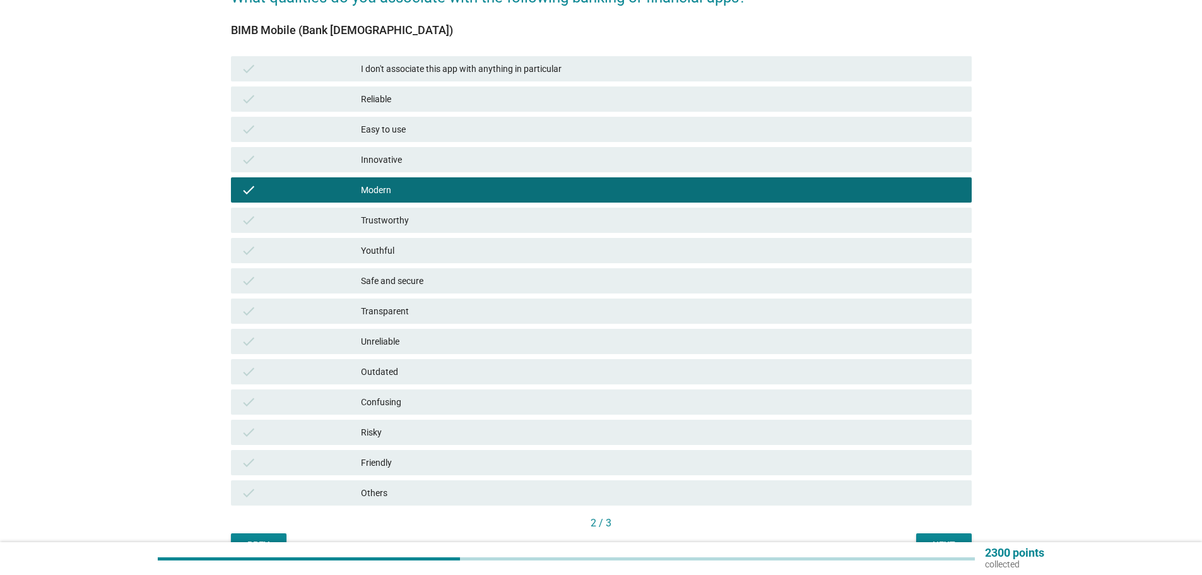
scroll to position [189, 0]
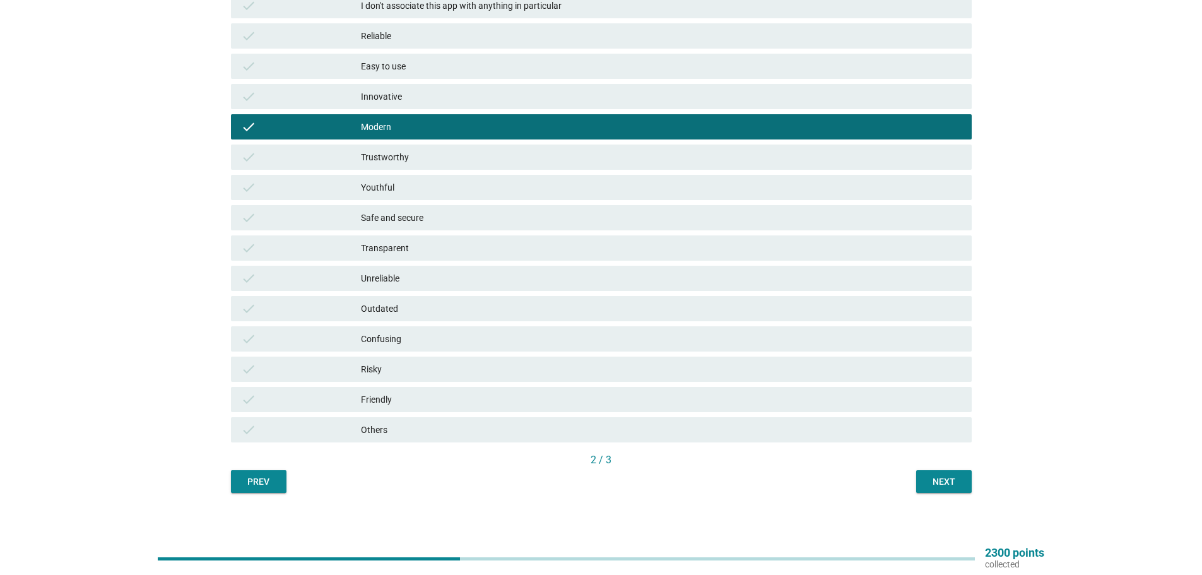
click at [961, 485] on div "Next" at bounding box center [943, 481] width 35 height 13
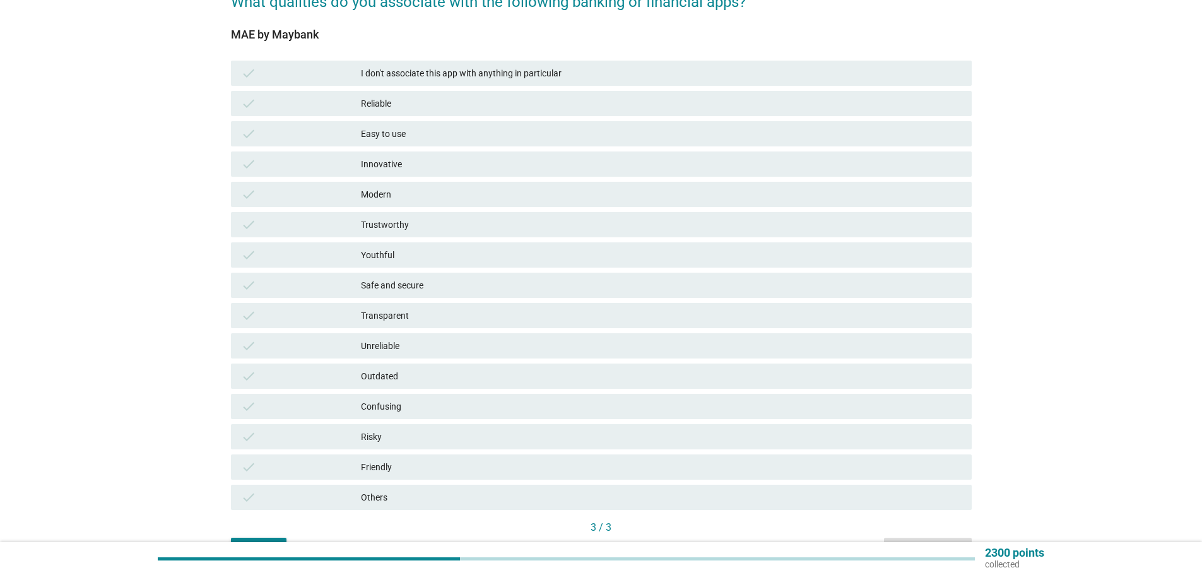
scroll to position [126, 0]
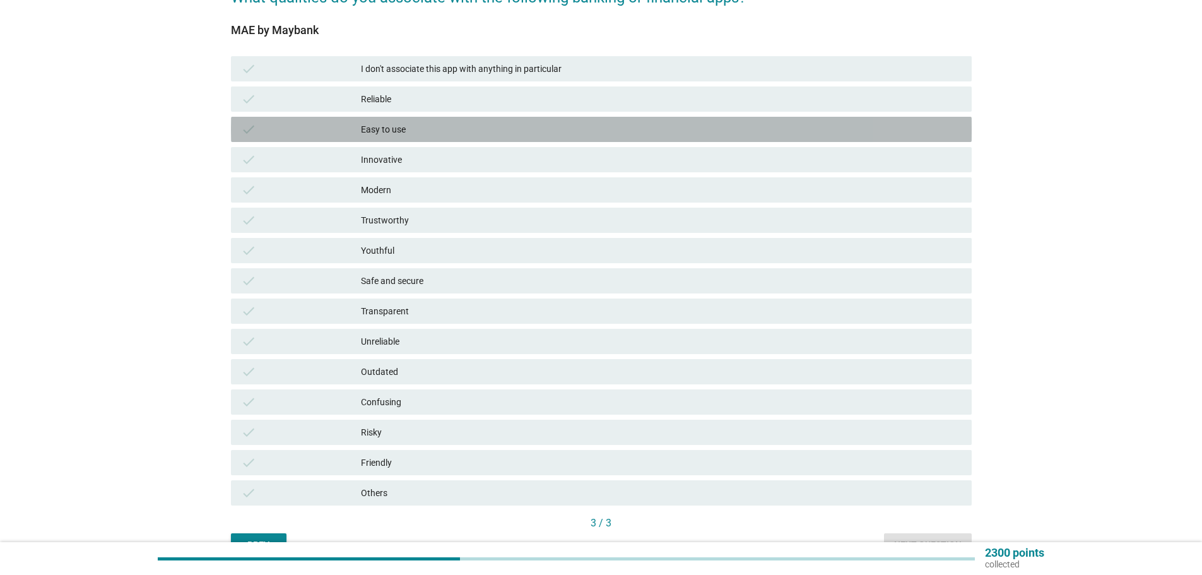
click at [454, 126] on div "Easy to use" at bounding box center [661, 129] width 601 height 15
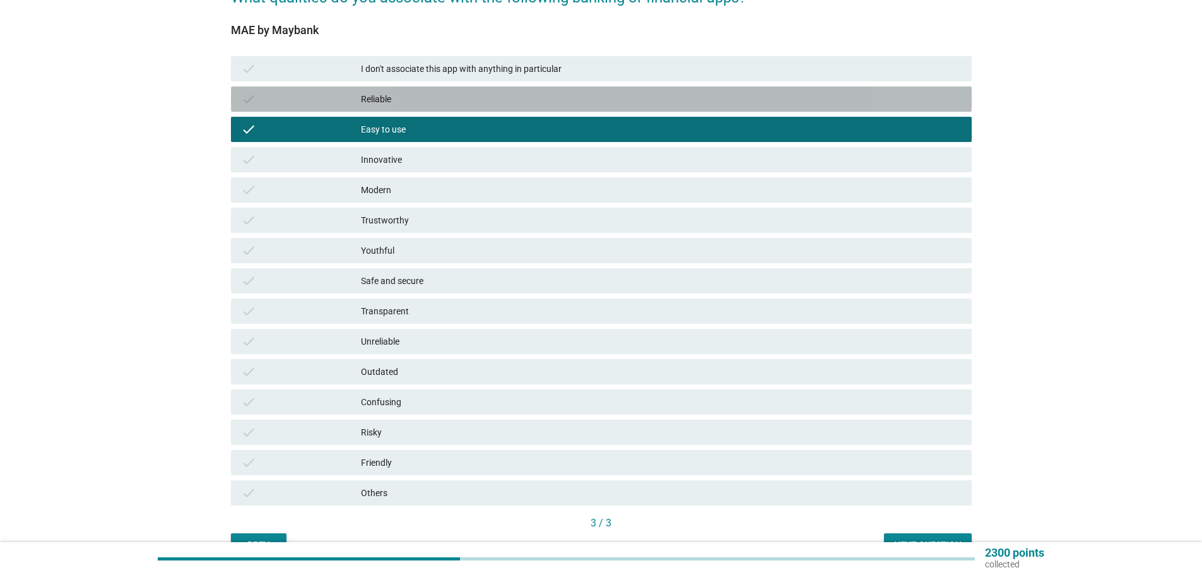
click at [393, 93] on div "Reliable" at bounding box center [661, 98] width 601 height 15
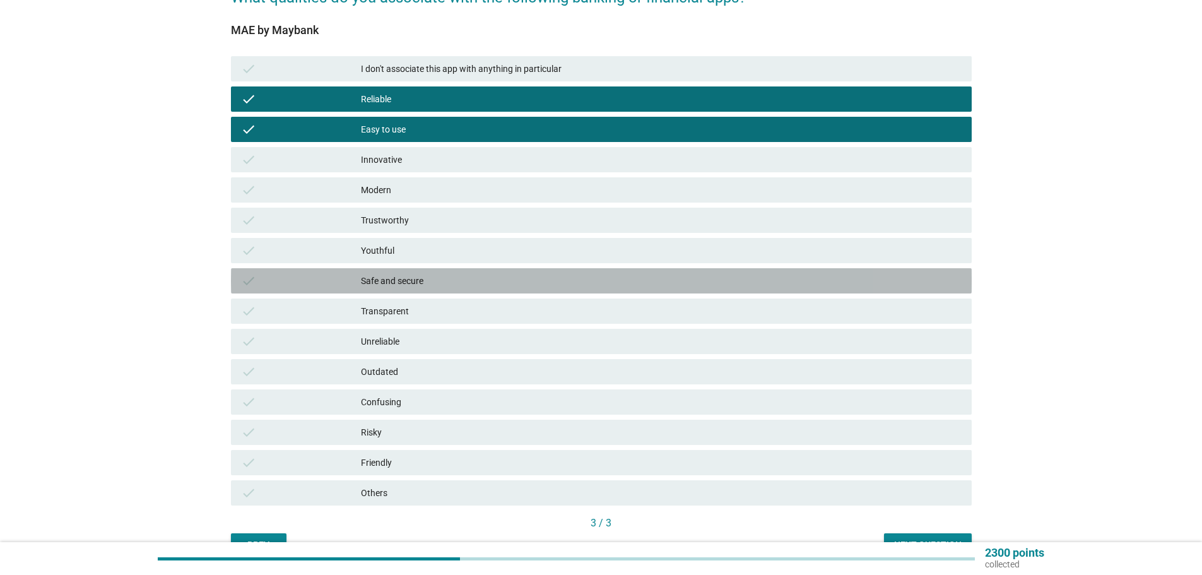
click at [432, 284] on div "Safe and secure" at bounding box center [661, 280] width 601 height 15
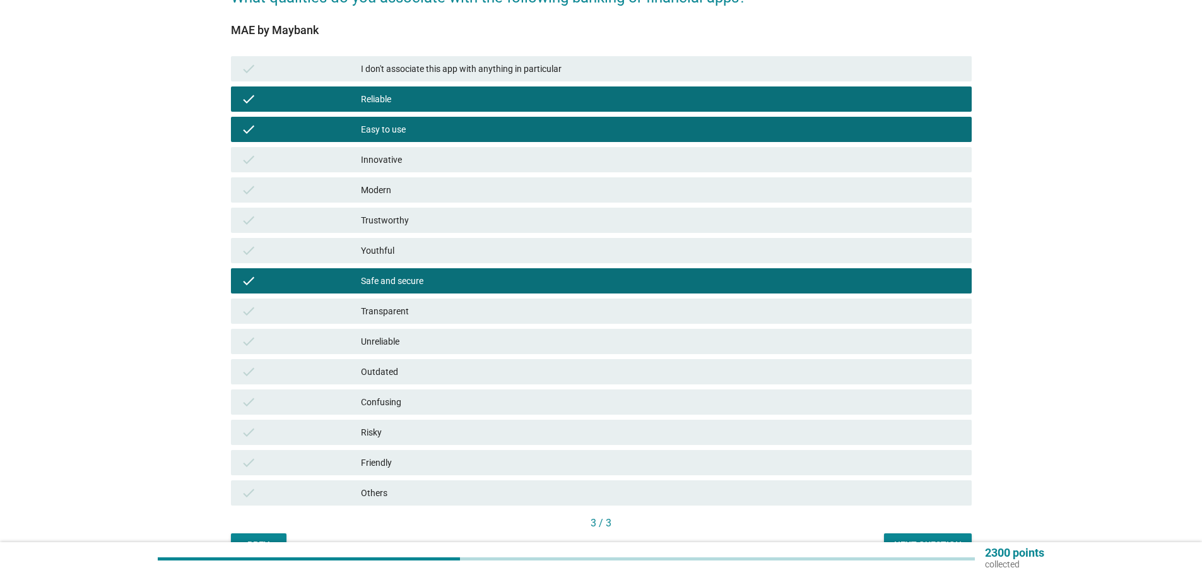
click at [454, 314] on div "Transparent" at bounding box center [661, 310] width 601 height 15
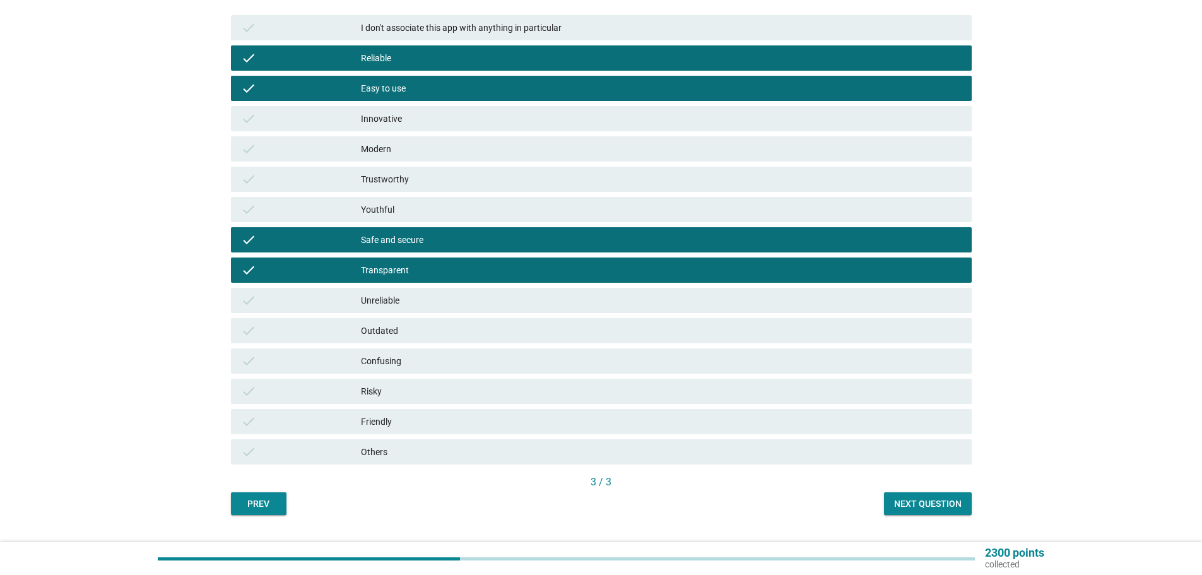
scroll to position [189, 0]
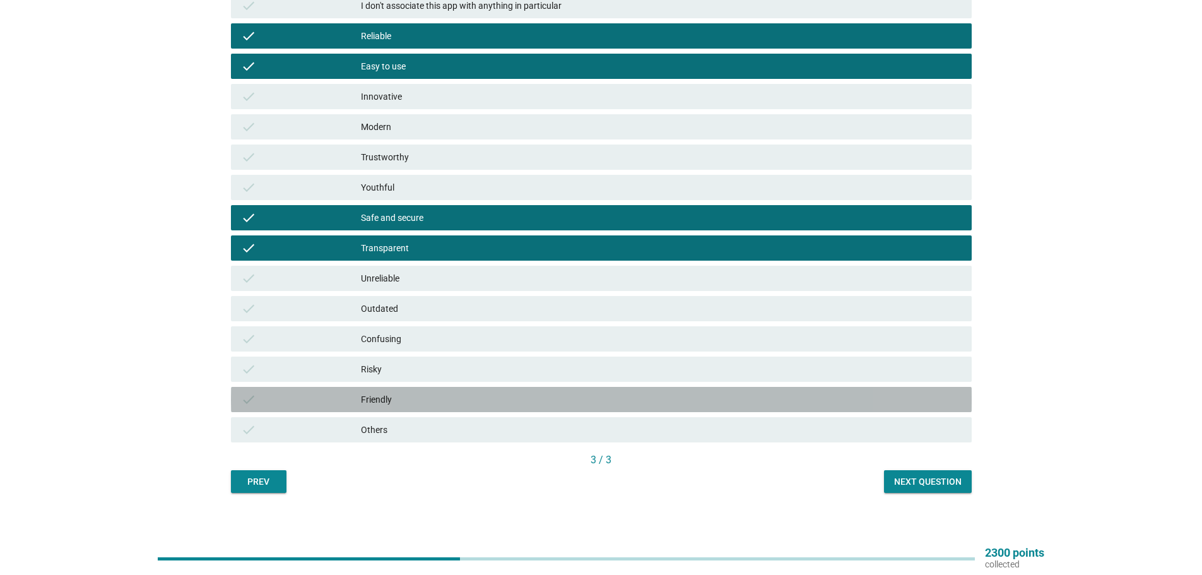
click at [735, 403] on div "Friendly" at bounding box center [661, 399] width 601 height 15
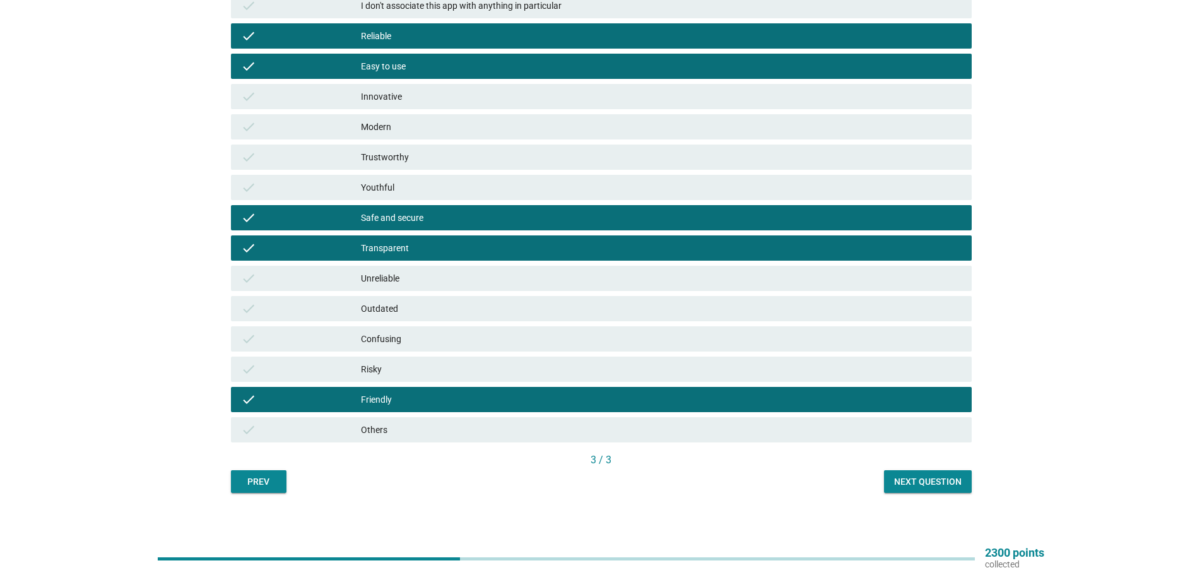
click at [917, 480] on div "Next question" at bounding box center [928, 481] width 68 height 13
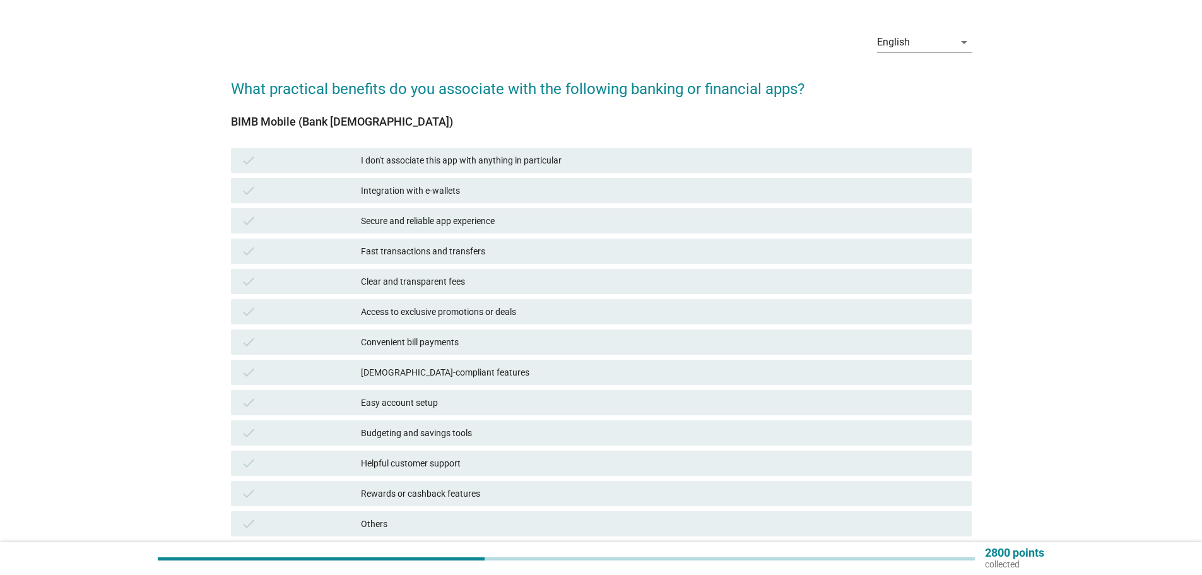
scroll to position [63, 0]
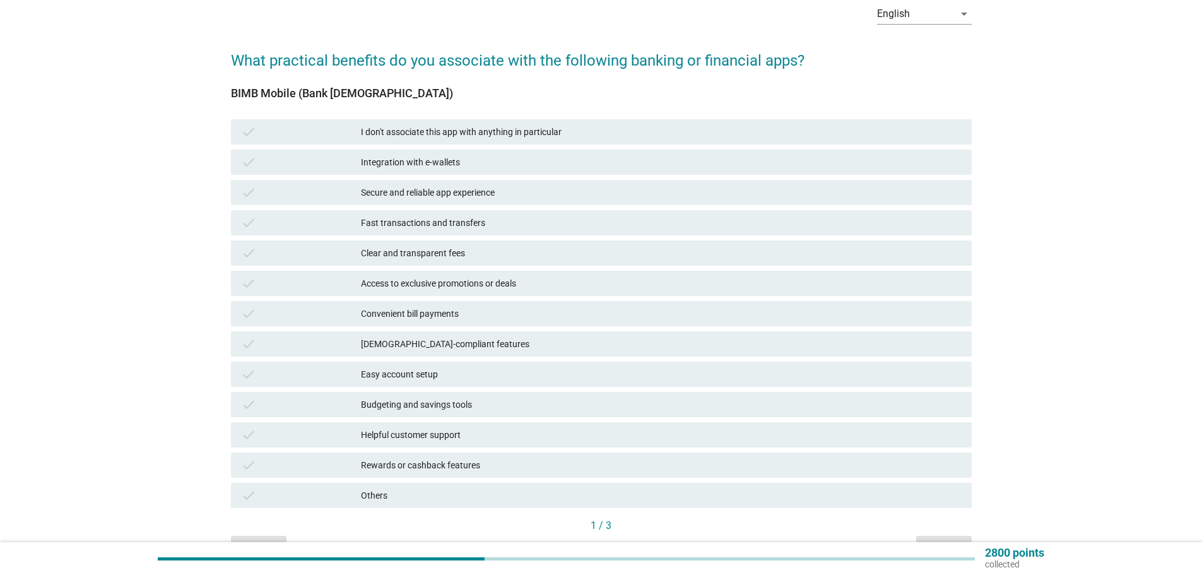
click at [494, 343] on div "[DEMOGRAPHIC_DATA]-compliant features" at bounding box center [661, 343] width 601 height 15
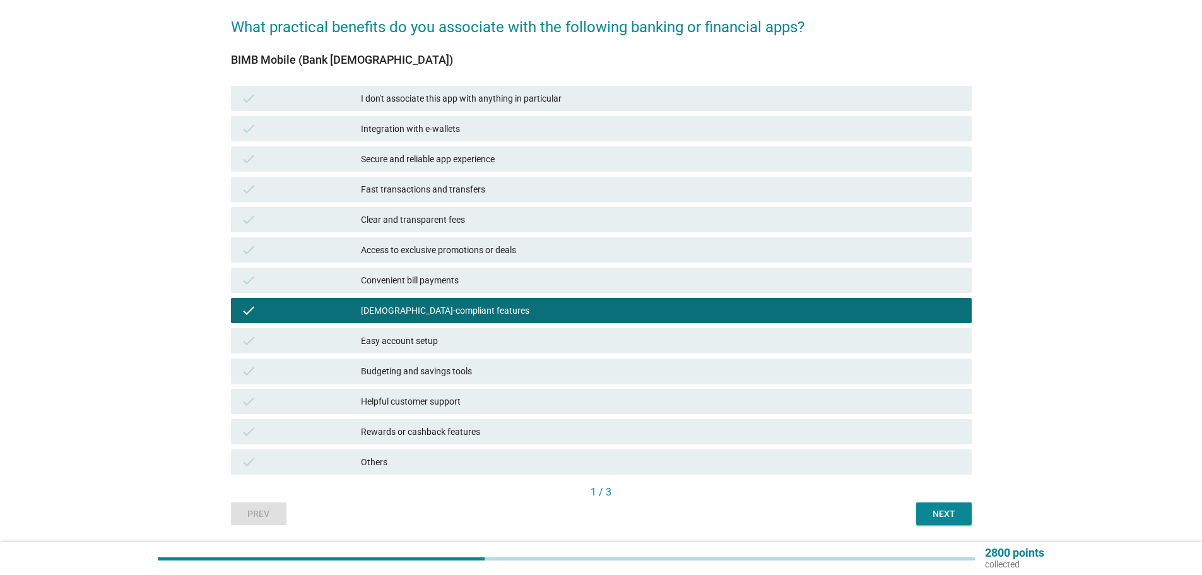
scroll to position [126, 0]
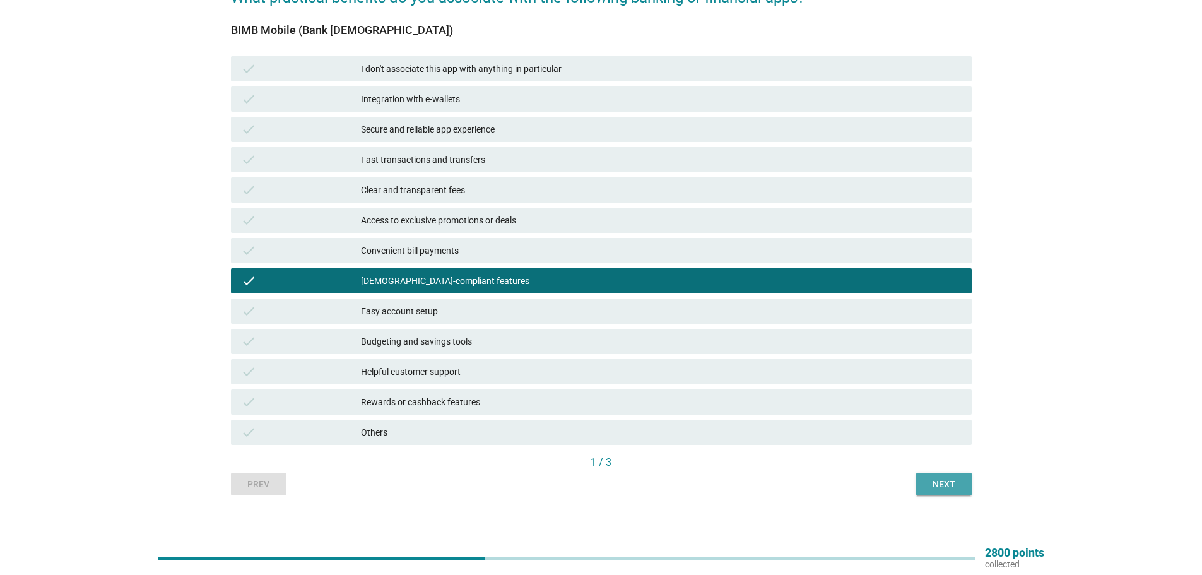
click at [949, 478] on div "Next" at bounding box center [943, 484] width 35 height 13
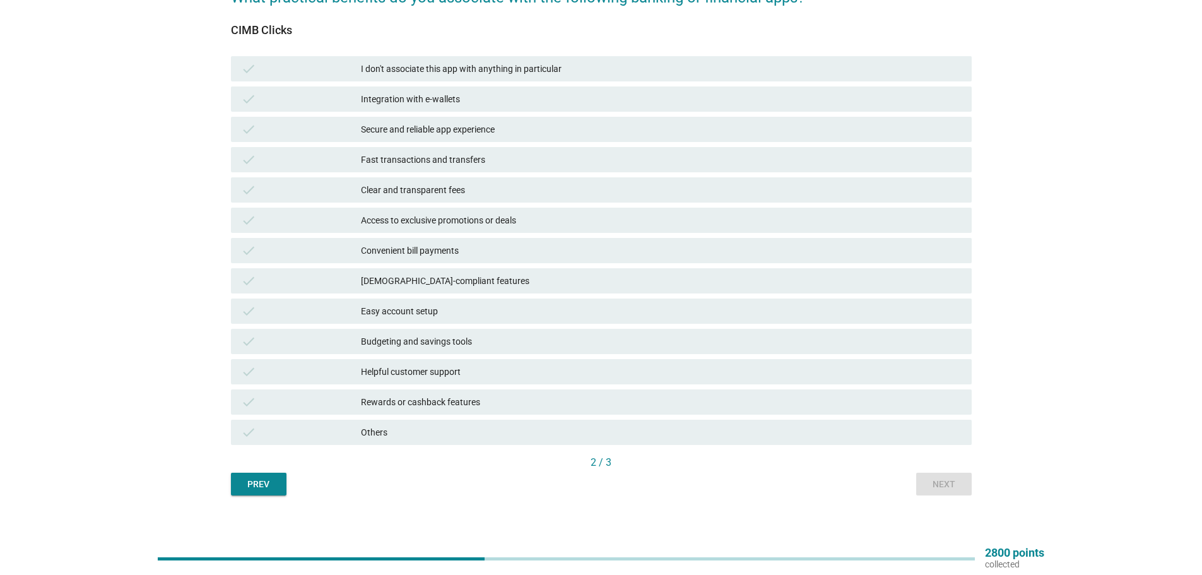
click at [442, 163] on div "Fast transactions and transfers" at bounding box center [661, 159] width 601 height 15
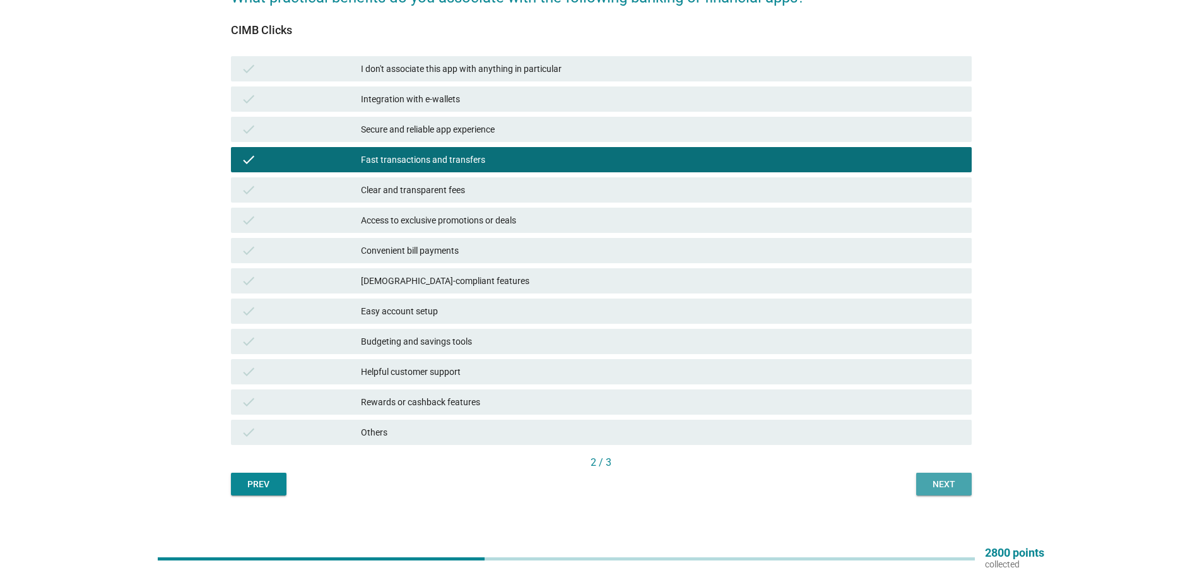
click at [938, 486] on div "Next" at bounding box center [943, 484] width 35 height 13
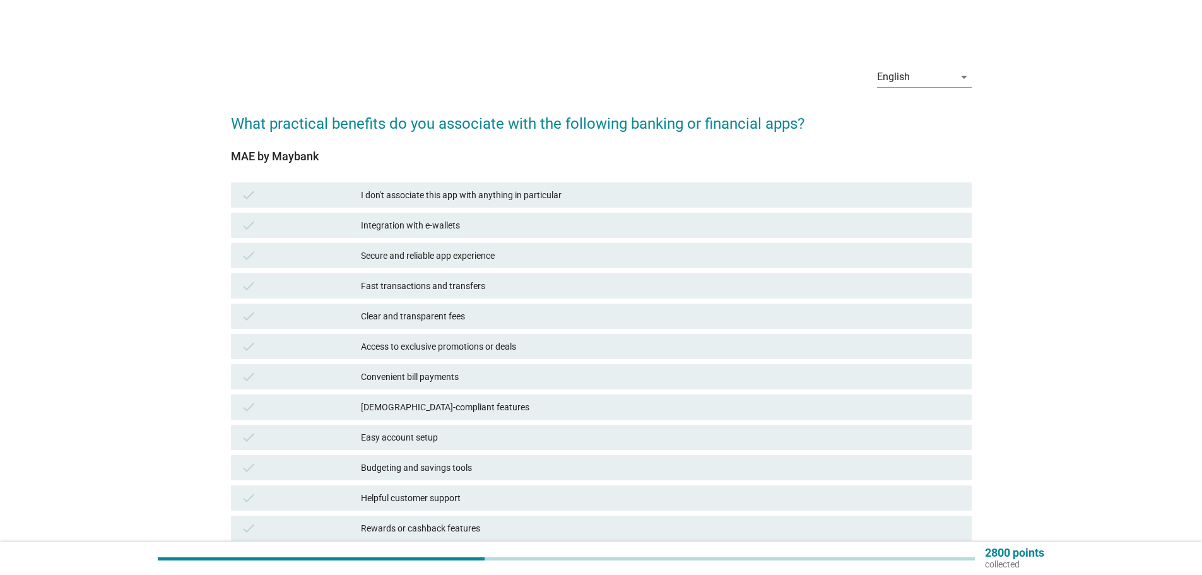
scroll to position [63, 0]
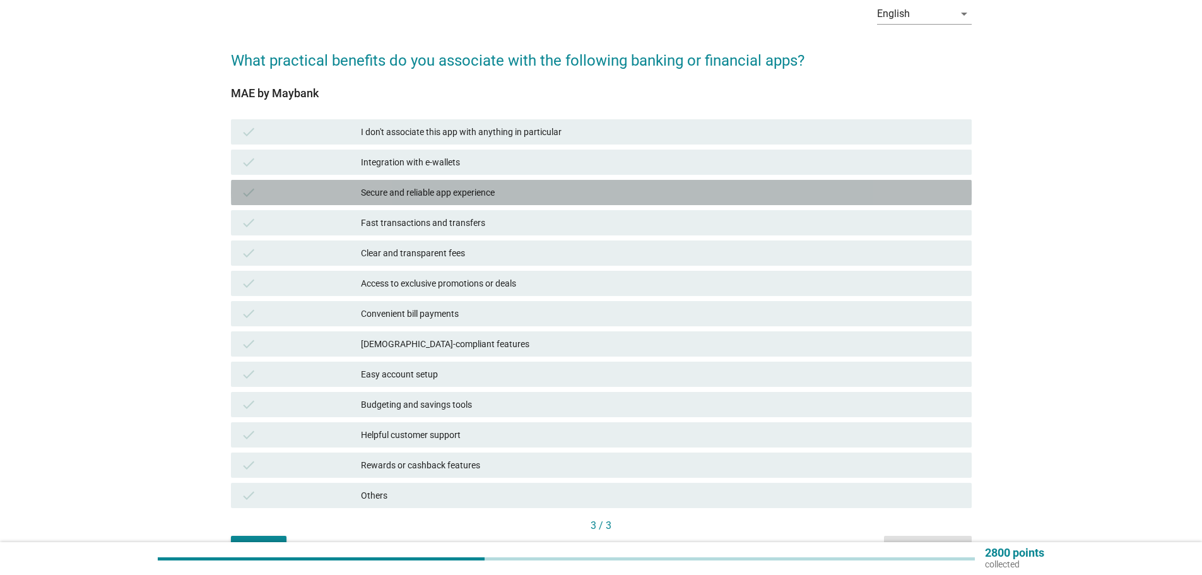
click at [464, 193] on div "Secure and reliable app experience" at bounding box center [661, 192] width 601 height 15
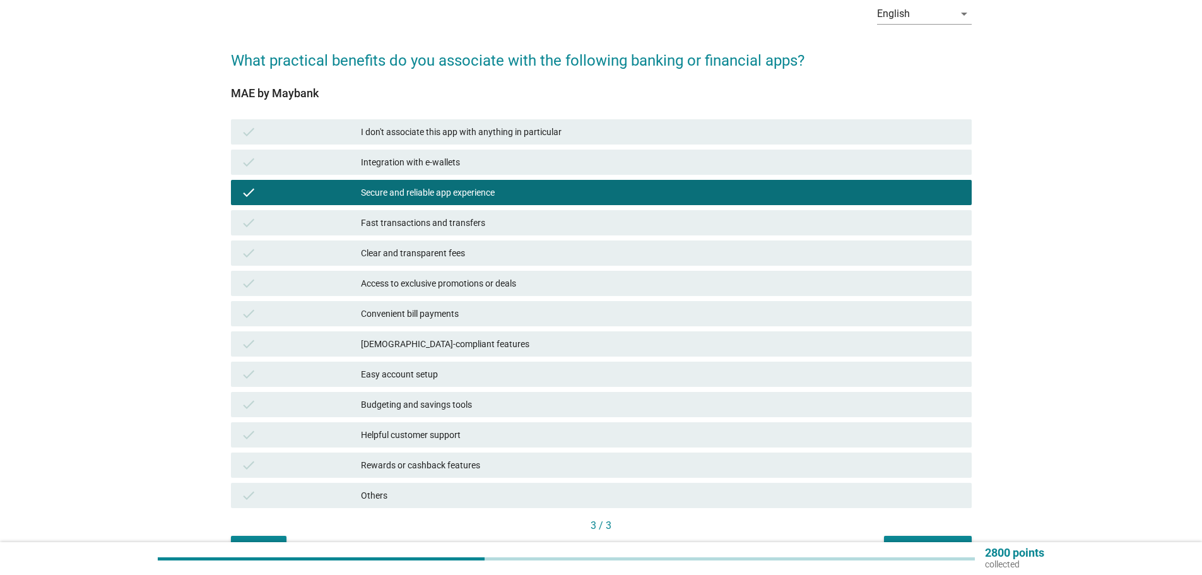
click at [445, 219] on div "Fast transactions and transfers" at bounding box center [661, 222] width 601 height 15
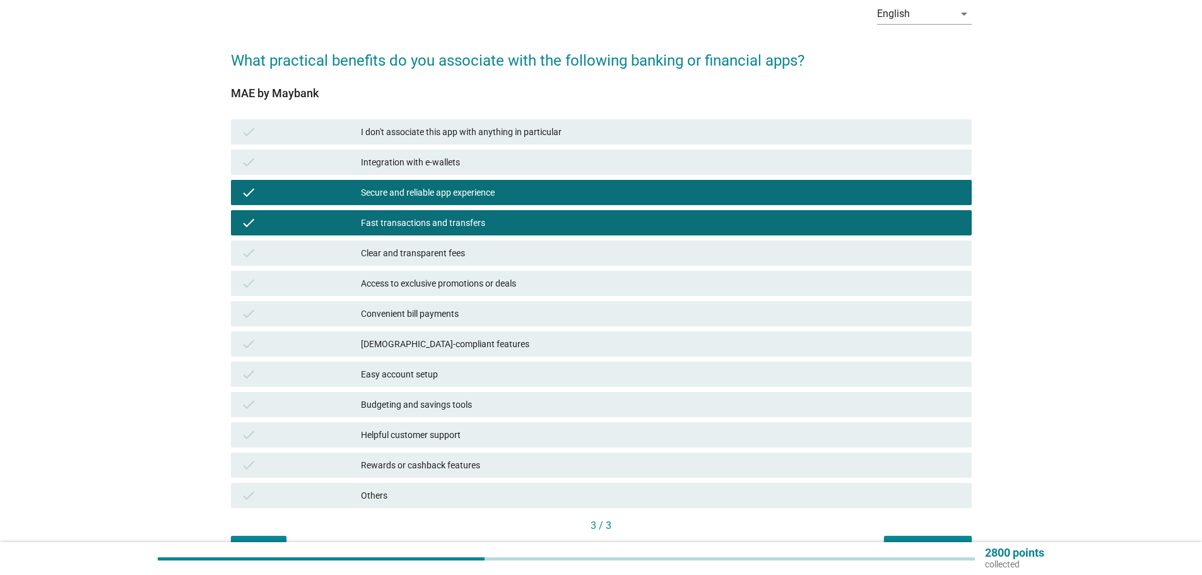
click at [464, 321] on div "Convenient bill payments" at bounding box center [661, 313] width 601 height 15
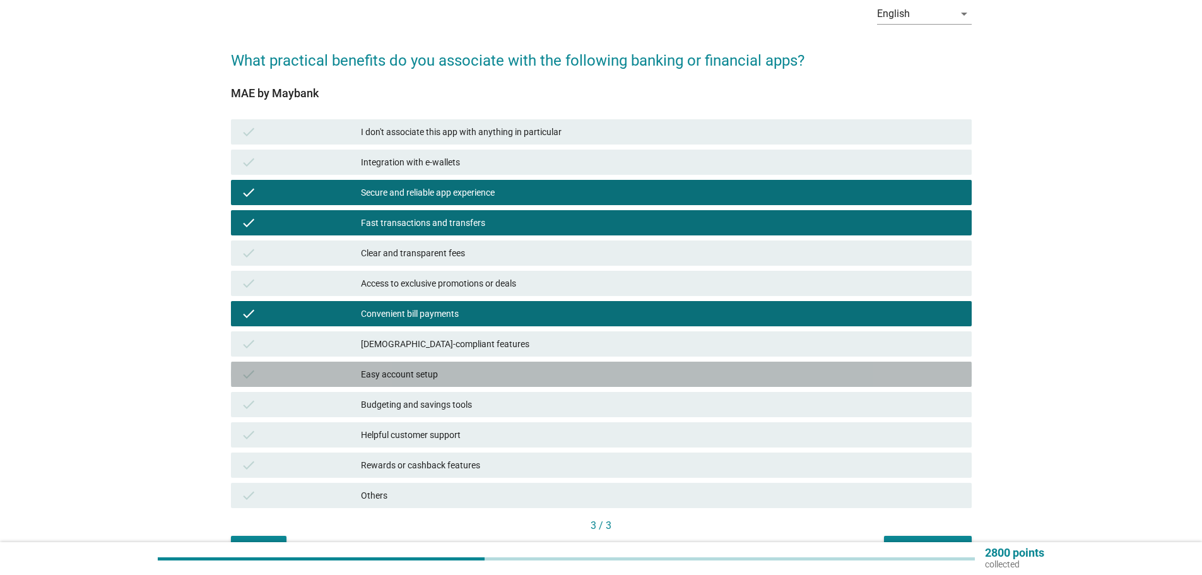
click at [495, 377] on div "Easy account setup" at bounding box center [661, 374] width 601 height 15
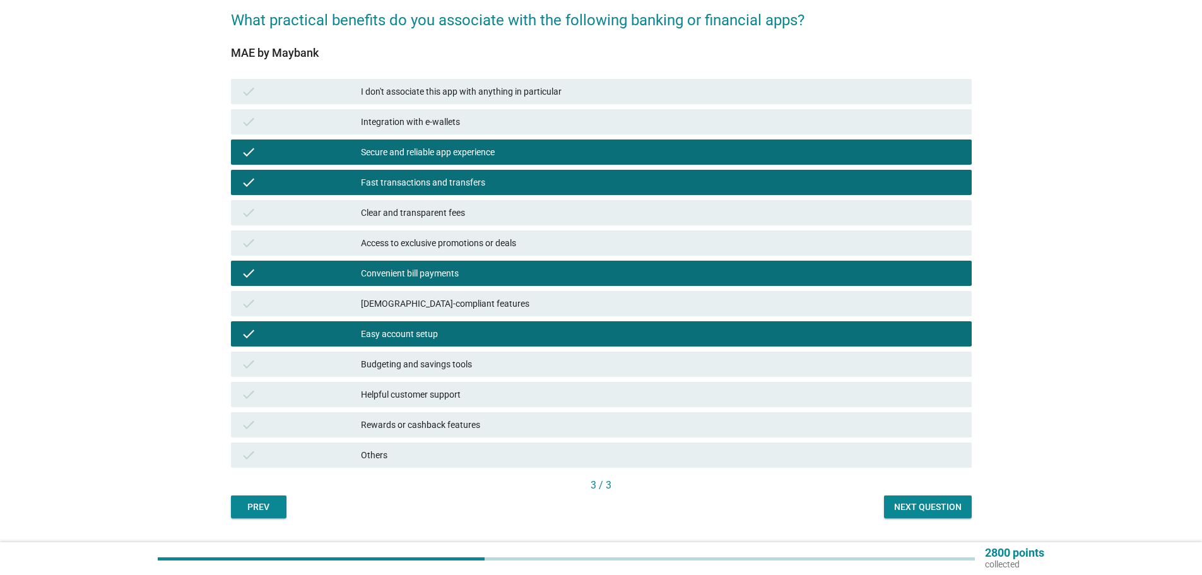
scroll to position [126, 0]
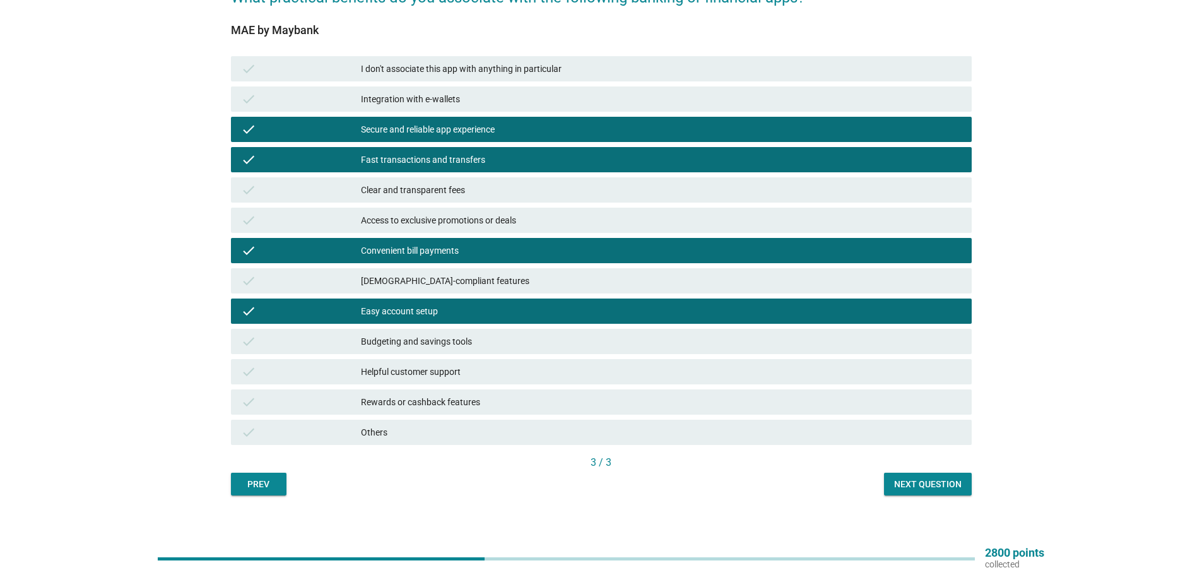
click at [940, 484] on div "Next question" at bounding box center [928, 484] width 68 height 13
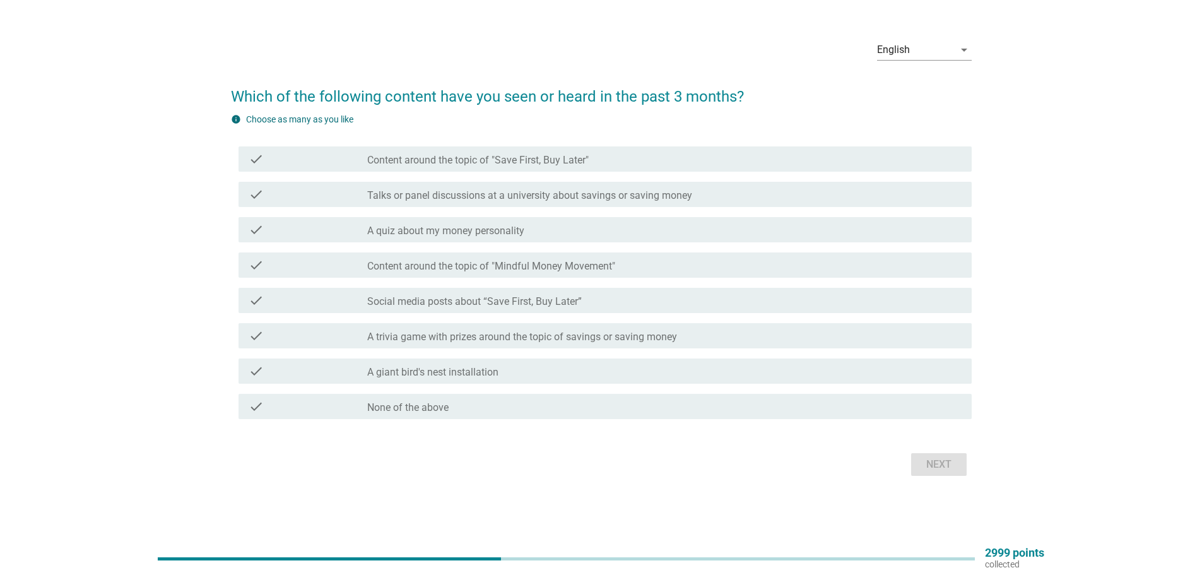
scroll to position [0, 0]
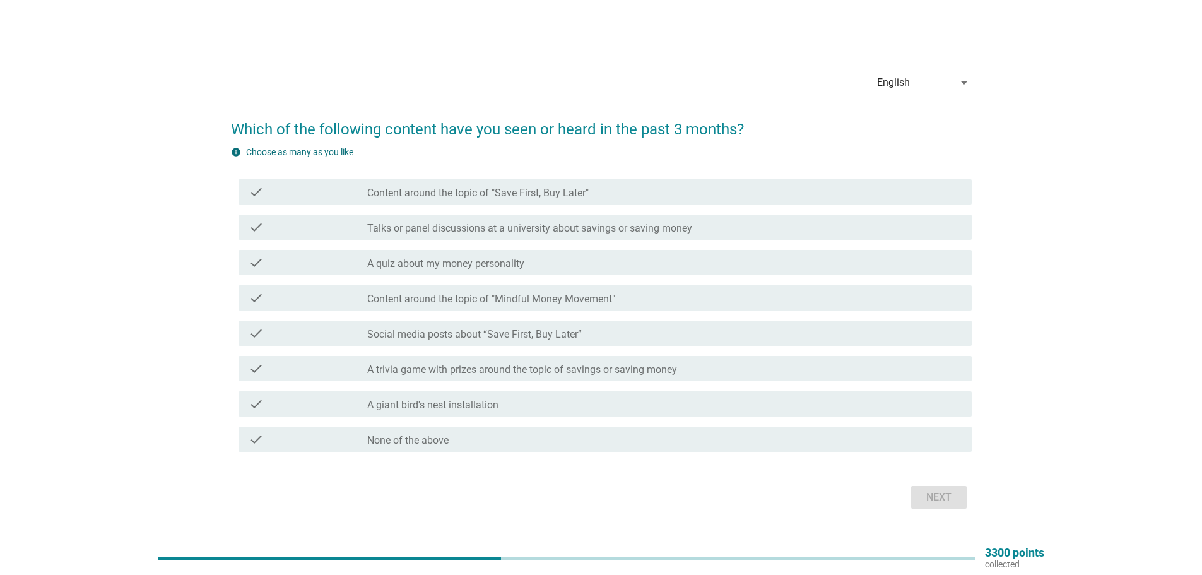
click at [659, 339] on div "check_box_outline_blank Social media posts about “Save First, Buy Later”" at bounding box center [664, 333] width 594 height 15
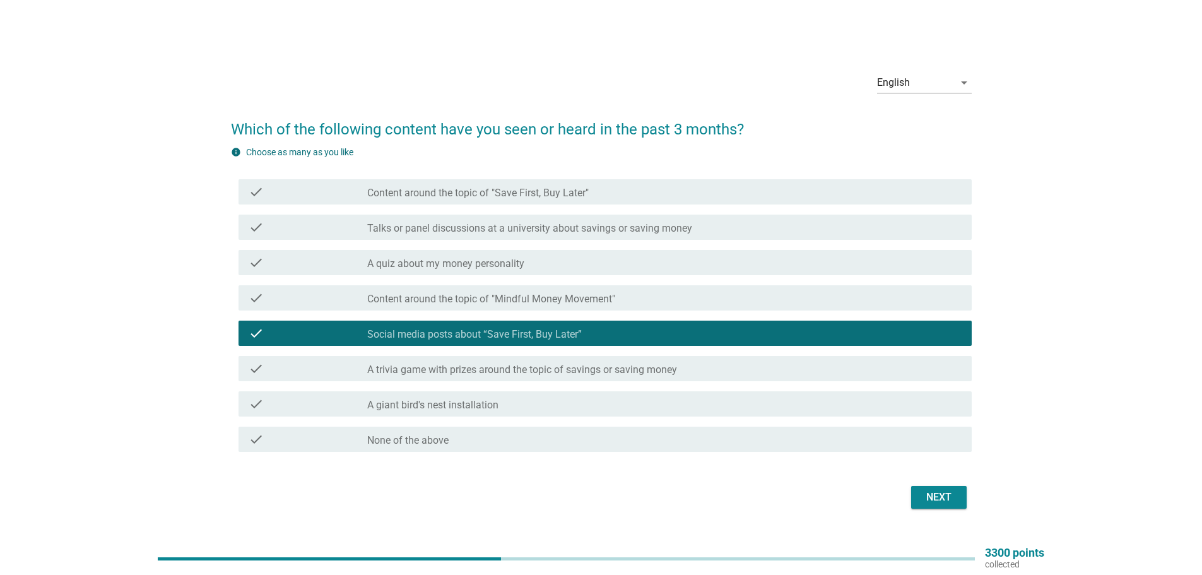
click at [933, 495] on div "Next" at bounding box center [938, 497] width 35 height 15
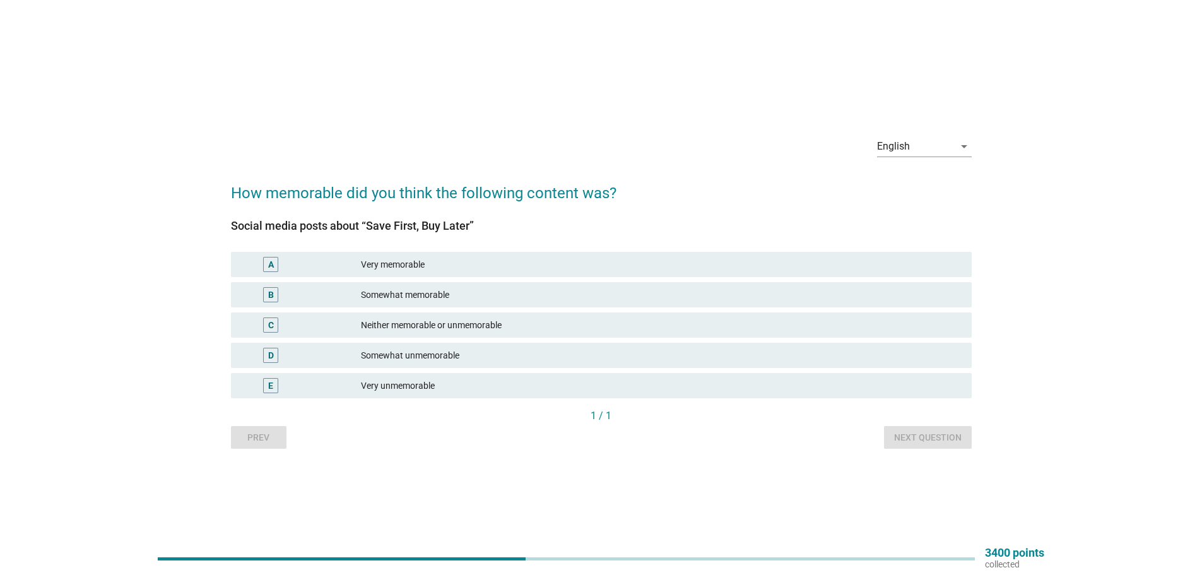
click at [468, 324] on div "Neither memorable or unmemorable" at bounding box center [661, 324] width 601 height 15
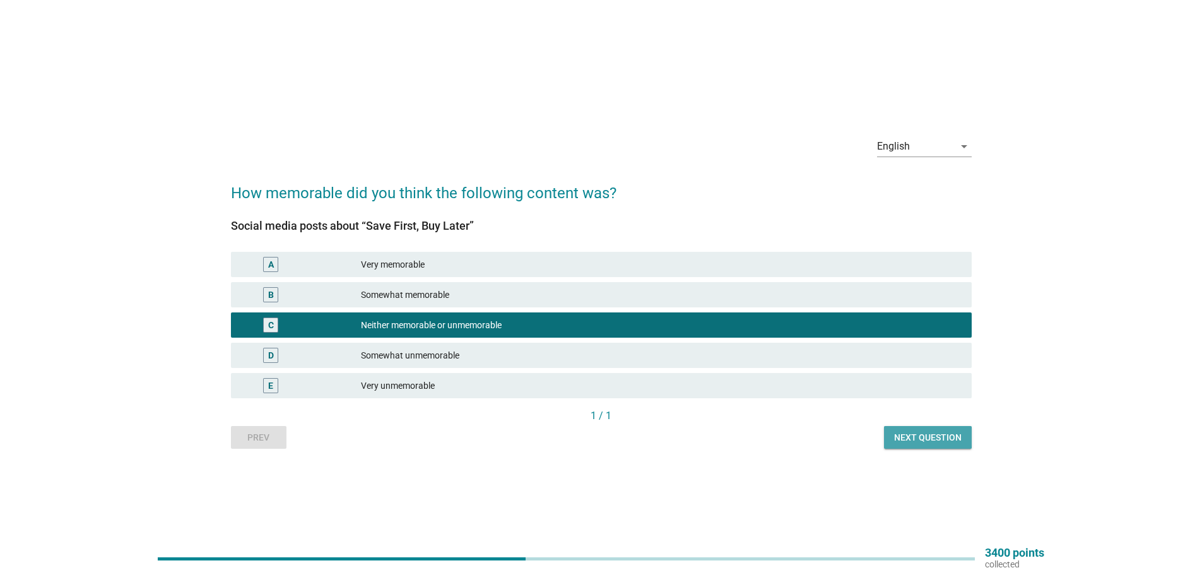
click at [921, 437] on div "Next question" at bounding box center [928, 437] width 68 height 13
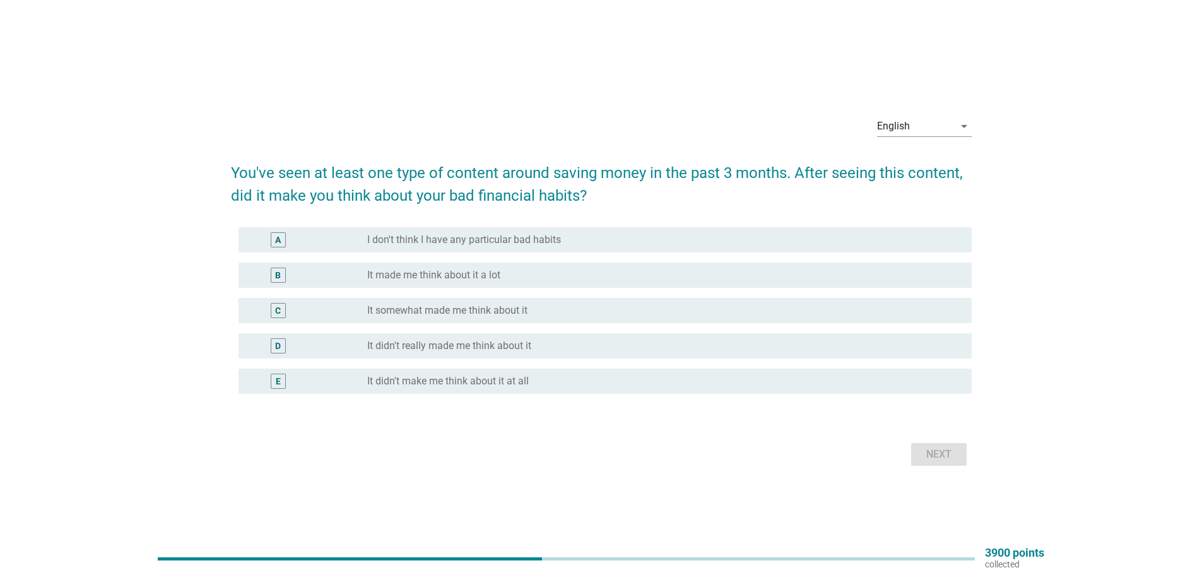
click at [541, 278] on div "radio_button_unchecked It made me think about it a lot" at bounding box center [659, 275] width 584 height 13
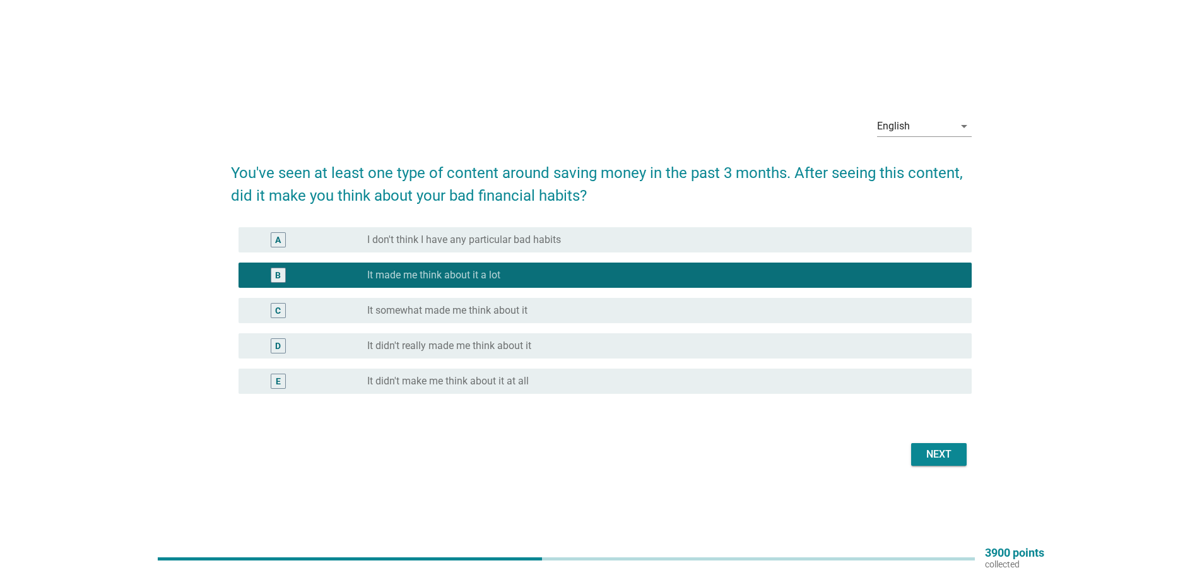
click at [608, 315] on div "radio_button_unchecked It somewhat made me think about it" at bounding box center [659, 310] width 584 height 13
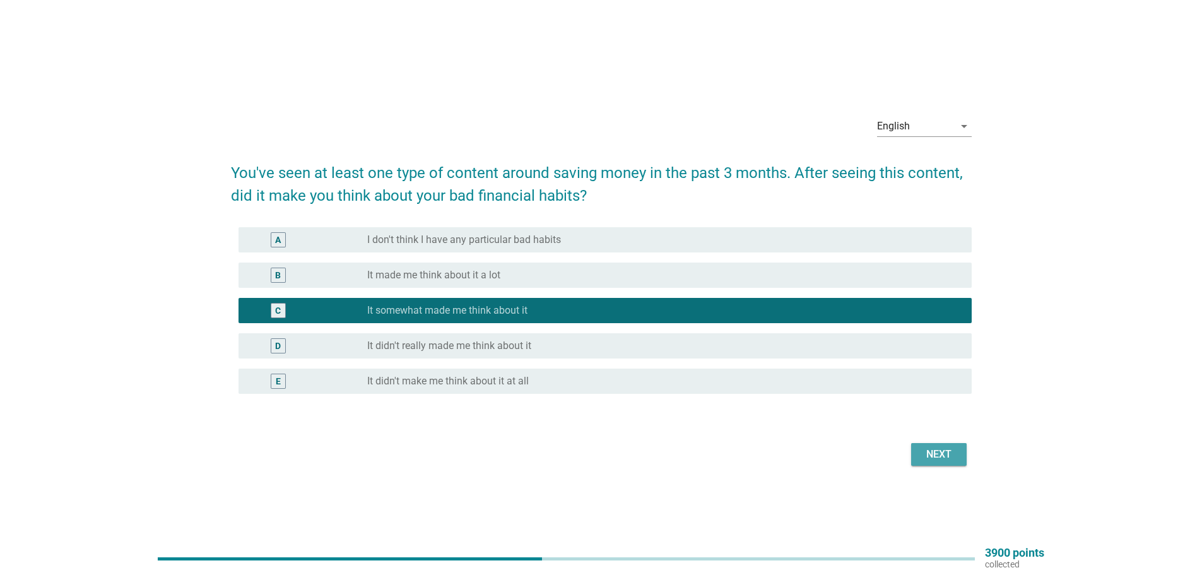
click at [930, 456] on div "Next" at bounding box center [938, 454] width 35 height 15
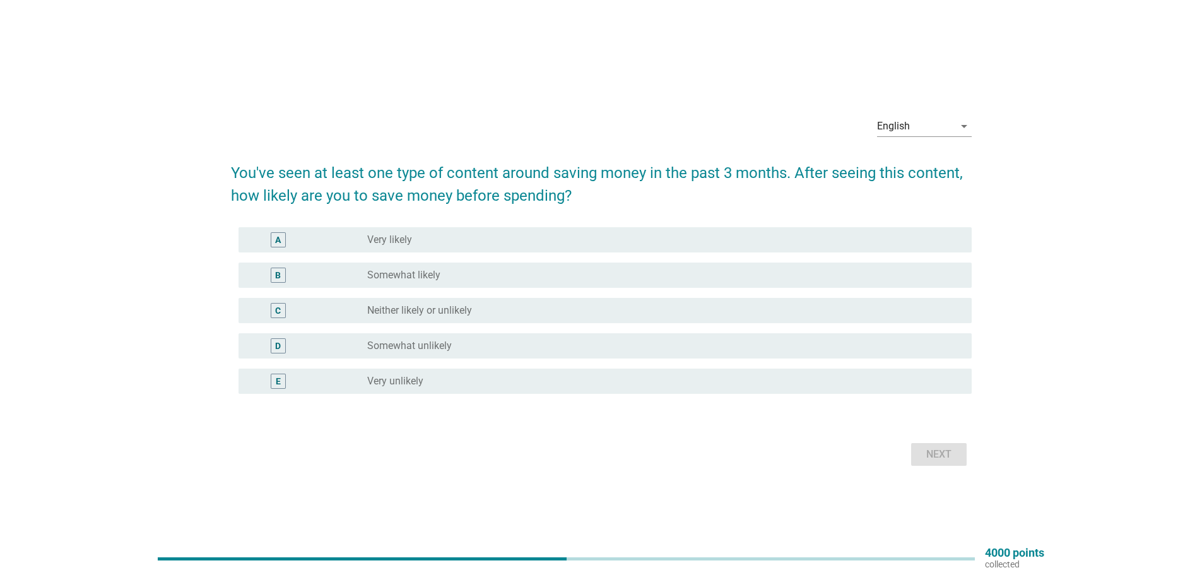
click at [461, 310] on label "Neither likely or unlikely" at bounding box center [419, 310] width 105 height 13
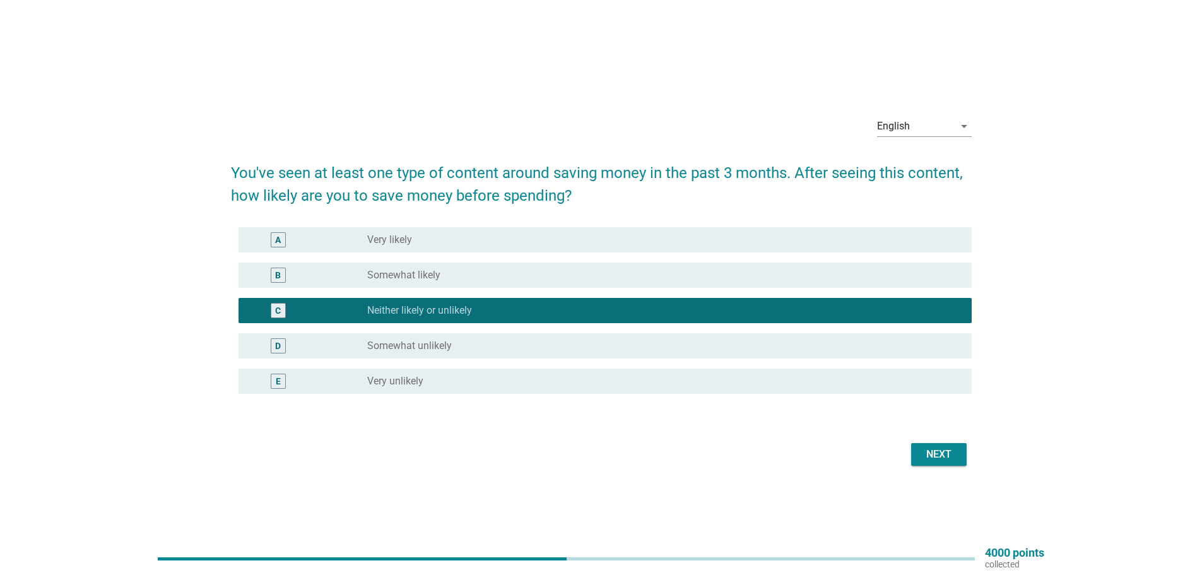
click at [934, 454] on div "Next" at bounding box center [938, 454] width 35 height 15
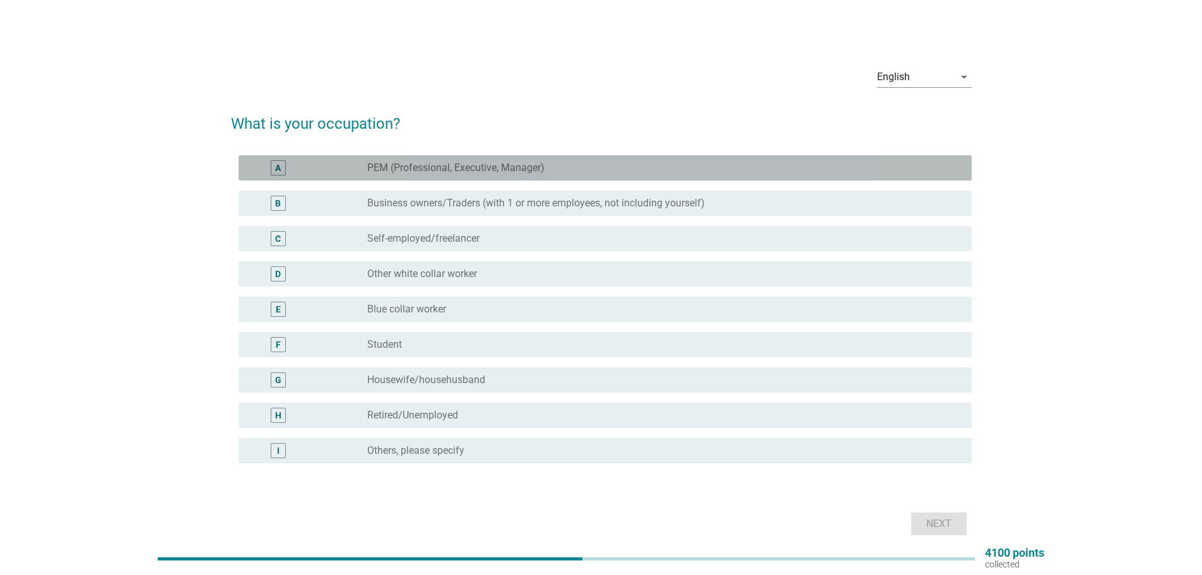
click at [584, 164] on div "radio_button_unchecked PEM (Professional, Executive, Manager)" at bounding box center [659, 168] width 584 height 13
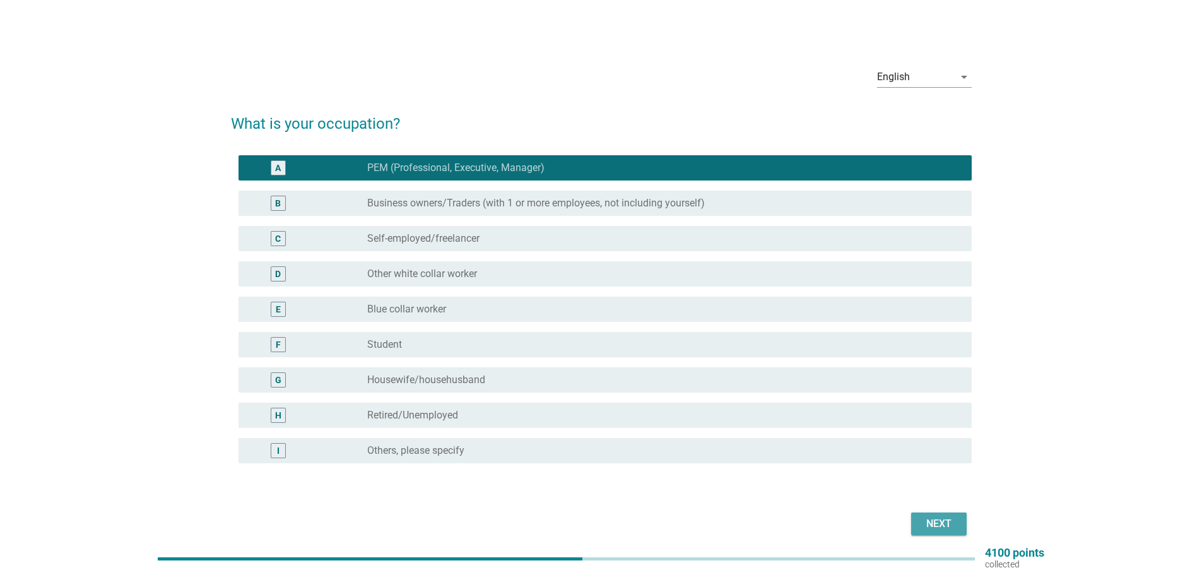
click at [937, 521] on div "Next" at bounding box center [938, 523] width 35 height 15
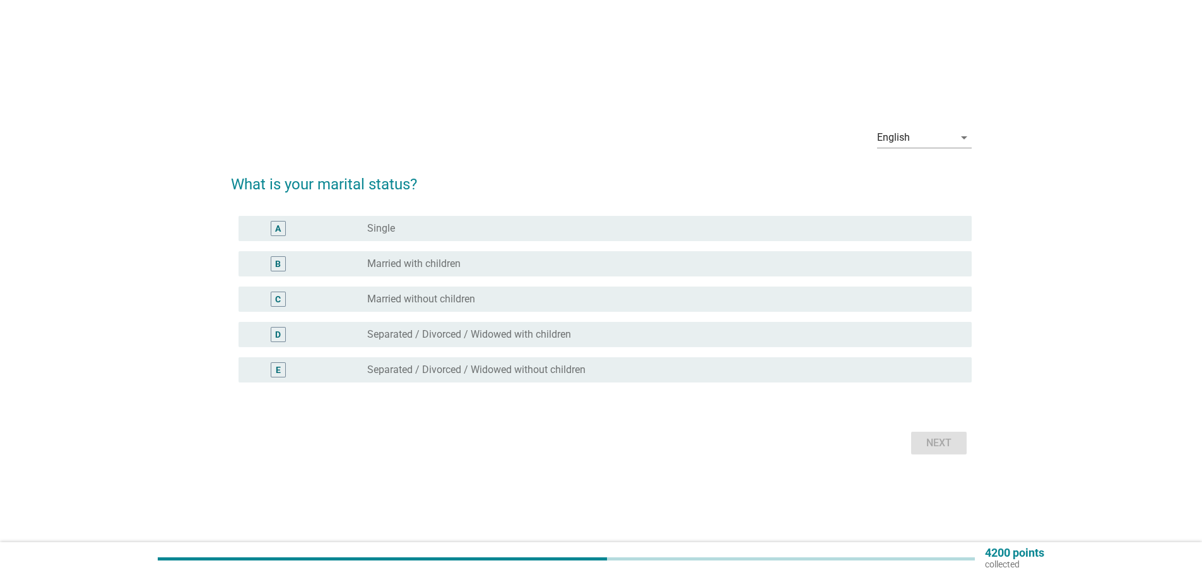
click at [526, 264] on div "radio_button_unchecked Married with children" at bounding box center [659, 263] width 584 height 13
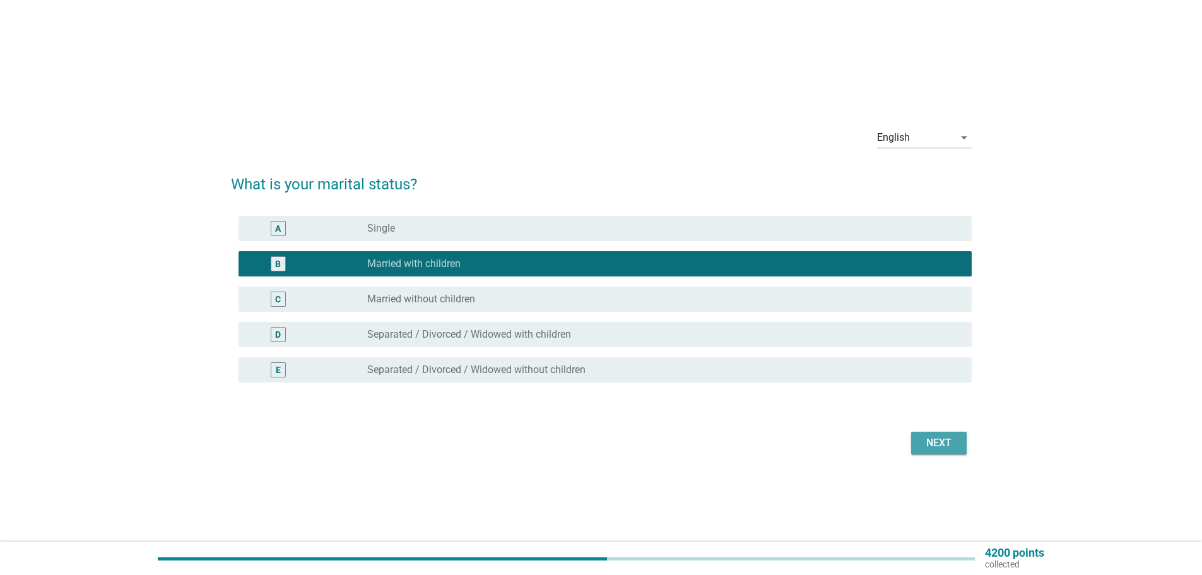
click at [937, 443] on div "Next" at bounding box center [938, 442] width 35 height 15
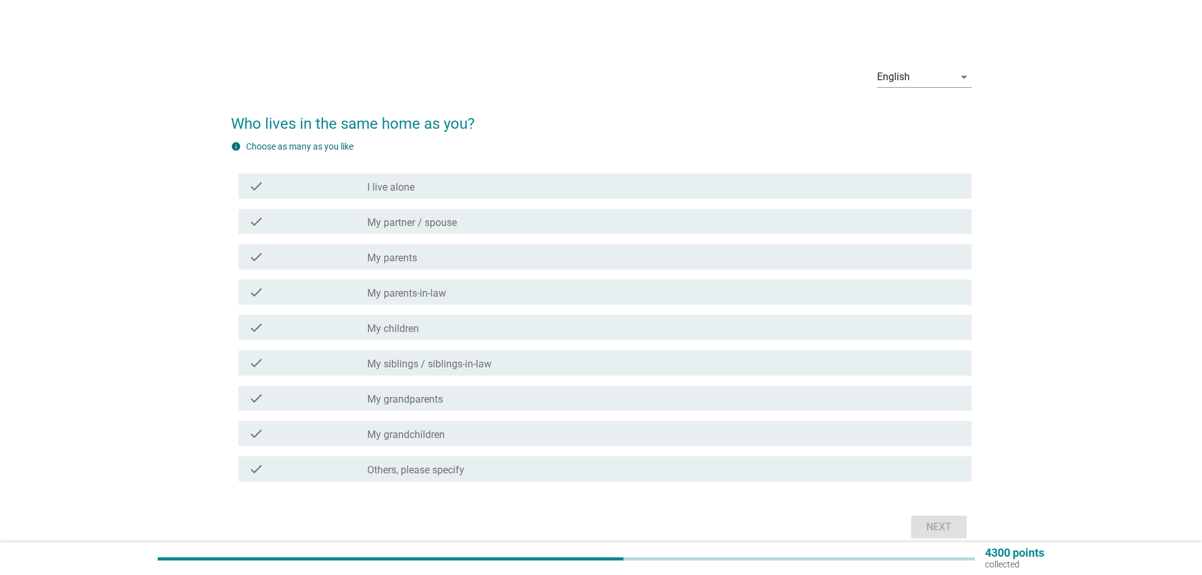
click at [468, 218] on div "check_box_outline_blank My partner / spouse" at bounding box center [664, 221] width 594 height 15
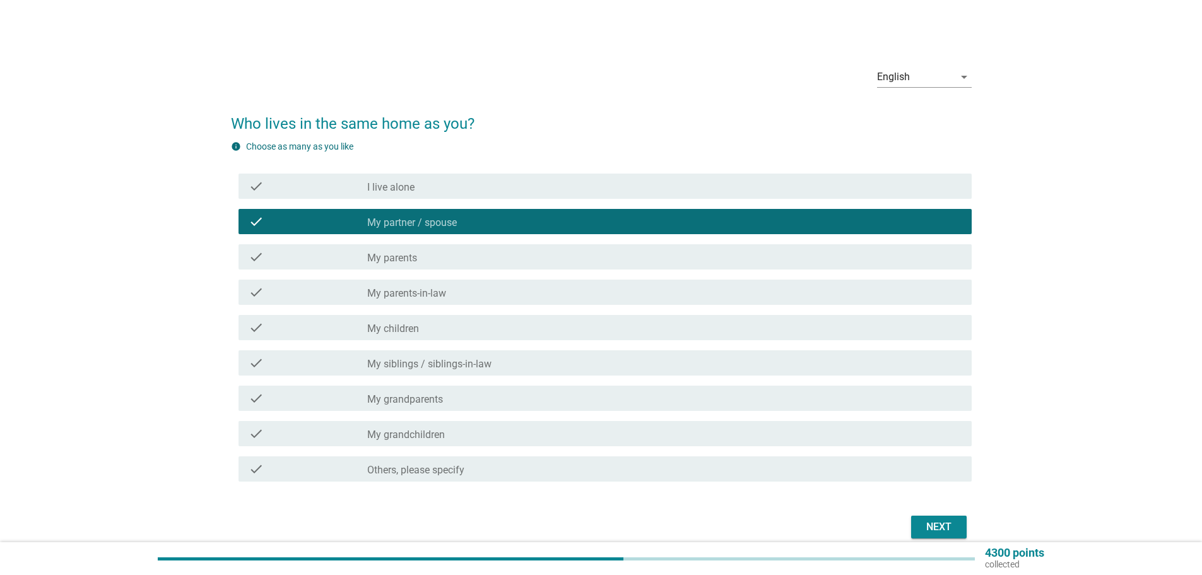
click at [487, 334] on div "check_box_outline_blank My children" at bounding box center [664, 327] width 594 height 15
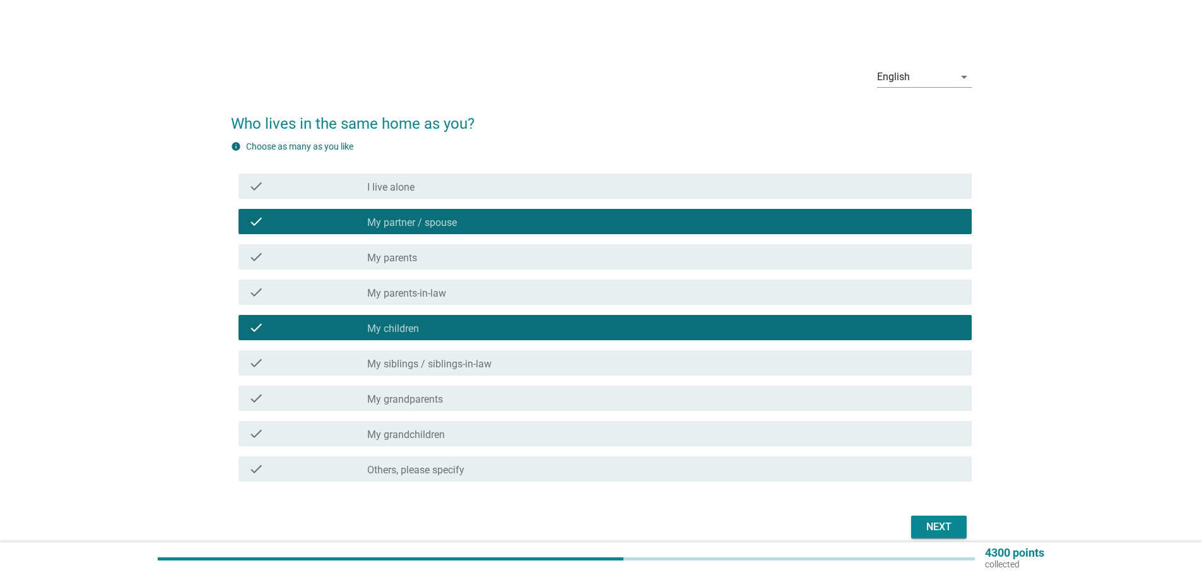
click at [943, 522] on div "Next" at bounding box center [938, 526] width 35 height 15
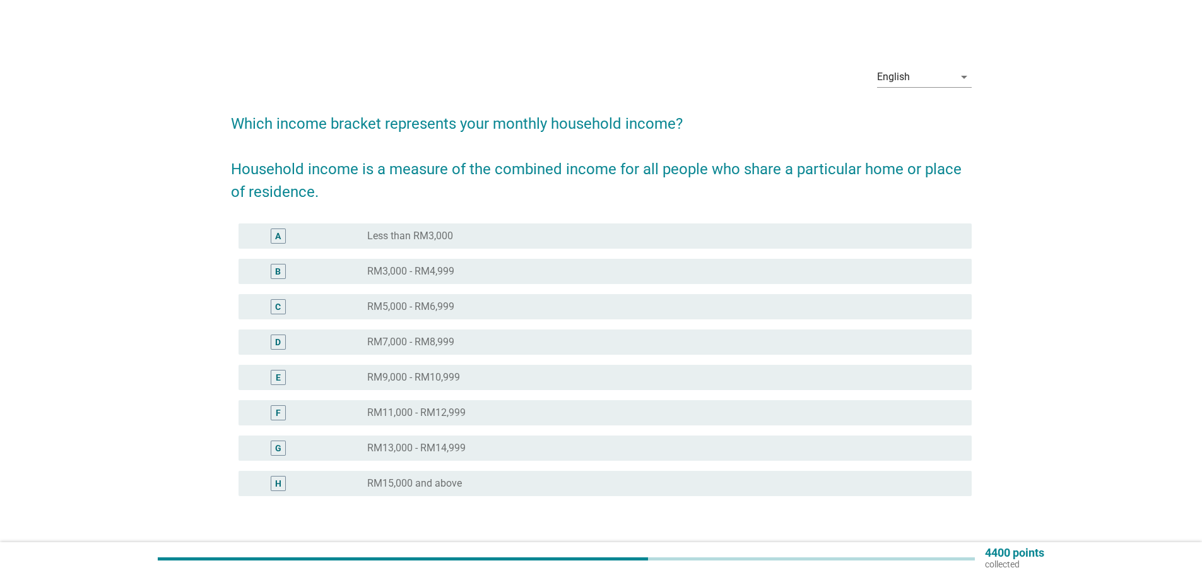
click at [527, 266] on div "radio_button_unchecked RM3,000 - RM4,999" at bounding box center [659, 271] width 584 height 13
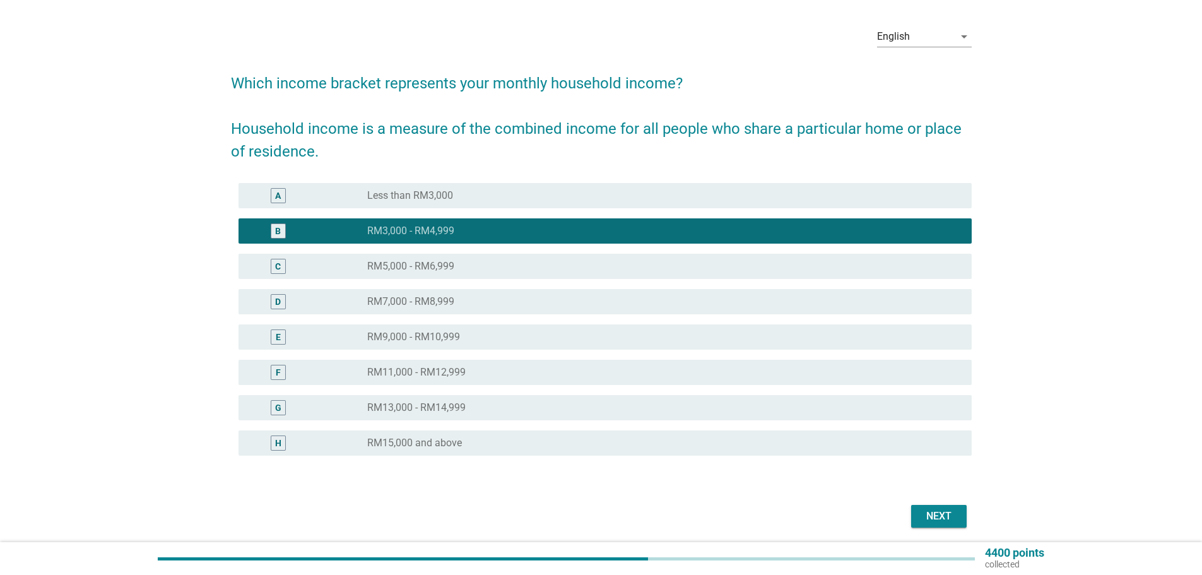
scroll to position [86, 0]
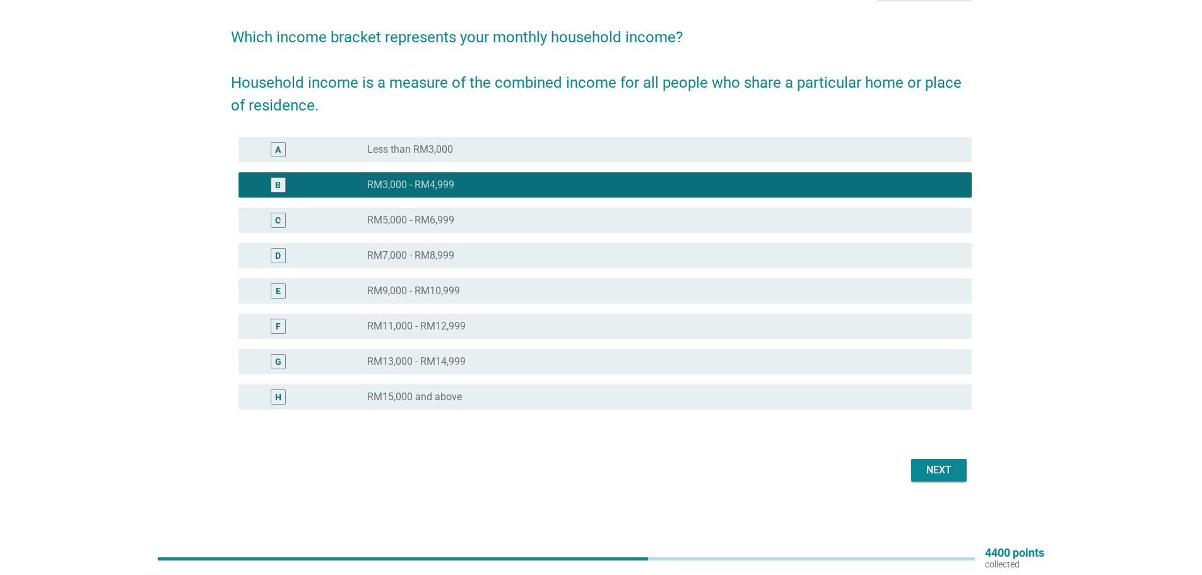
click at [928, 469] on div "Next" at bounding box center [938, 469] width 35 height 15
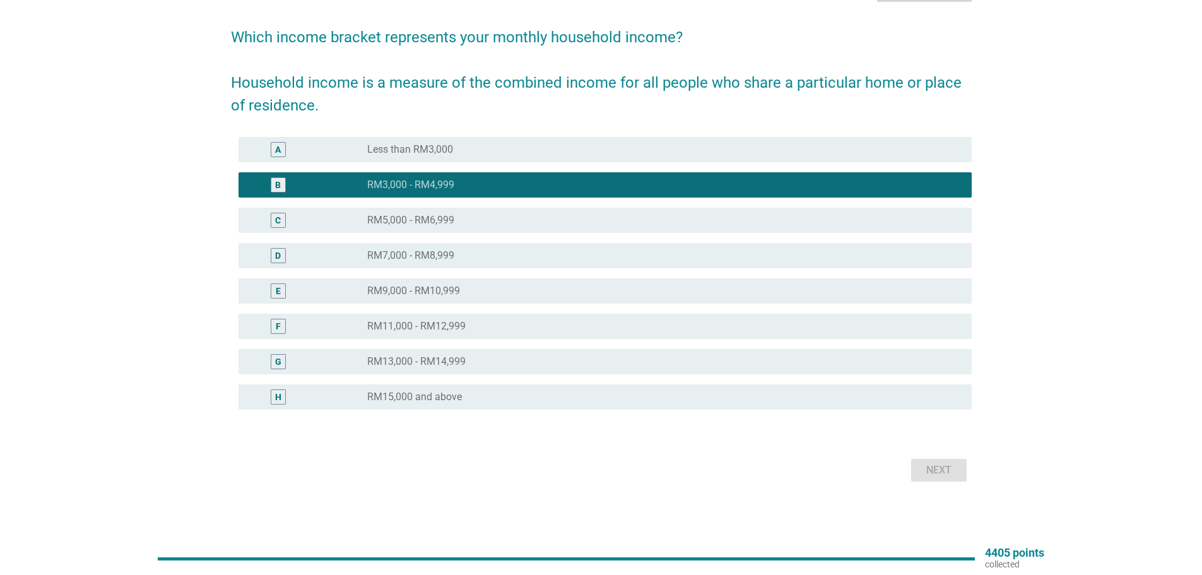
scroll to position [0, 0]
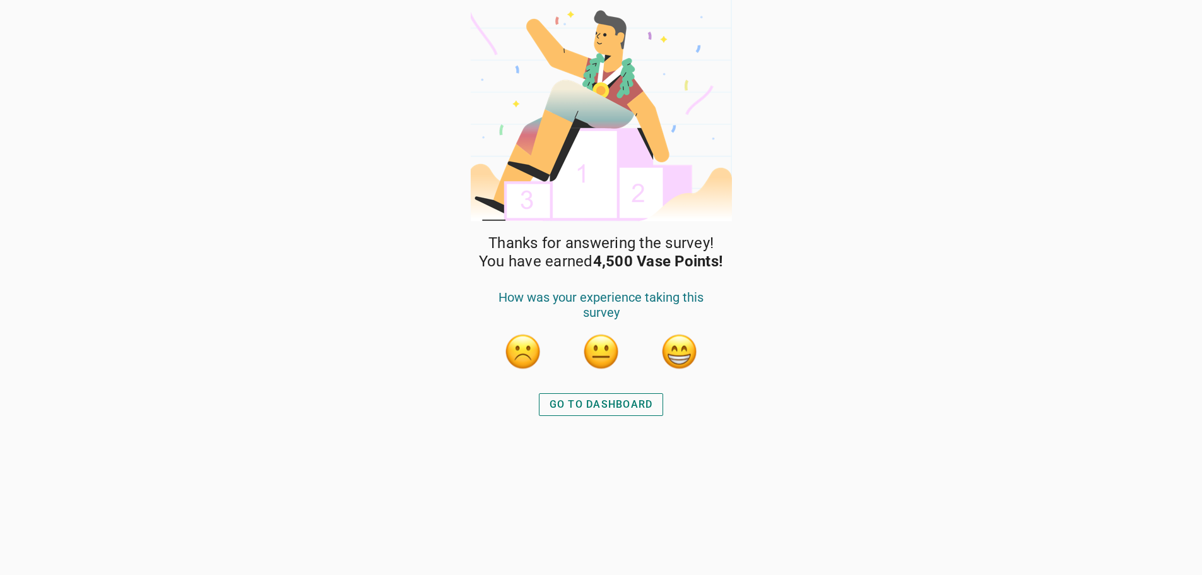
click at [607, 403] on div "GO TO DASHBOARD" at bounding box center [601, 404] width 103 height 15
